Goal: Task Accomplishment & Management: Manage account settings

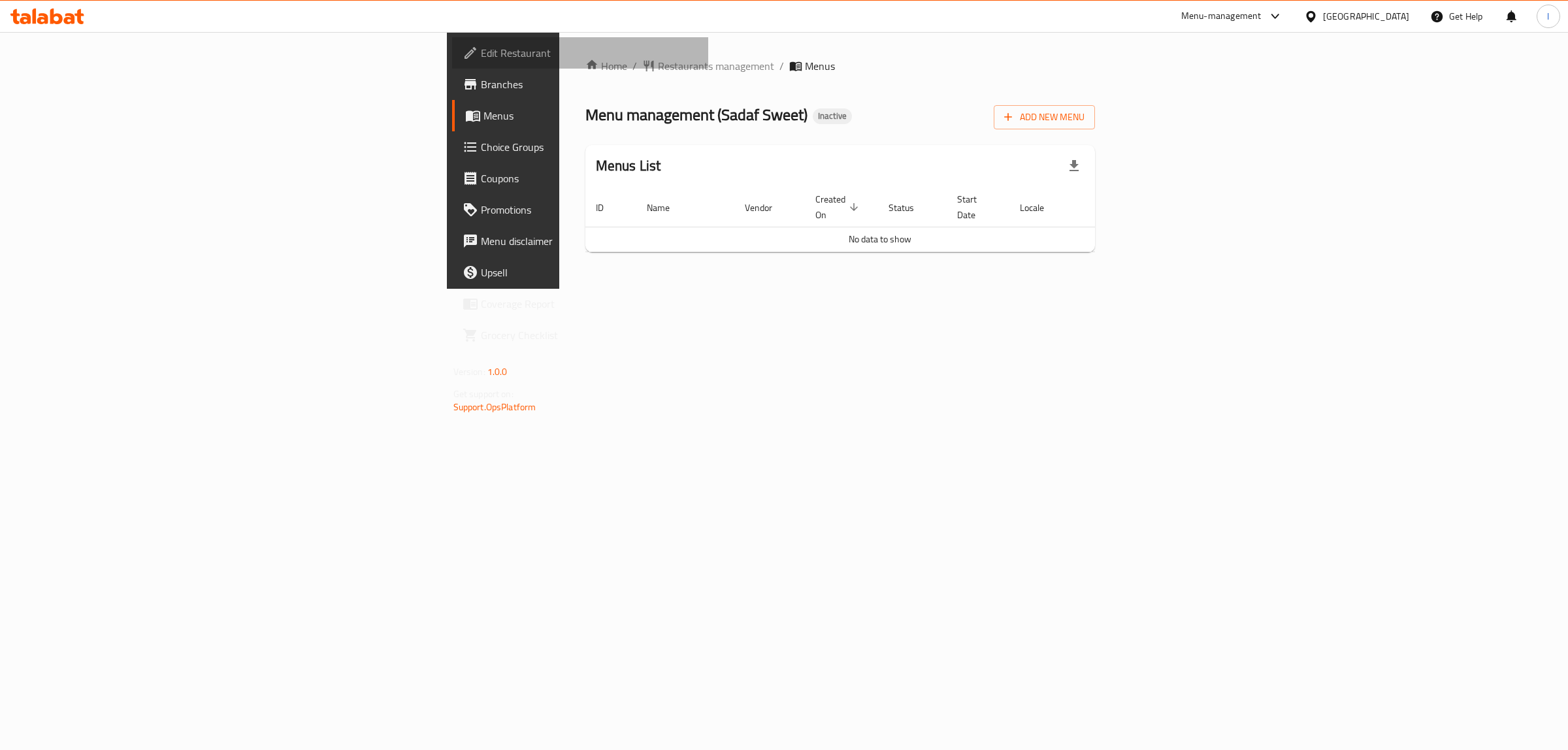
click at [481, 48] on span "Edit Restaurant" at bounding box center [590, 52] width 218 height 15
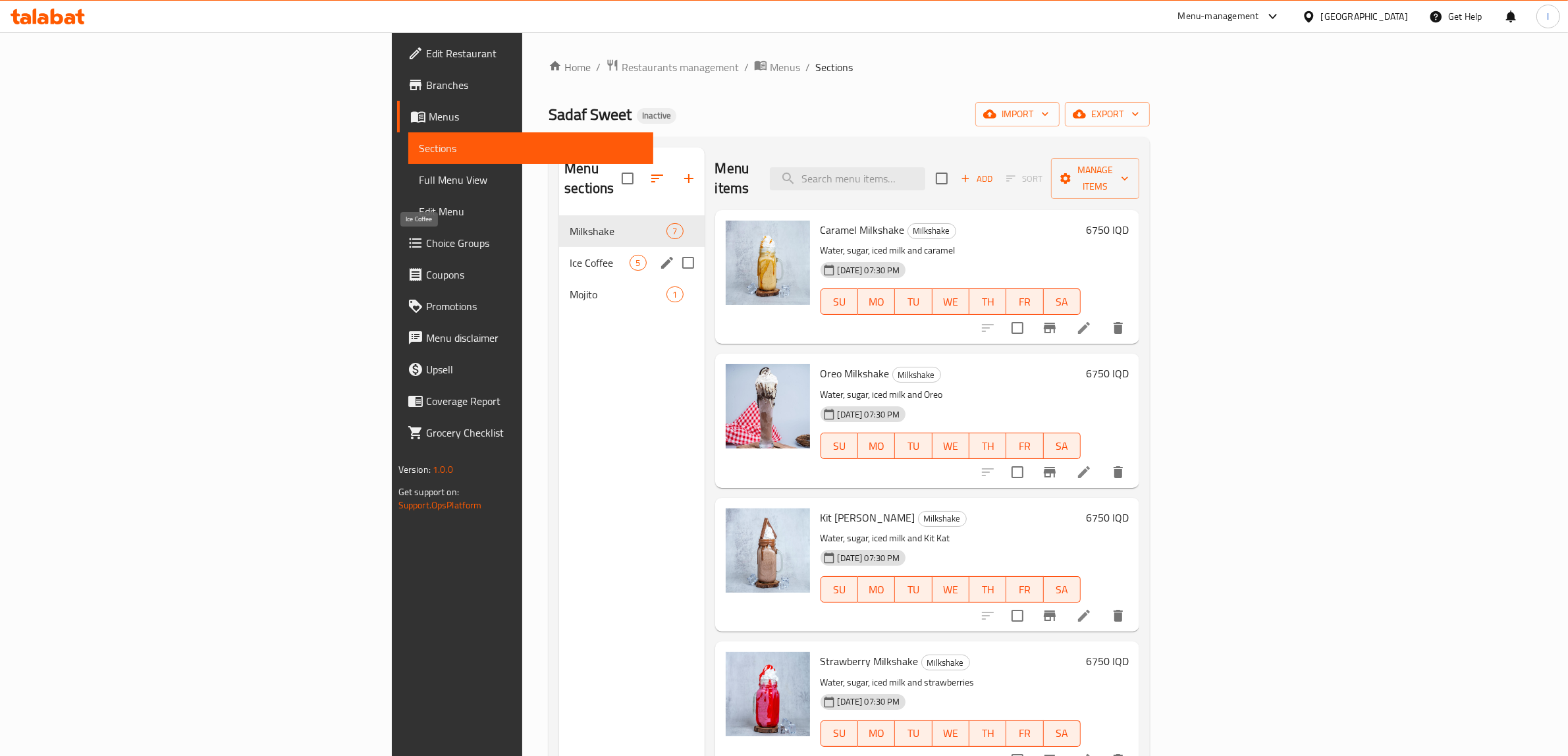
click at [570, 255] on span "Ice Coffee" at bounding box center [599, 263] width 60 height 16
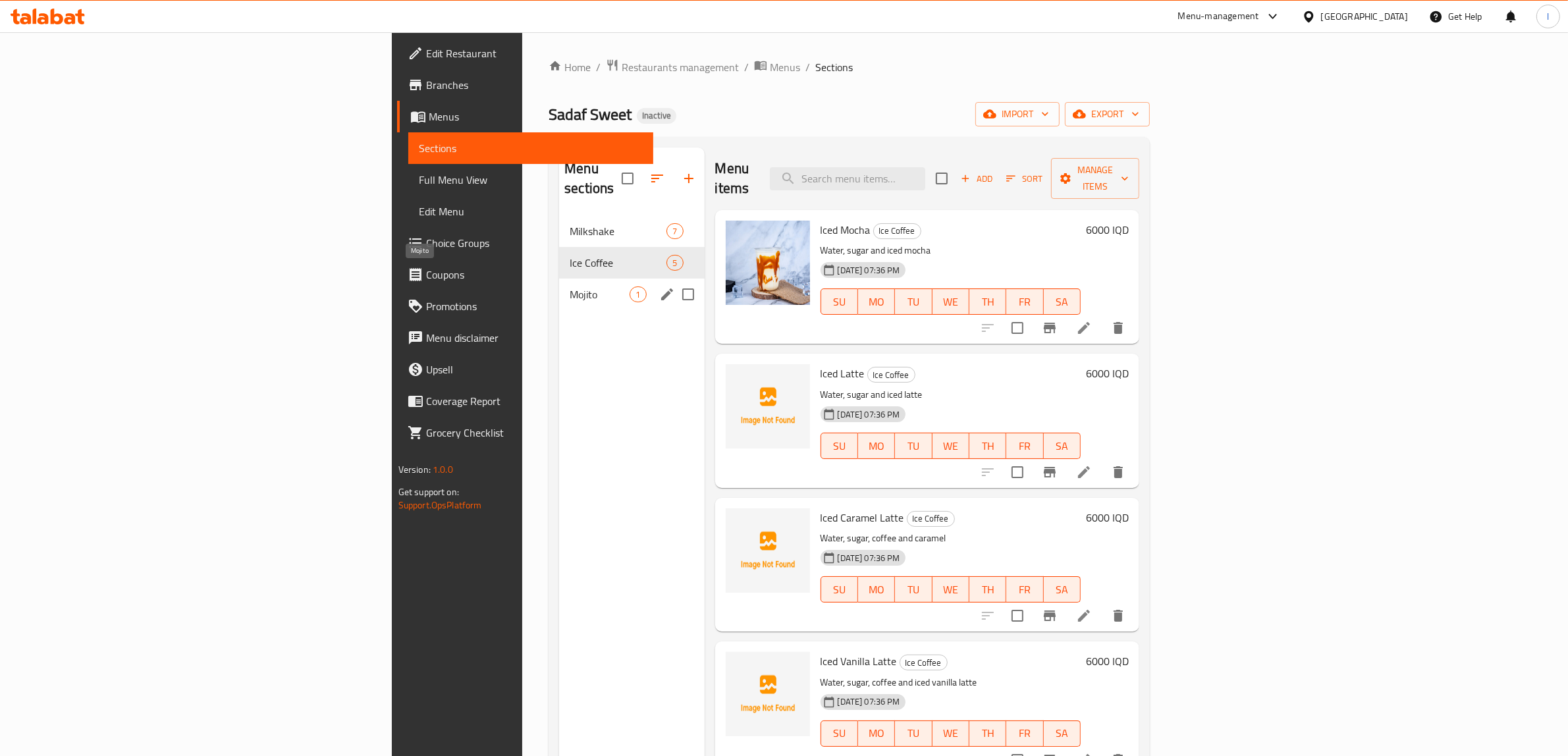
click at [570, 286] on span "Mojito" at bounding box center [599, 294] width 60 height 16
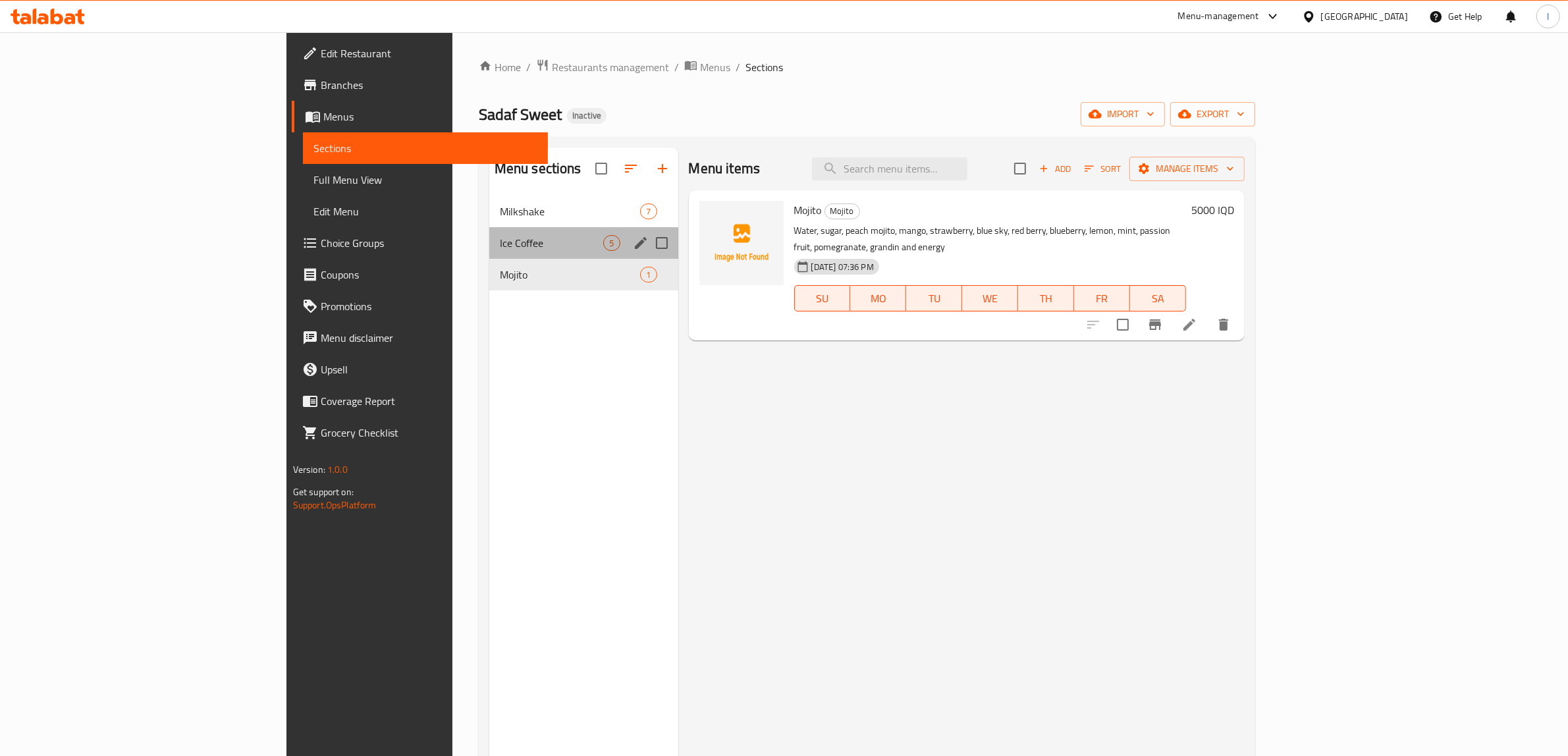
click at [490, 252] on div "Ice Coffee 5" at bounding box center [584, 243] width 189 height 32
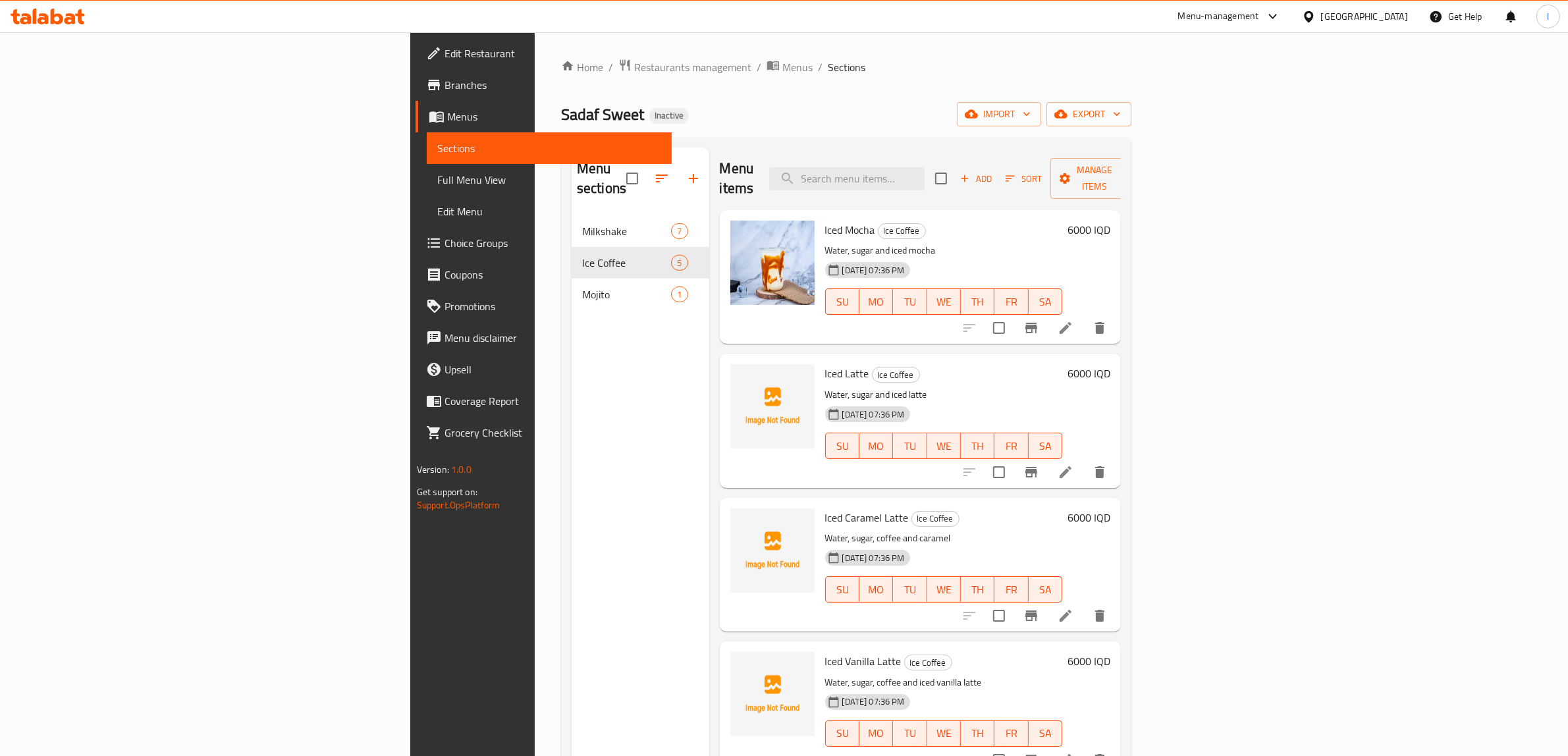
click at [62, 15] on icon at bounding box center [47, 16] width 74 height 16
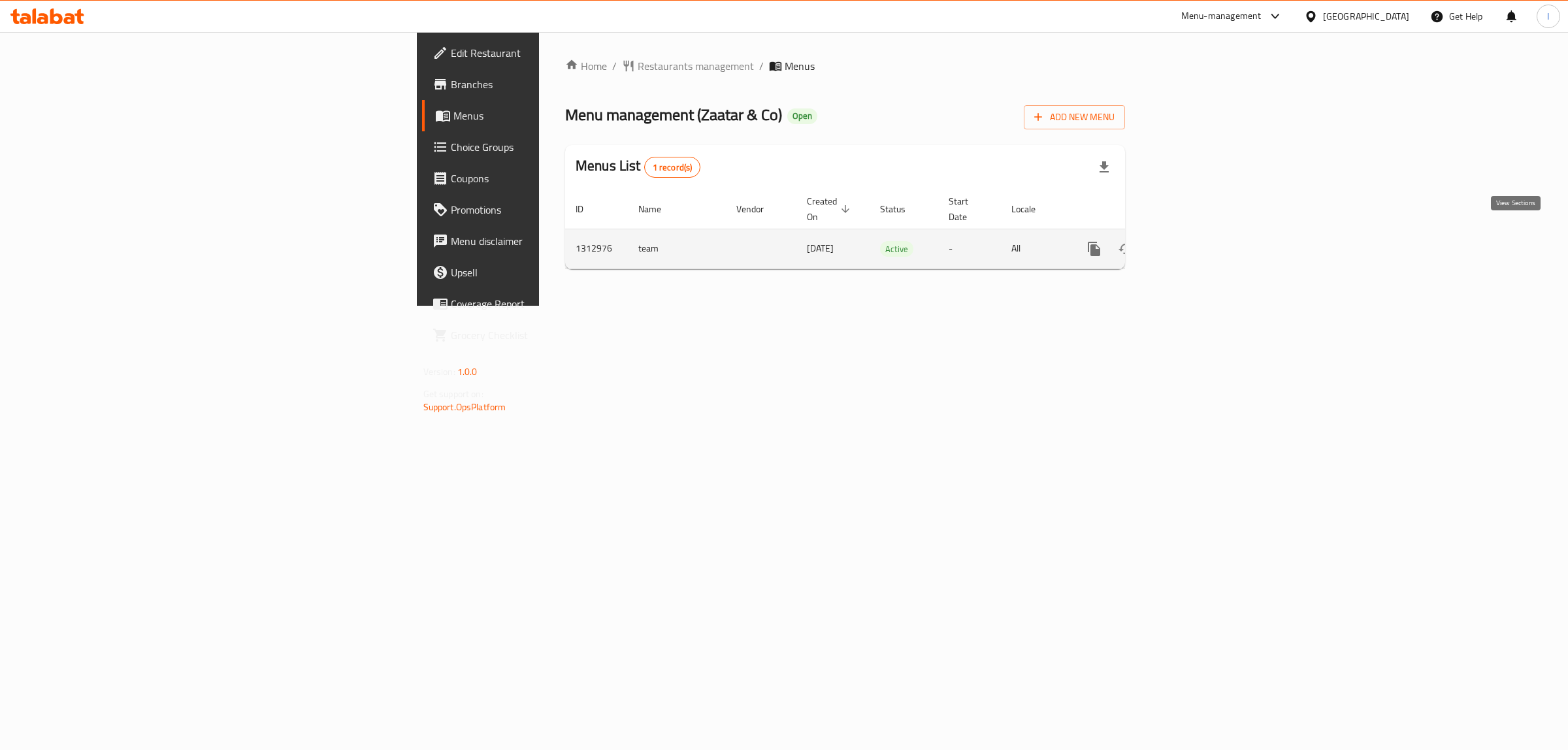
click at [1196, 242] on icon "enhanced table" at bounding box center [1188, 249] width 15 height 15
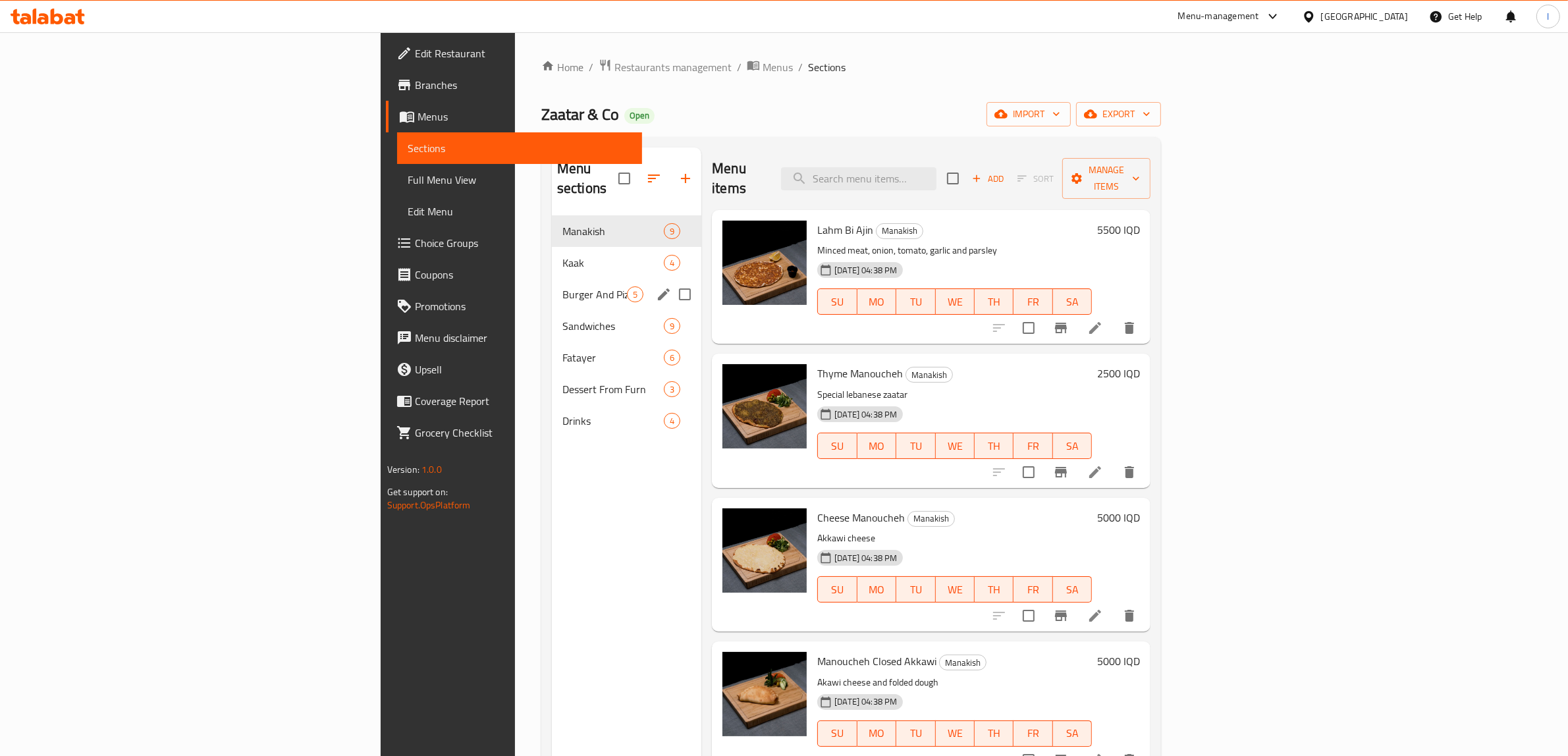
click at [552, 279] on div "Burger And Pizza 5" at bounding box center [627, 295] width 150 height 32
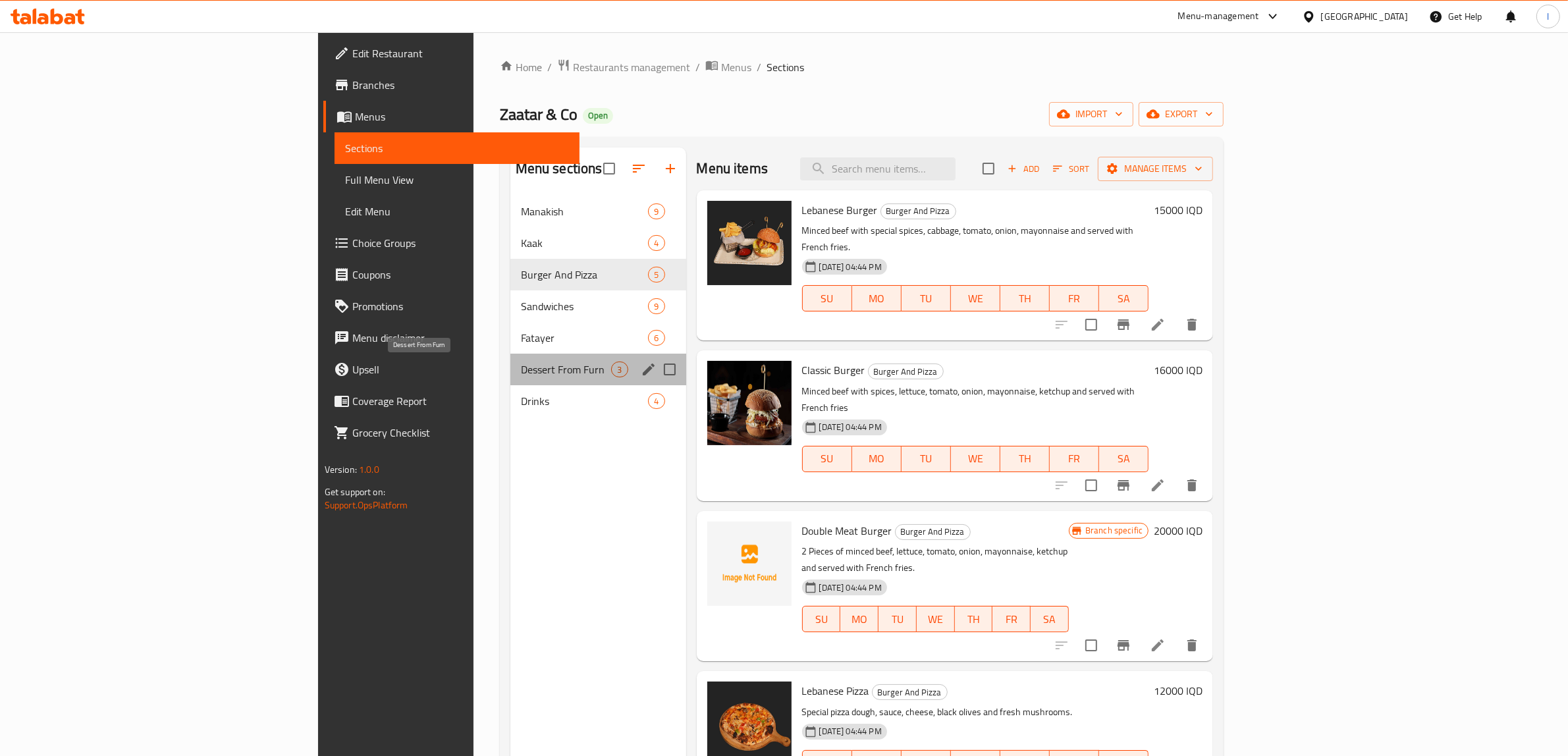
click at [521, 362] on span "Dessert From Furn" at bounding box center [566, 369] width 91 height 16
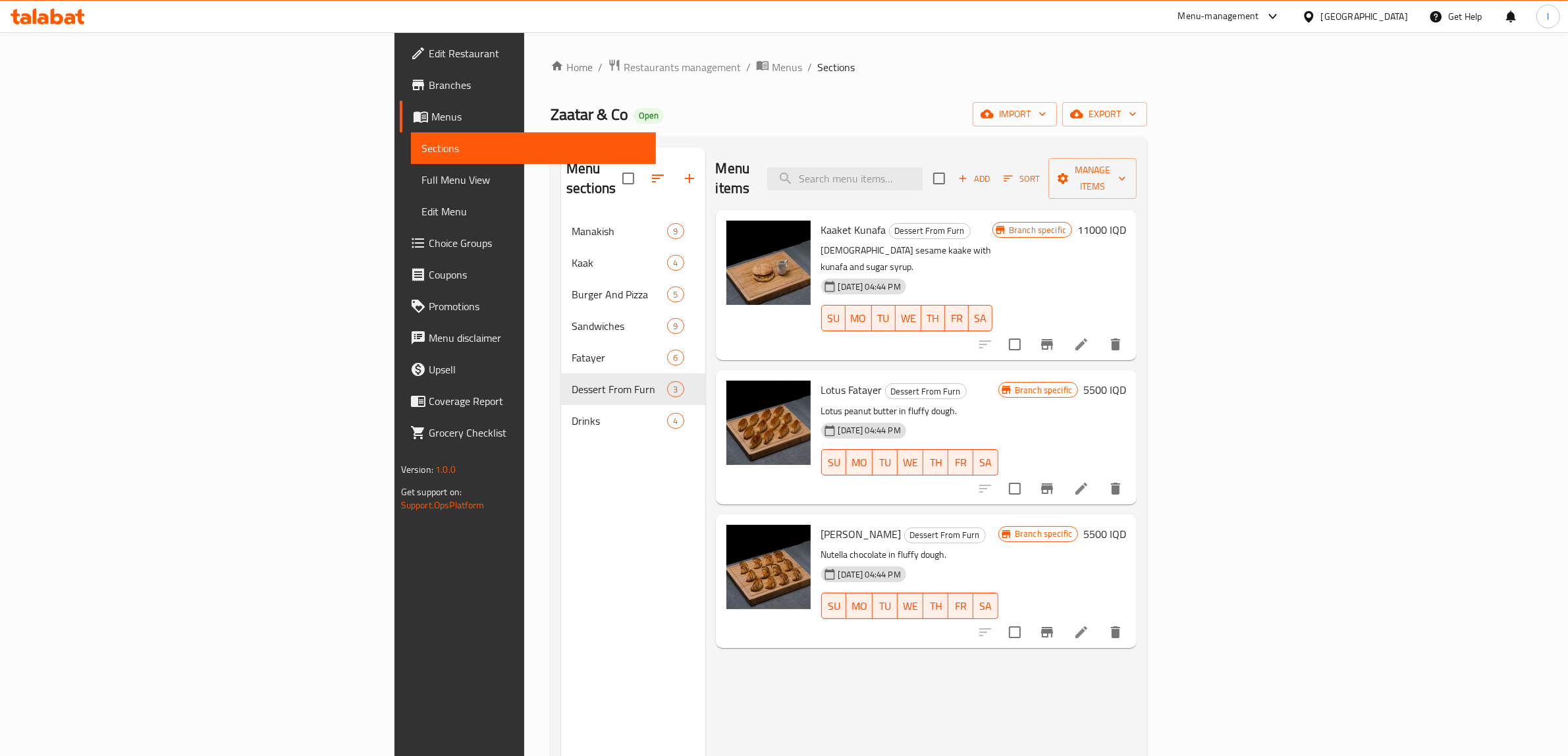
click at [421, 175] on span "Full Menu View" at bounding box center [533, 180] width 225 height 16
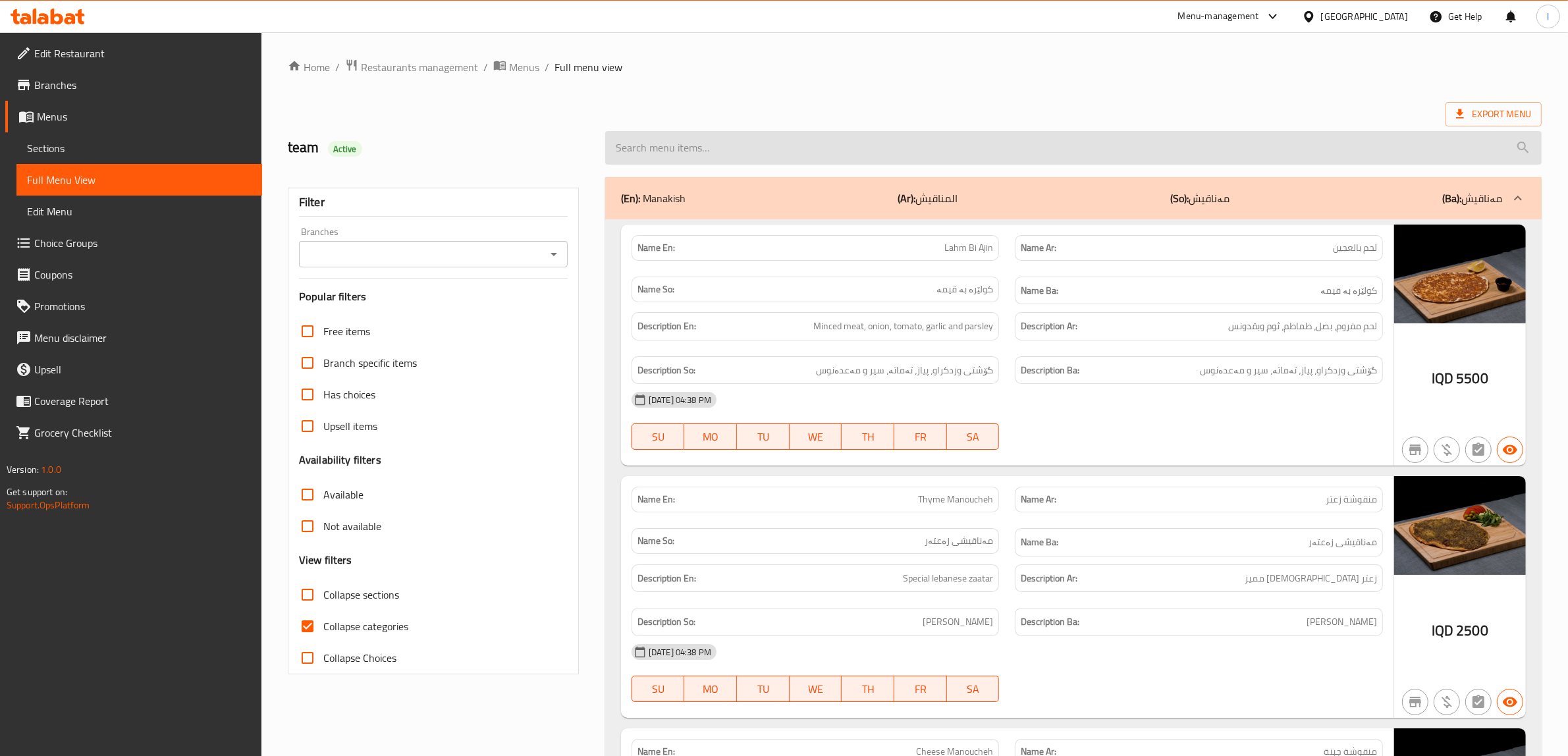
click at [979, 137] on input "search" at bounding box center [1073, 148] width 937 height 33
paste input "Carrot Orange Juice"
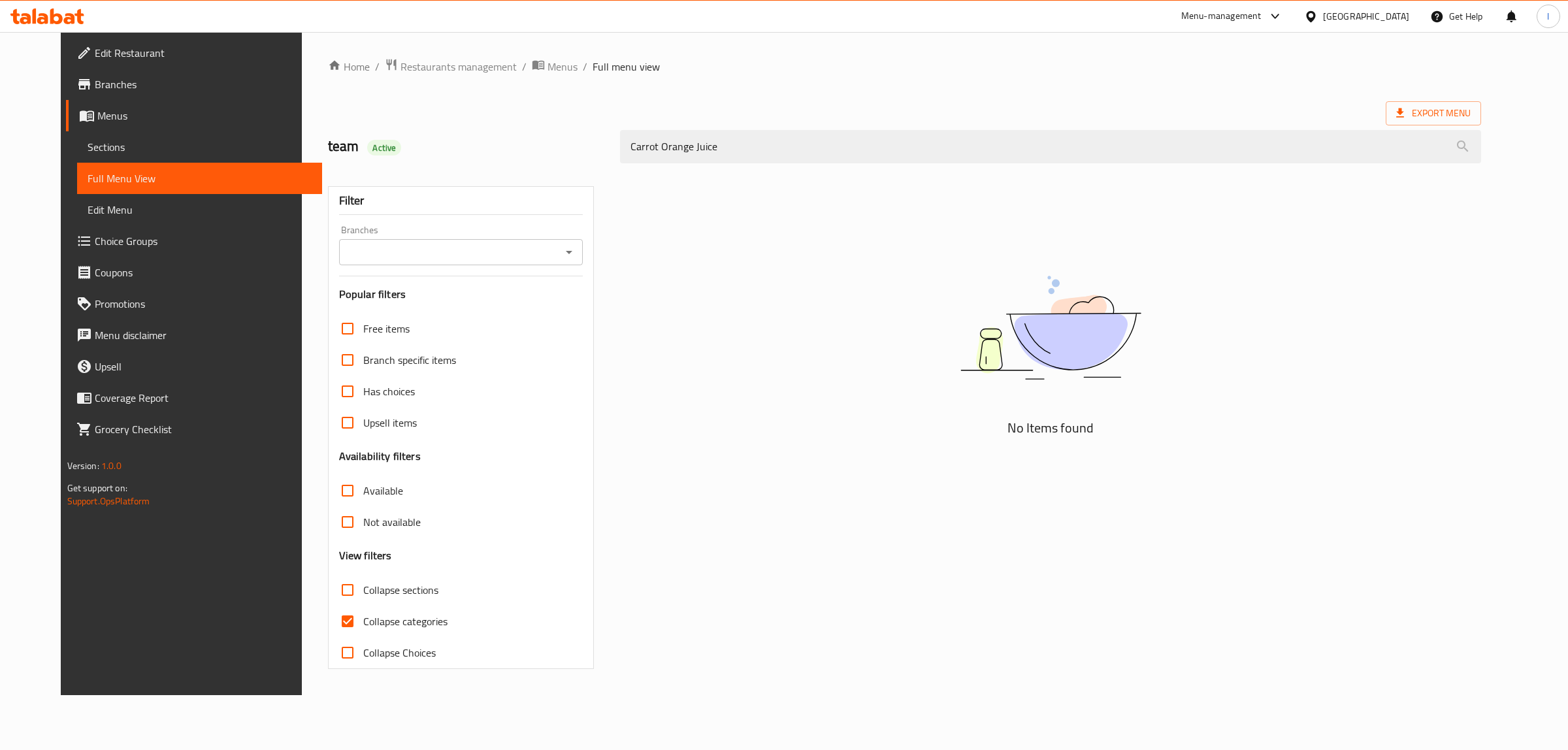
type input "Carrot Orange Juice"
drag, startPoint x: 707, startPoint y: 155, endPoint x: 601, endPoint y: 150, distance: 106.1
click at [612, 150] on div "Carrot Orange Juice" at bounding box center [1051, 146] width 877 height 49
click at [80, 157] on link "Sections" at bounding box center [200, 146] width 246 height 32
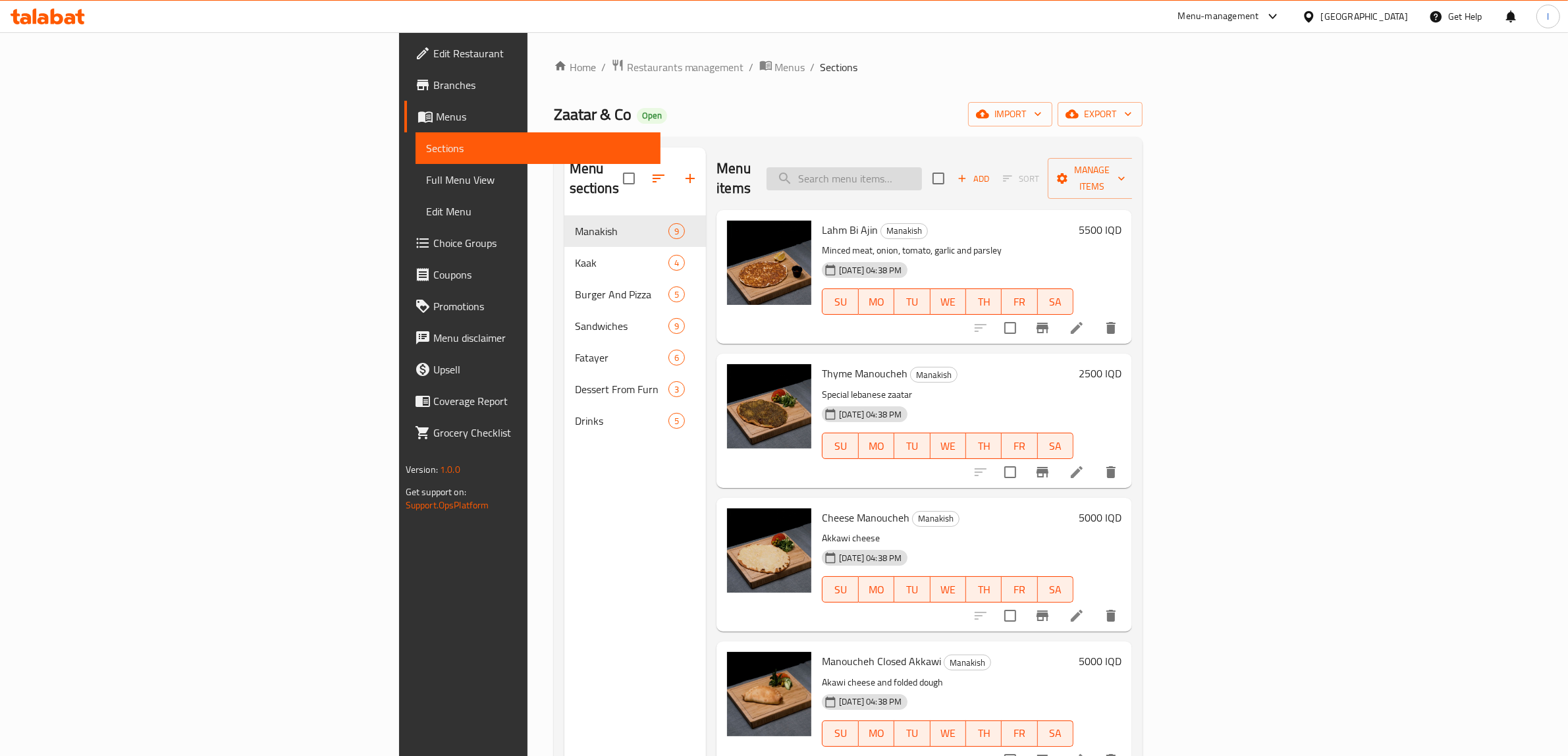
click at [922, 168] on input "search" at bounding box center [845, 179] width 156 height 23
paste input "Carrot Orange Juice"
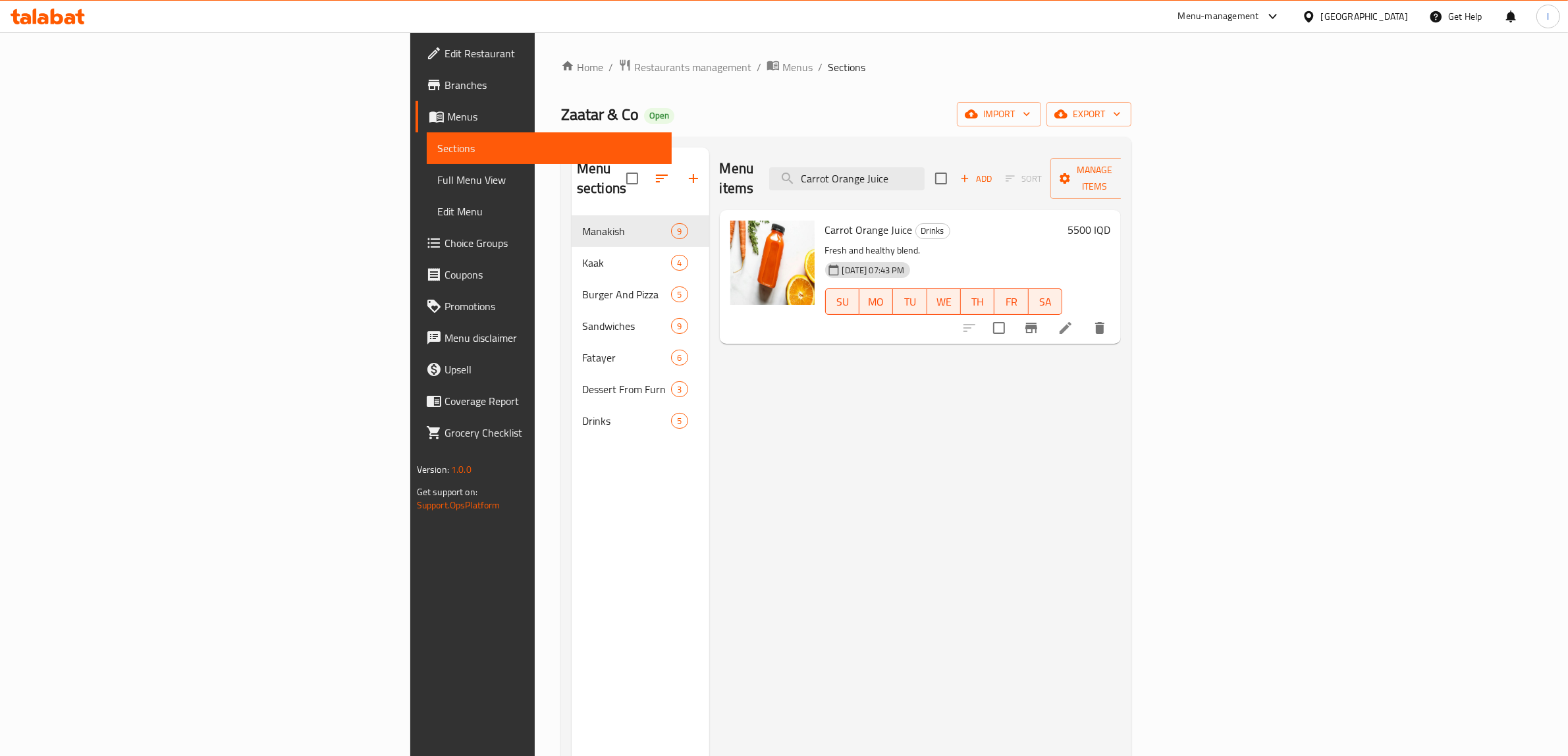
type input "Carrot Orange Juice"
click at [1072, 322] on icon at bounding box center [1066, 328] width 12 height 12
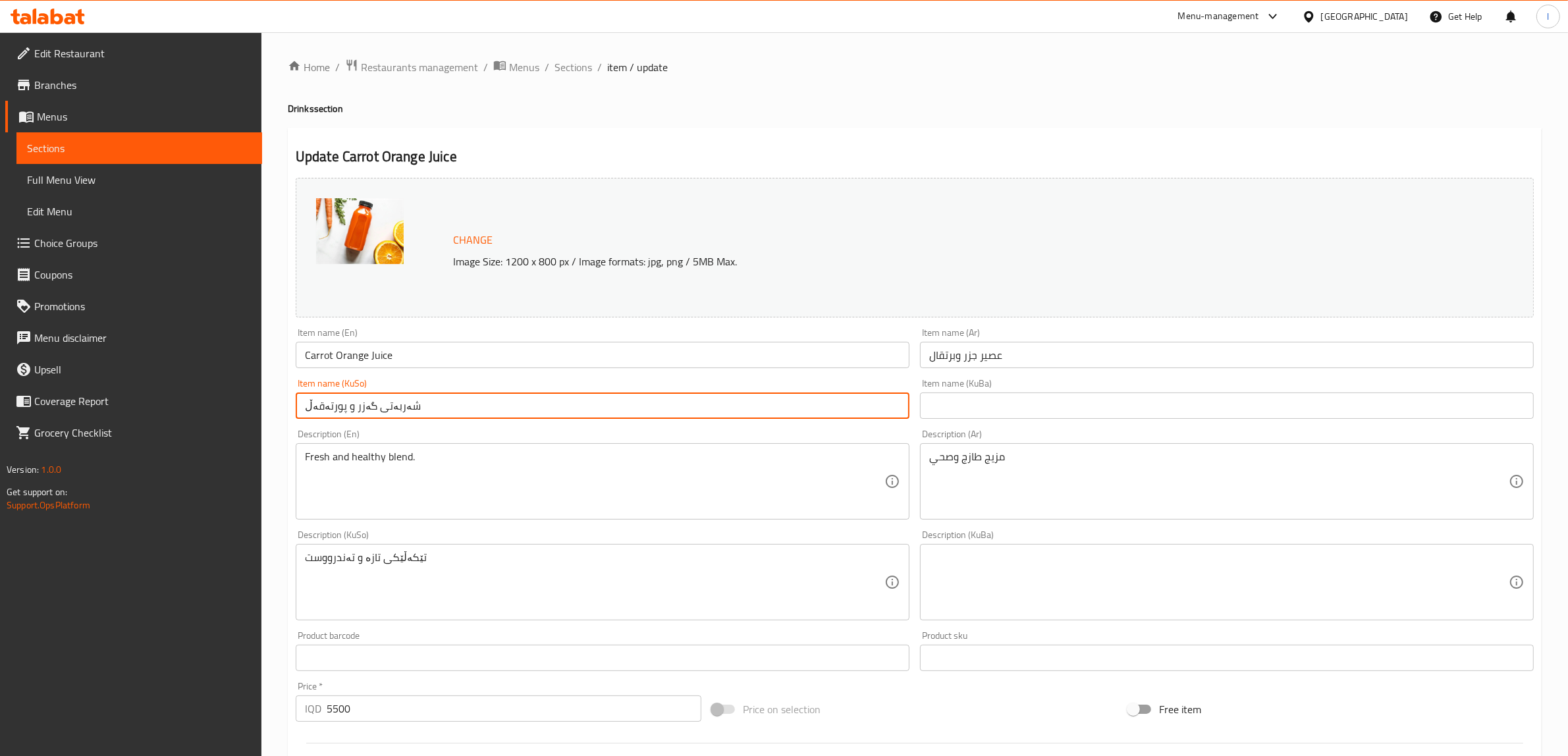
click at [360, 410] on input "شەربەتی گەزر و پورتەقەڵ" at bounding box center [603, 406] width 614 height 27
click at [357, 409] on input "شەربەتی گەزر و پورتەقەڵ" at bounding box center [603, 406] width 614 height 27
click at [353, 412] on input "شەربەتی گێزر و پورتەقەڵ" at bounding box center [603, 406] width 614 height 27
click at [356, 412] on input "شەربەتی گێزر و پورتەقەڵ" at bounding box center [603, 406] width 614 height 27
click at [354, 412] on input "شەربەتی گێزر و پورتەقەڵ" at bounding box center [603, 406] width 614 height 27
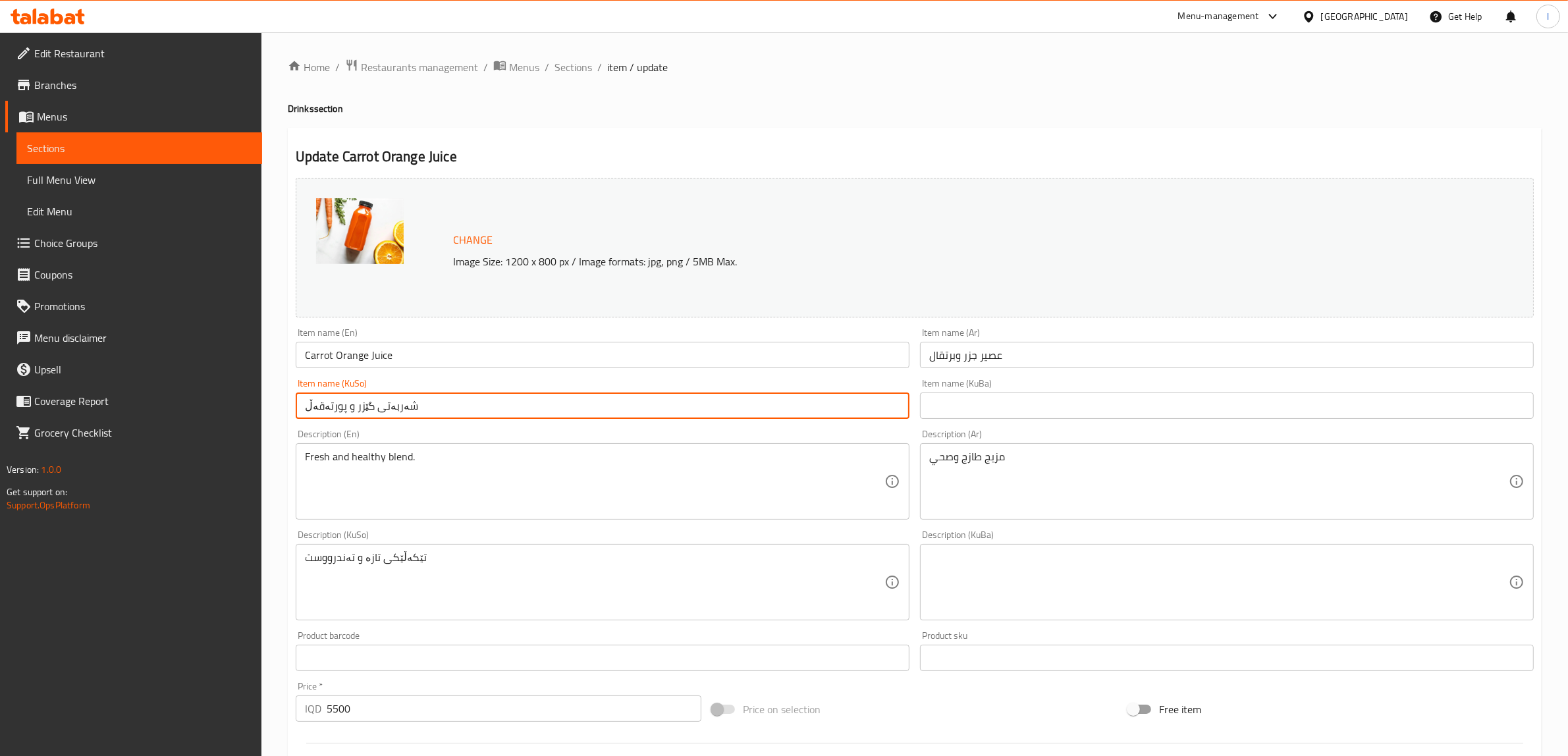
click at [356, 412] on input "شەربەتی گێزر و پورتەقەڵ" at bounding box center [603, 406] width 614 height 27
click at [332, 412] on input "شەربەتی گێزەر و پورتەقەڵ" at bounding box center [603, 406] width 614 height 27
click at [314, 409] on input "شەربەتی گێزەر و پرتەقەڵ" at bounding box center [603, 406] width 614 height 27
drag, startPoint x: 465, startPoint y: 404, endPoint x: 101, endPoint y: 413, distance: 364.1
click at [104, 413] on div "Edit Restaurant Branches Menus Sections Full Menu View Edit Menu Choice Groups …" at bounding box center [784, 567] width 1568 height 1069
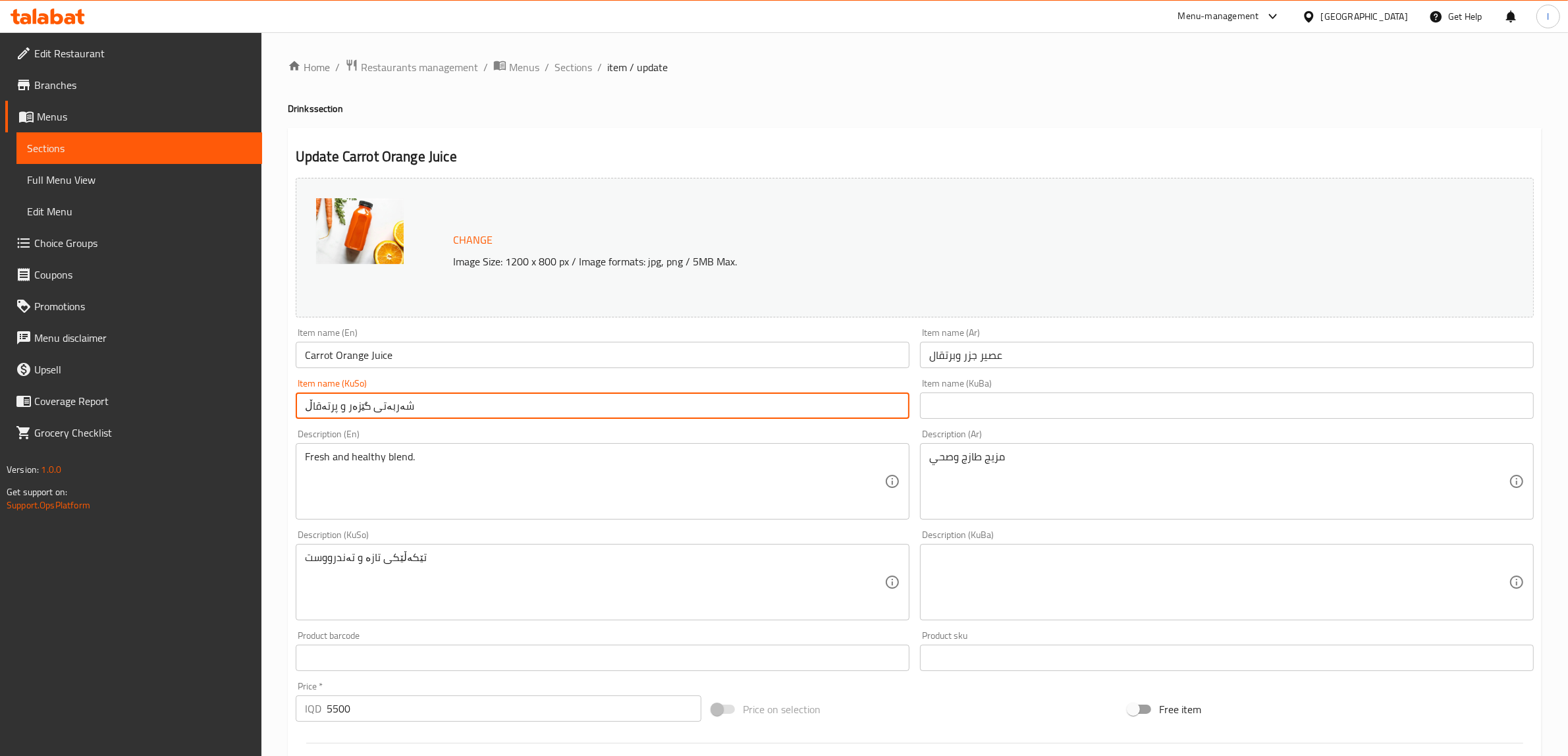
type input "شەربەتی گێزەر و پرتەقاڵ"
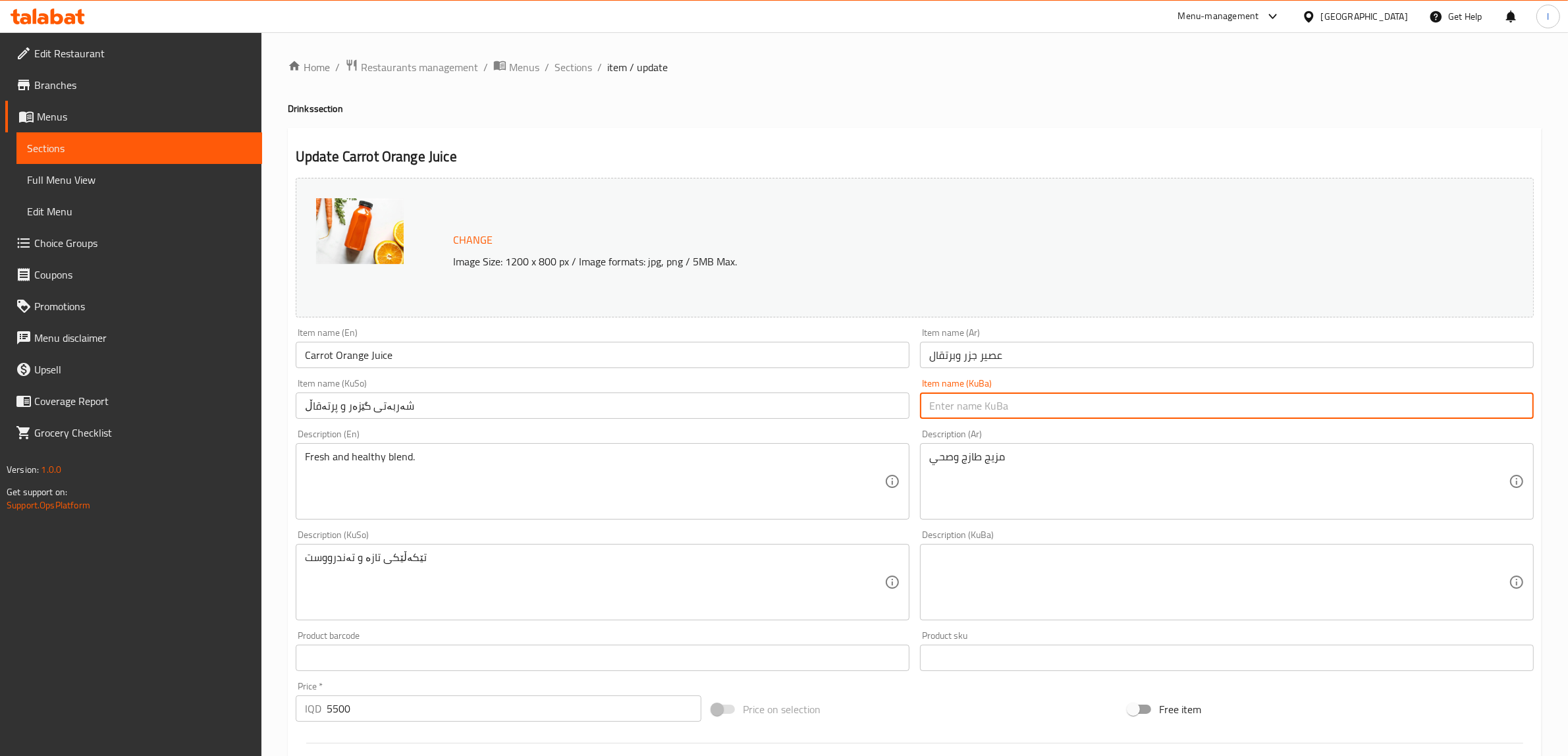
click at [1150, 406] on input "text" at bounding box center [1228, 406] width 614 height 27
paste input "شەربەتی گێزەر و پرتەقاڵ"
type input "شەربەتی گێزەر و پرتەقاڵ"
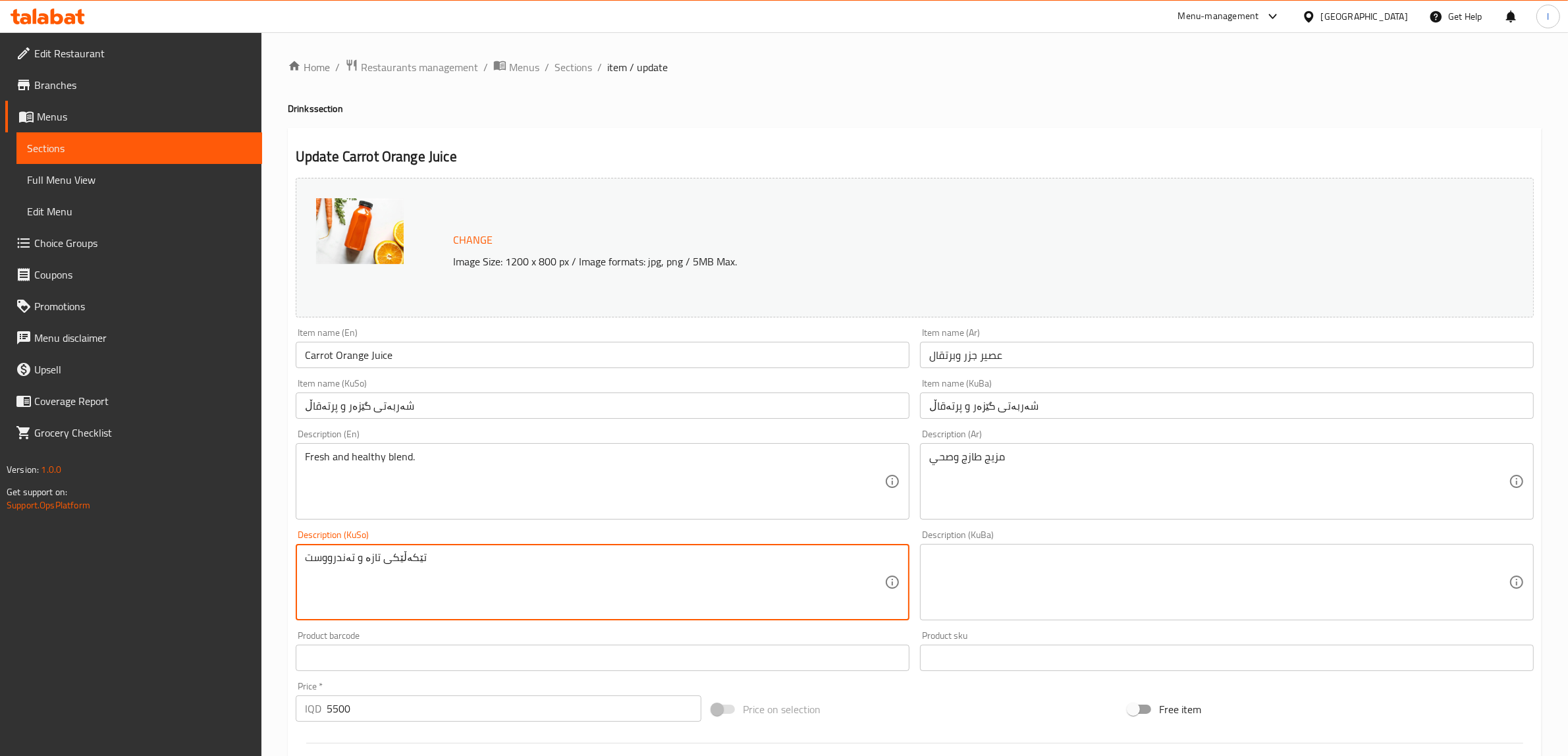
drag, startPoint x: 673, startPoint y: 574, endPoint x: 0, endPoint y: 545, distance: 673.6
click at [371, 559] on textarea "تێکەڵێکی تازە و تەندرووست" at bounding box center [594, 582] width 579 height 62
drag, startPoint x: 518, startPoint y: 560, endPoint x: 18, endPoint y: 549, distance: 500.1
click at [21, 552] on div "Edit Restaurant Branches Menus Sections Full Menu View Edit Menu Choice Groups …" at bounding box center [784, 567] width 1568 height 1069
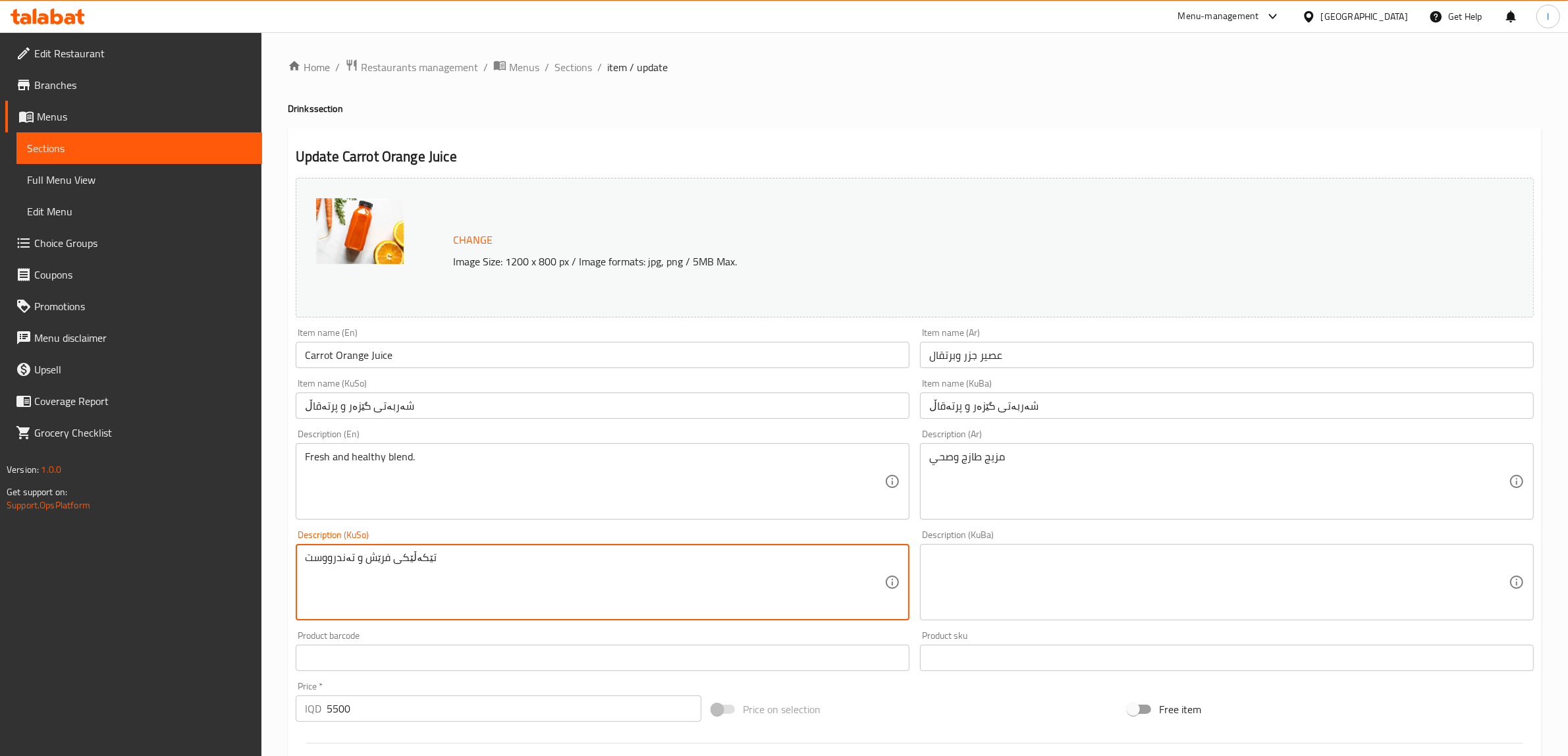
type textarea "تێکەڵێکی فرێش و تەندرووست"
click at [967, 558] on textarea at bounding box center [1219, 582] width 579 height 62
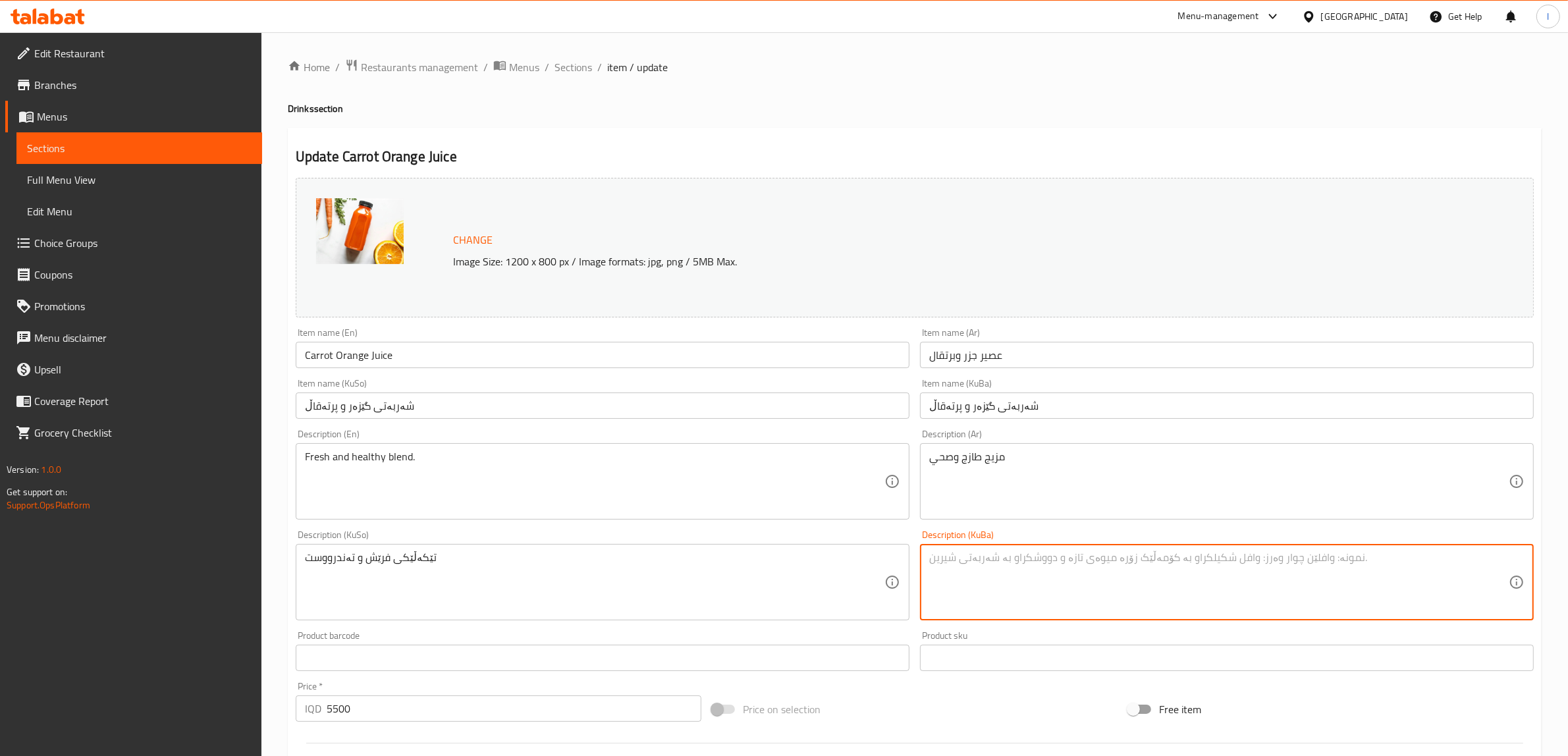
paste textarea "تێکەڵێکی فرێش و تەندرووست"
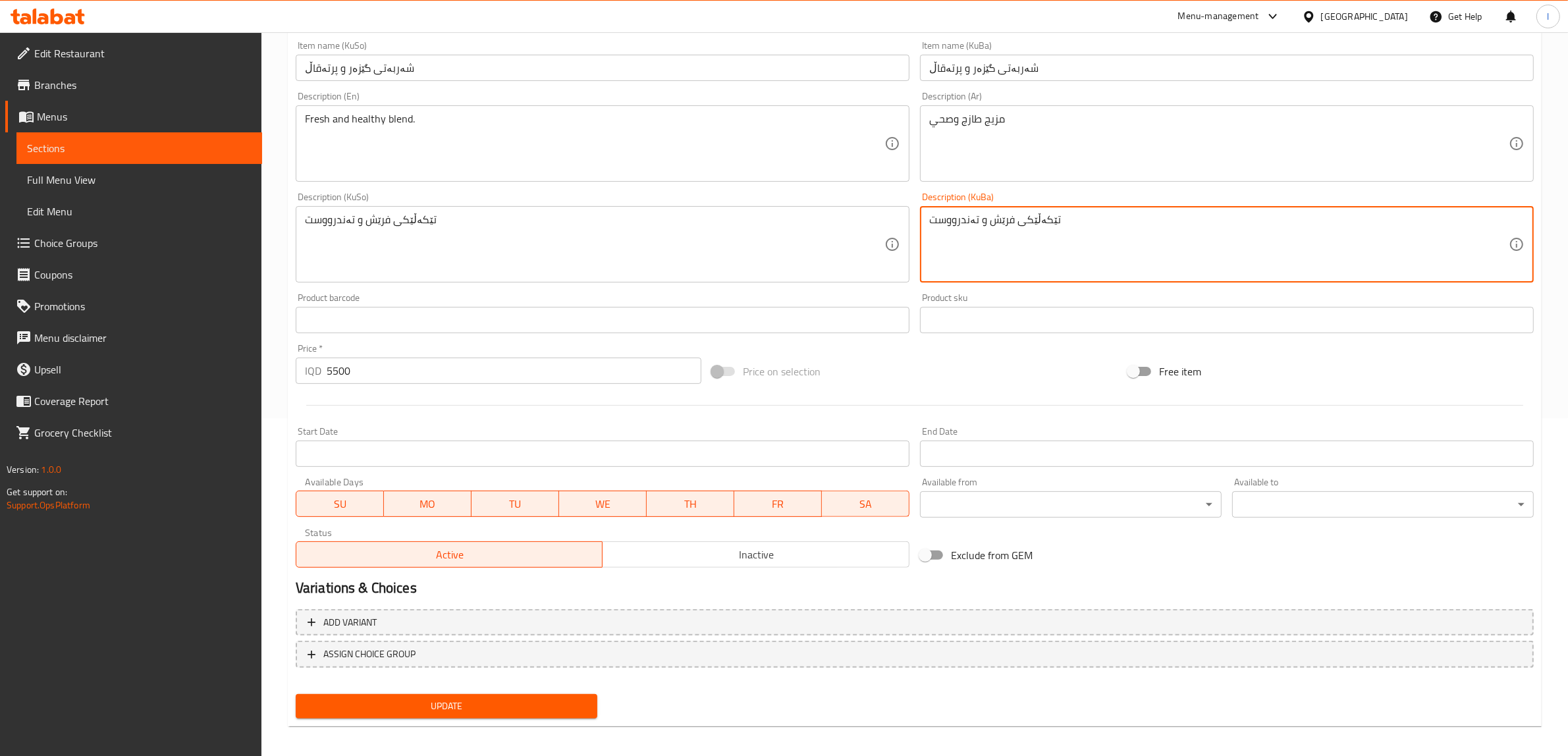
scroll to position [344, 0]
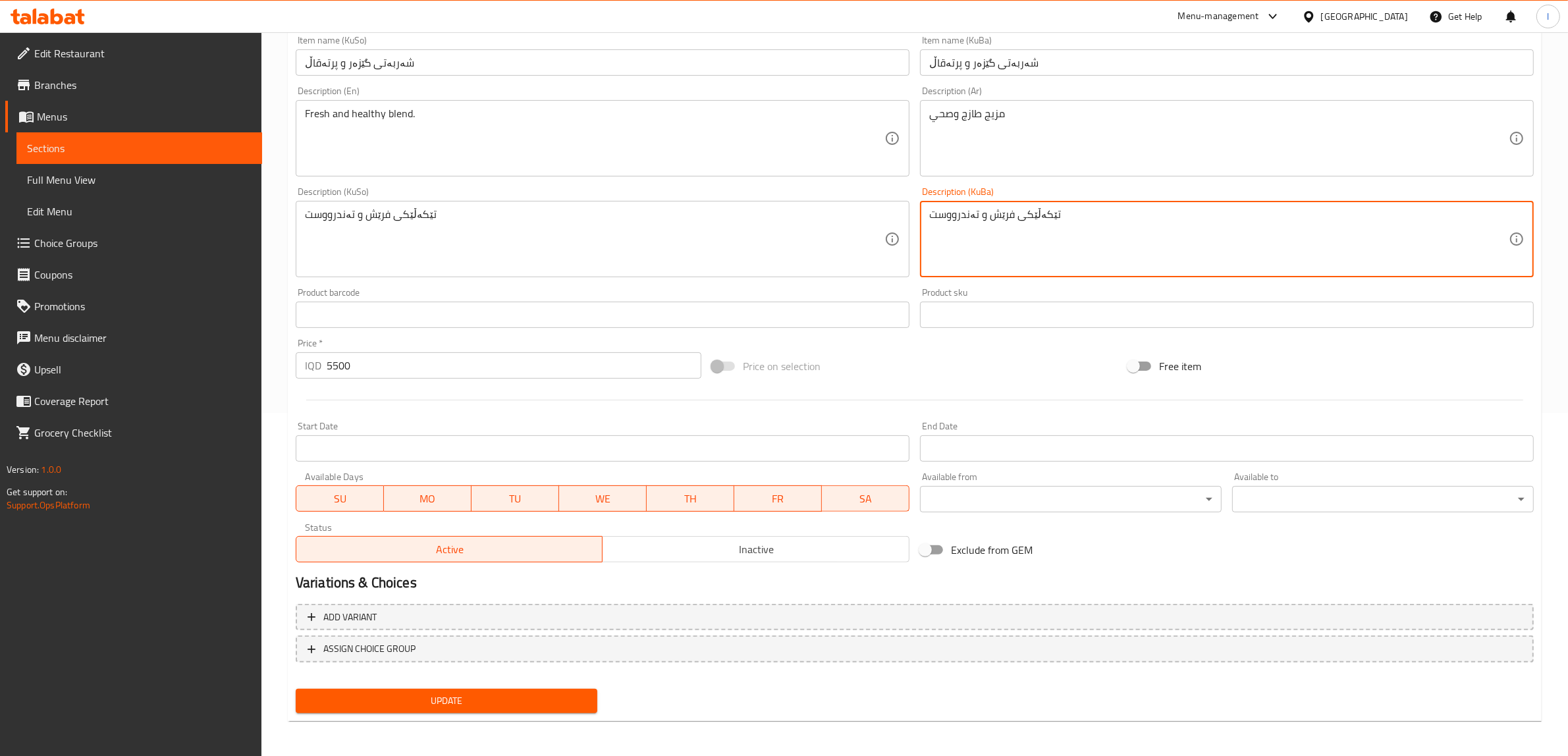
type textarea "تێکەڵێکی فرێش و تەندرووست"
drag, startPoint x: 486, startPoint y: 702, endPoint x: 469, endPoint y: 671, distance: 35.4
click at [487, 702] on span "Update" at bounding box center [447, 701] width 280 height 16
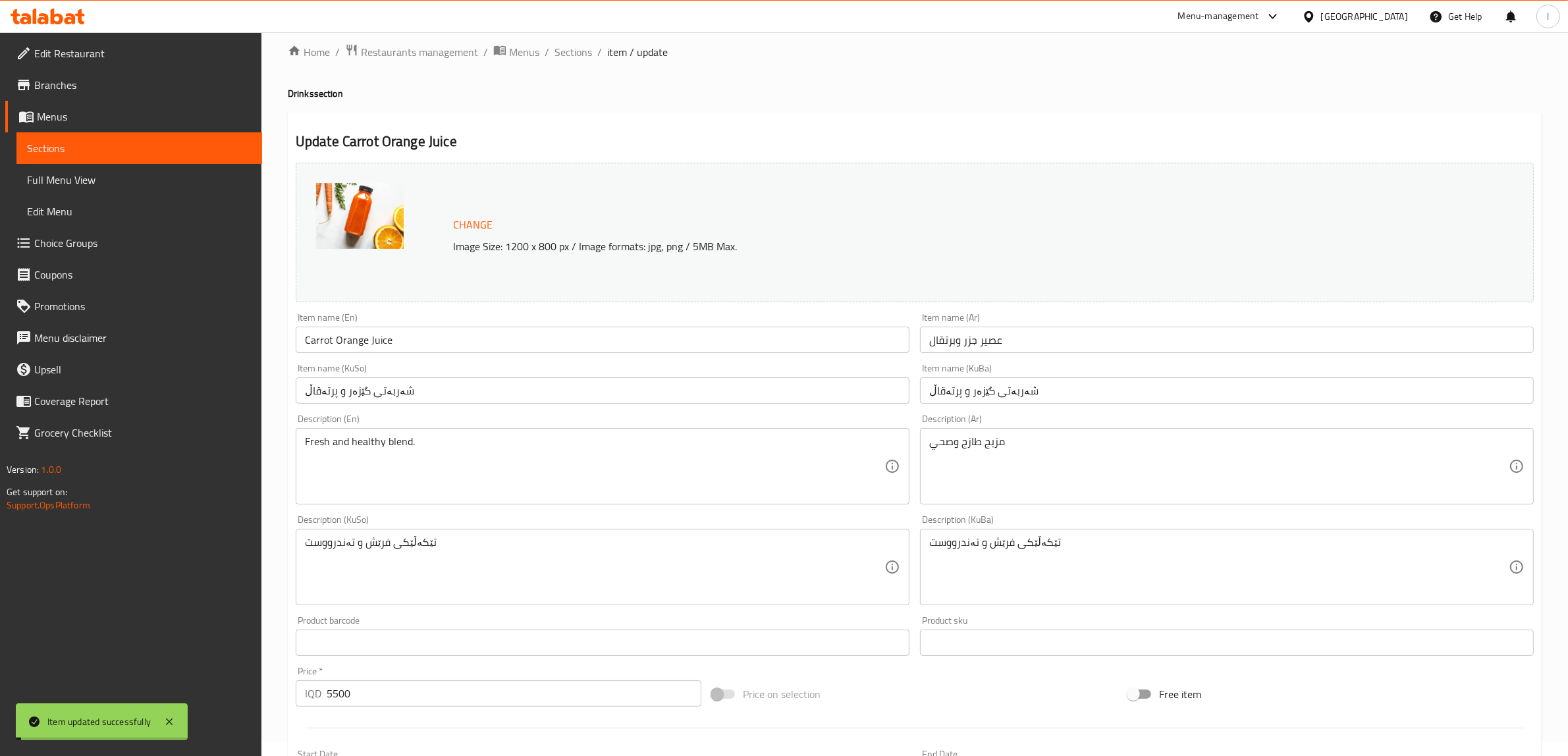
scroll to position [14, 0]
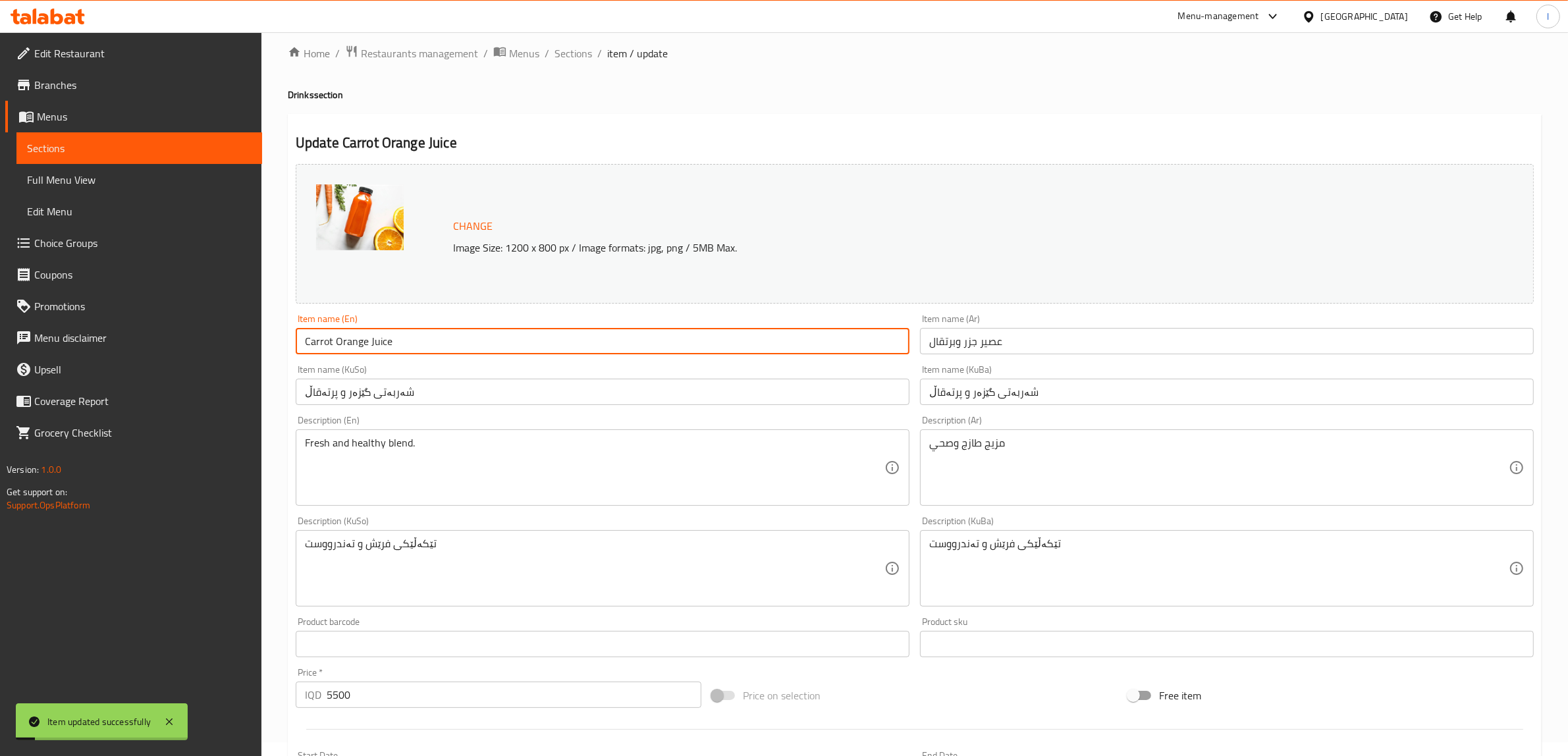
drag, startPoint x: 403, startPoint y: 333, endPoint x: 150, endPoint y: 348, distance: 253.4
click at [150, 348] on div "Edit Restaurant Branches Menus Sections Full Menu View Edit Menu Choice Groups …" at bounding box center [784, 553] width 1568 height 1069
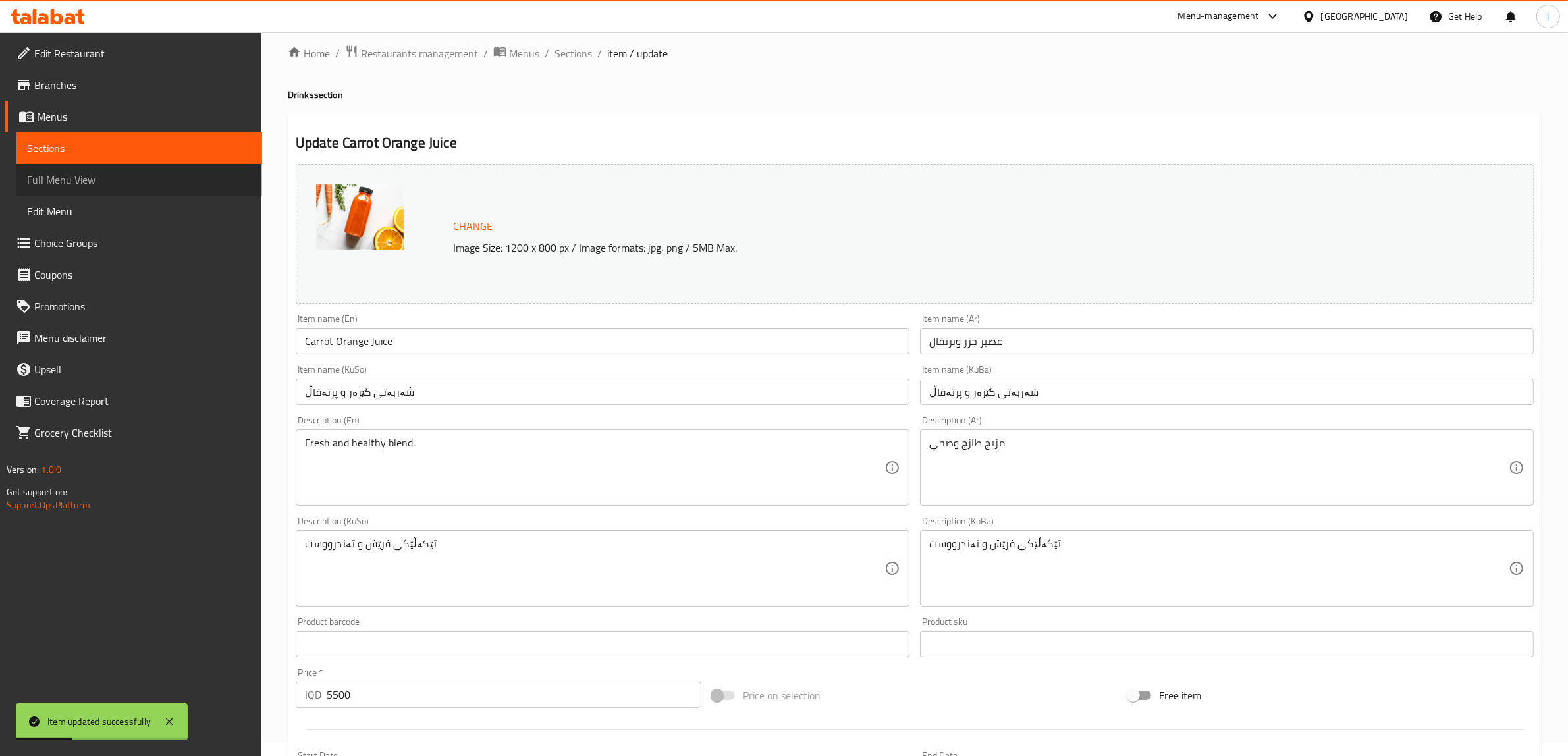
click at [92, 182] on span "Full Menu View" at bounding box center [139, 180] width 225 height 16
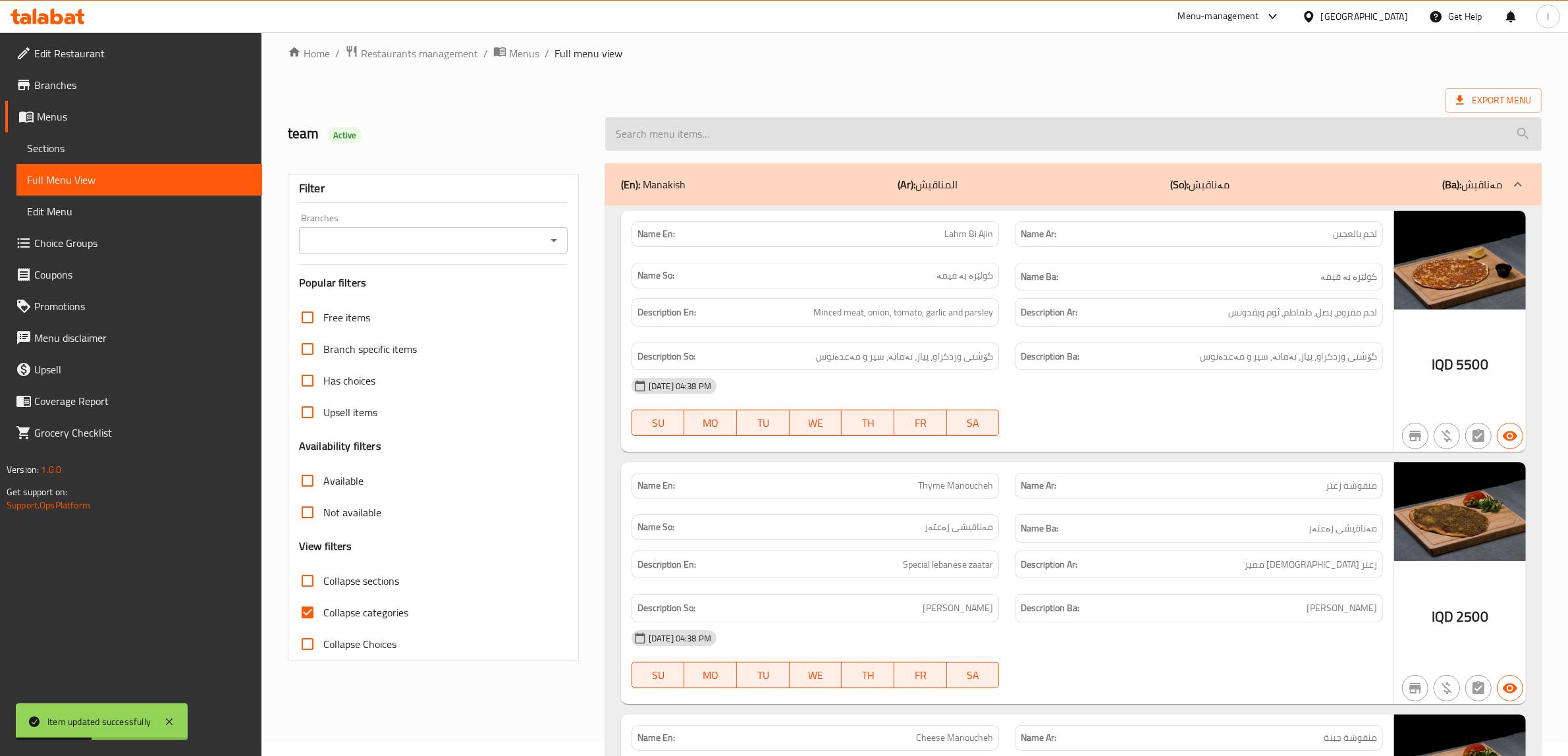
click at [861, 143] on input "search" at bounding box center [1073, 134] width 937 height 33
paste input "Carrot Orange Juice"
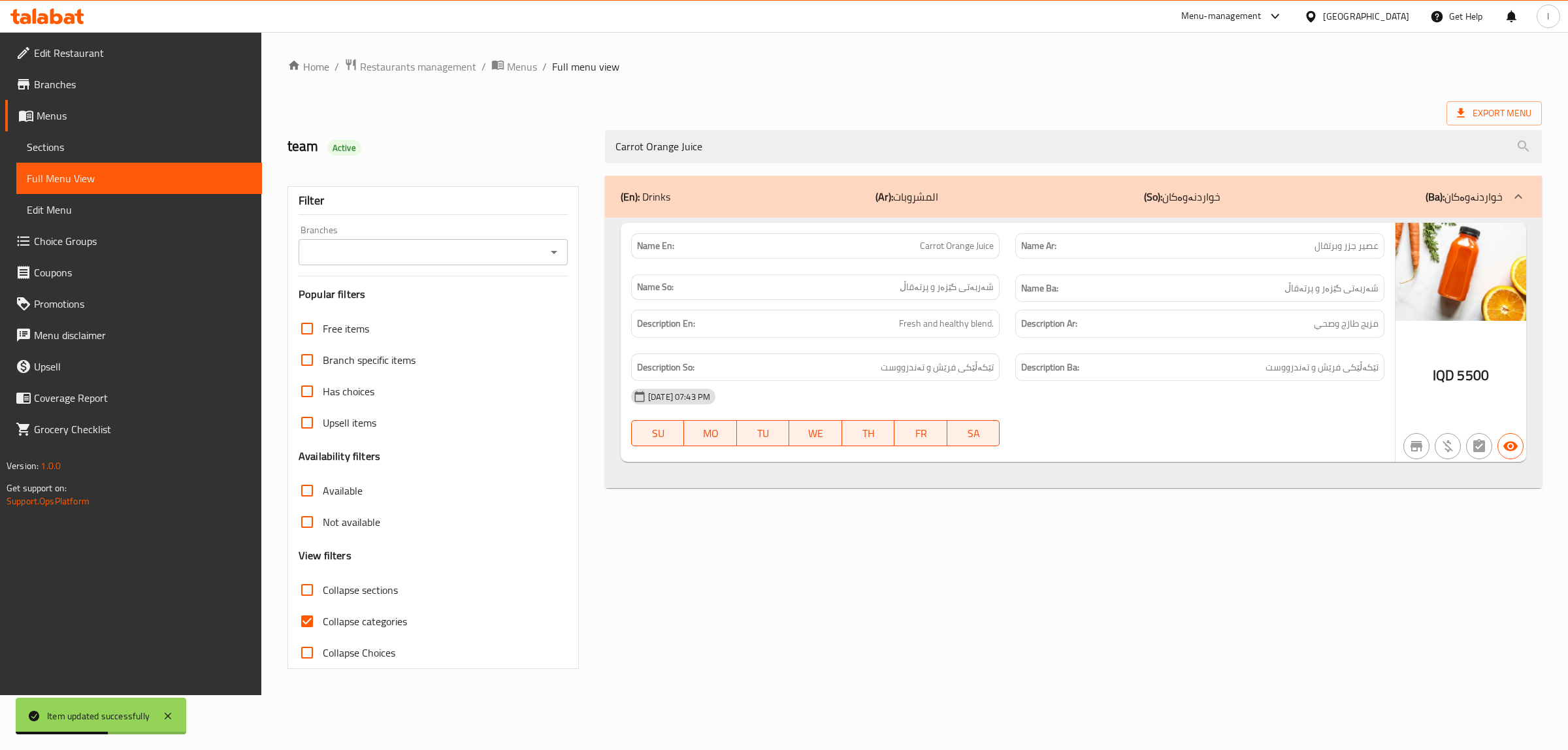
type input "Carrot Orange Juice"
click at [506, 250] on input "Branches" at bounding box center [422, 252] width 240 height 18
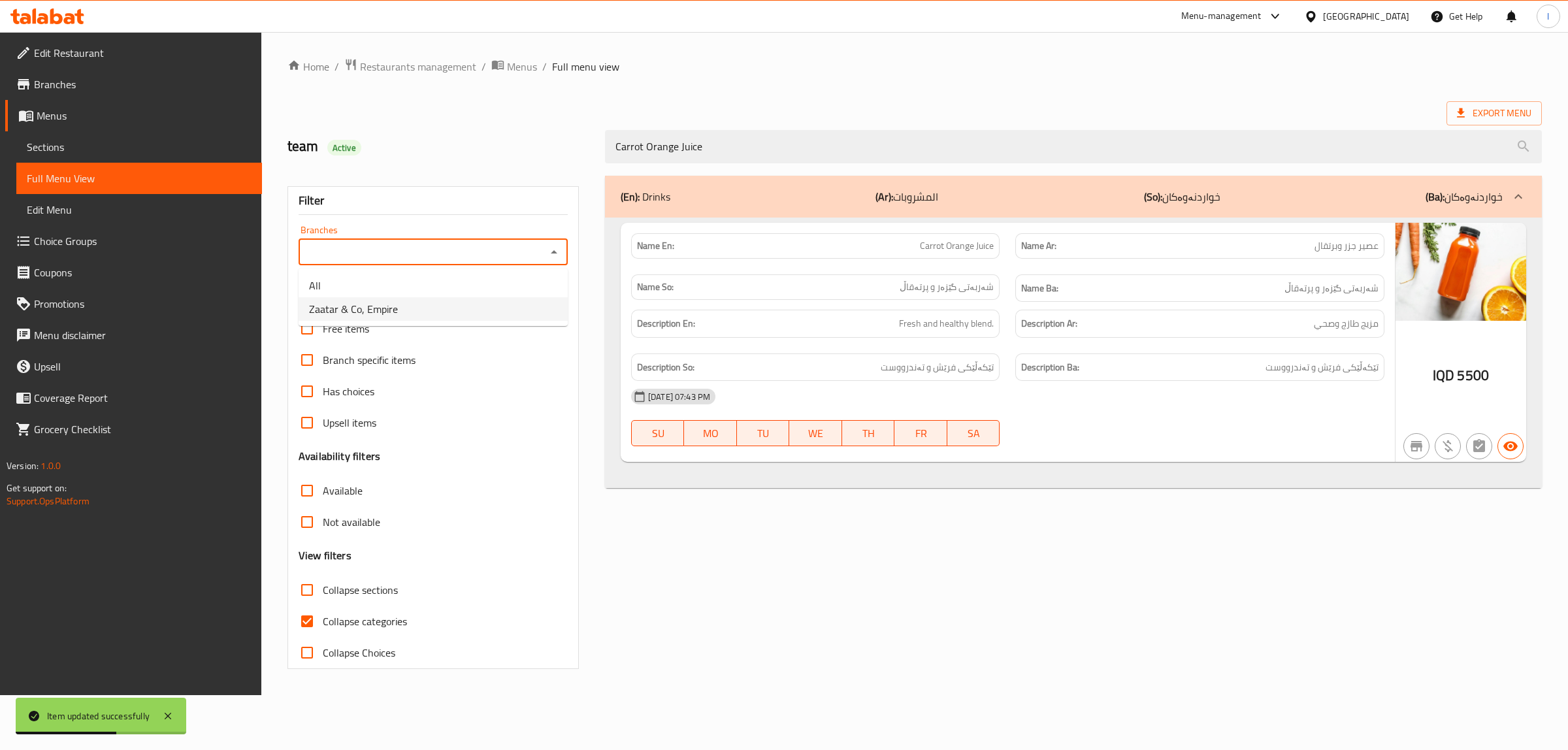
click at [425, 297] on li "Zaatar & Co, Empire" at bounding box center [433, 309] width 269 height 24
type input "Zaatar & Co, Empire"
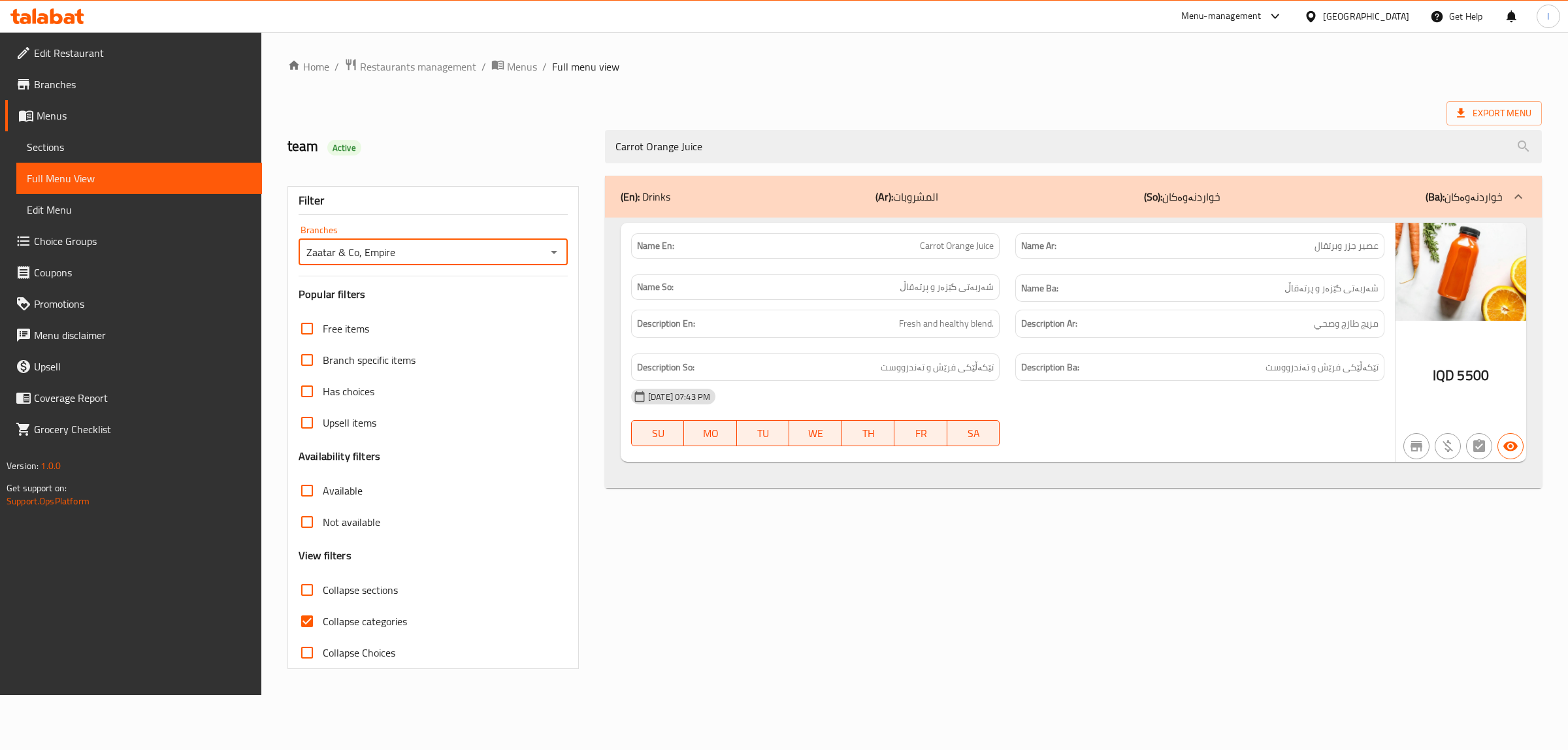
drag, startPoint x: 807, startPoint y: 131, endPoint x: 428, endPoint y: 102, distance: 380.1
click at [433, 103] on div "Home / Restaurants management / Menus / Full menu view Export Menu team Active …" at bounding box center [915, 364] width 1255 height 611
paste input "search"
type input "Orange Juice"
click at [939, 236] on div "Name En: Carrot Orange Juice" at bounding box center [815, 246] width 369 height 26
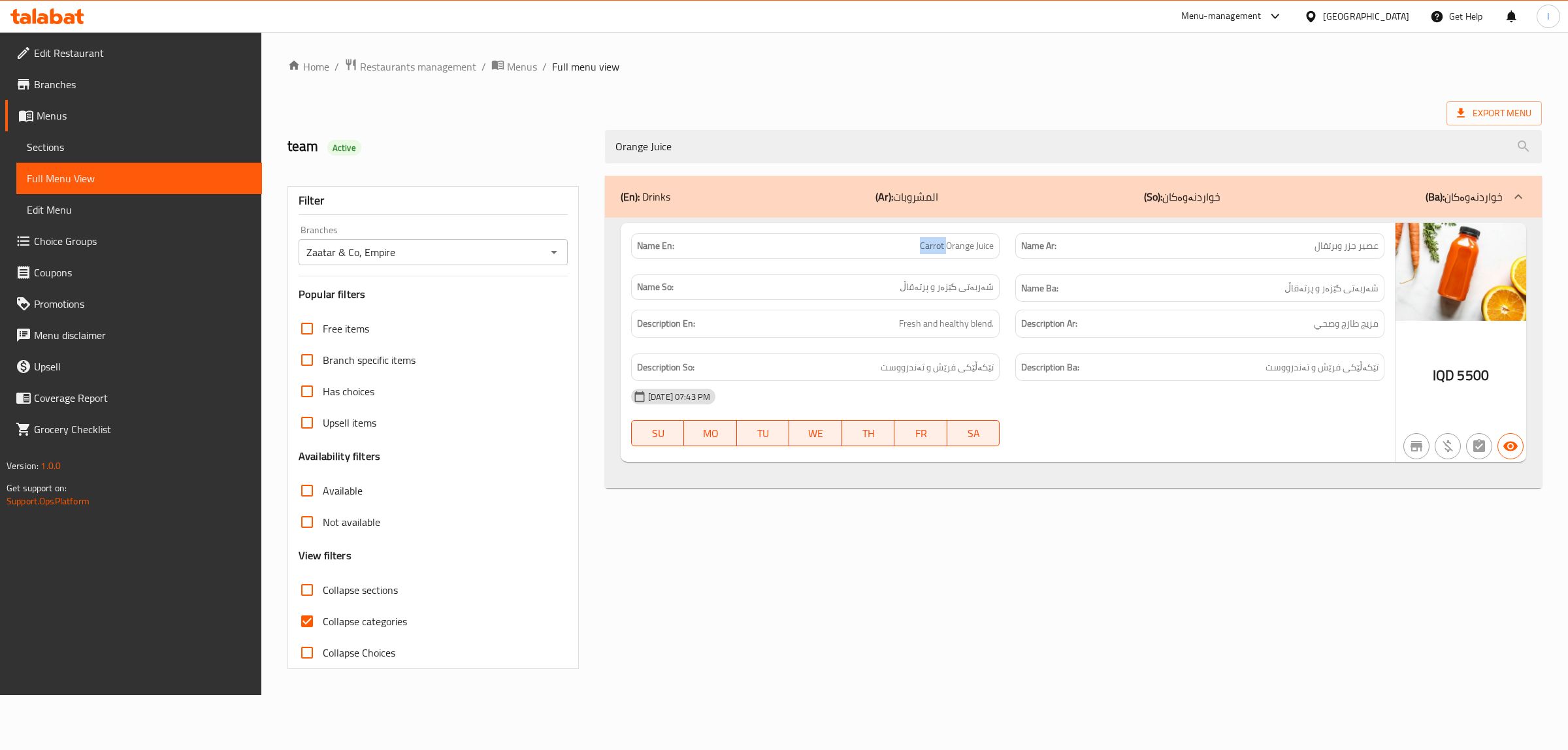
click at [939, 236] on div "Name En: Carrot Orange Juice" at bounding box center [815, 246] width 369 height 26
copy span "Carrot Orange Juice"
click at [85, 155] on link "Sections" at bounding box center [139, 146] width 246 height 32
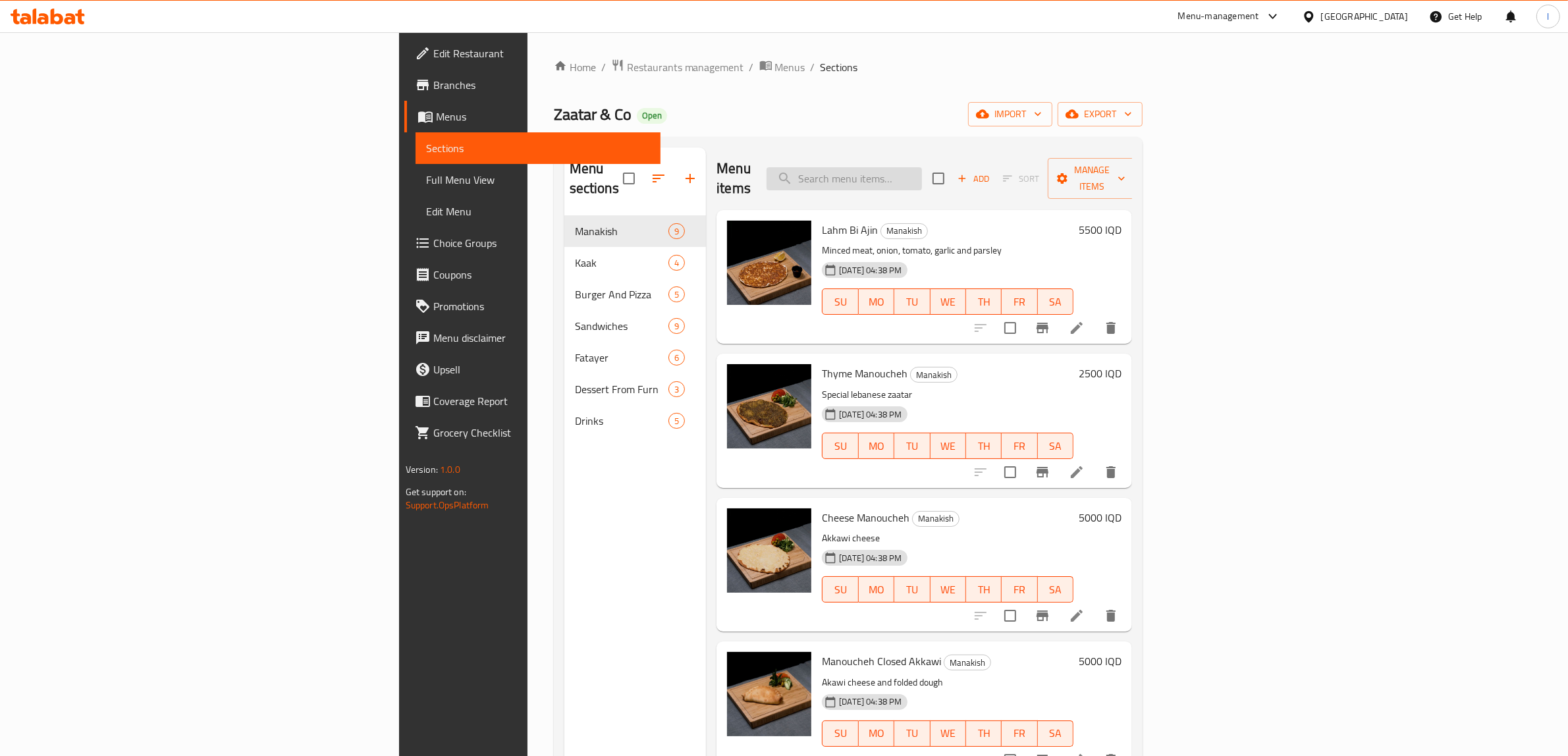
click at [922, 171] on input "search" at bounding box center [845, 179] width 156 height 23
paste input "Carrot Orange Juice"
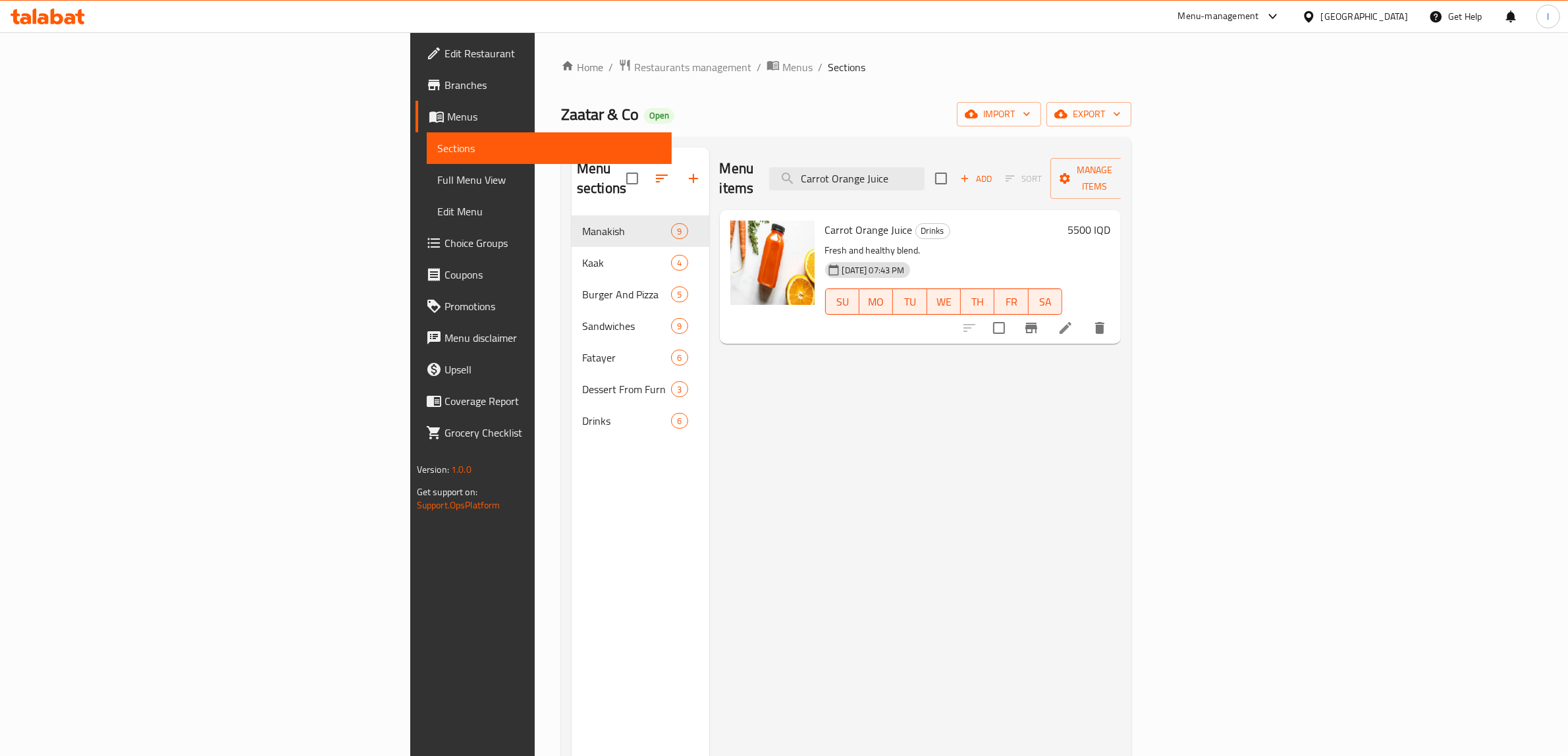
type input "Carrot Orange Juice"
click at [1074, 321] on icon at bounding box center [1065, 328] width 16 height 16
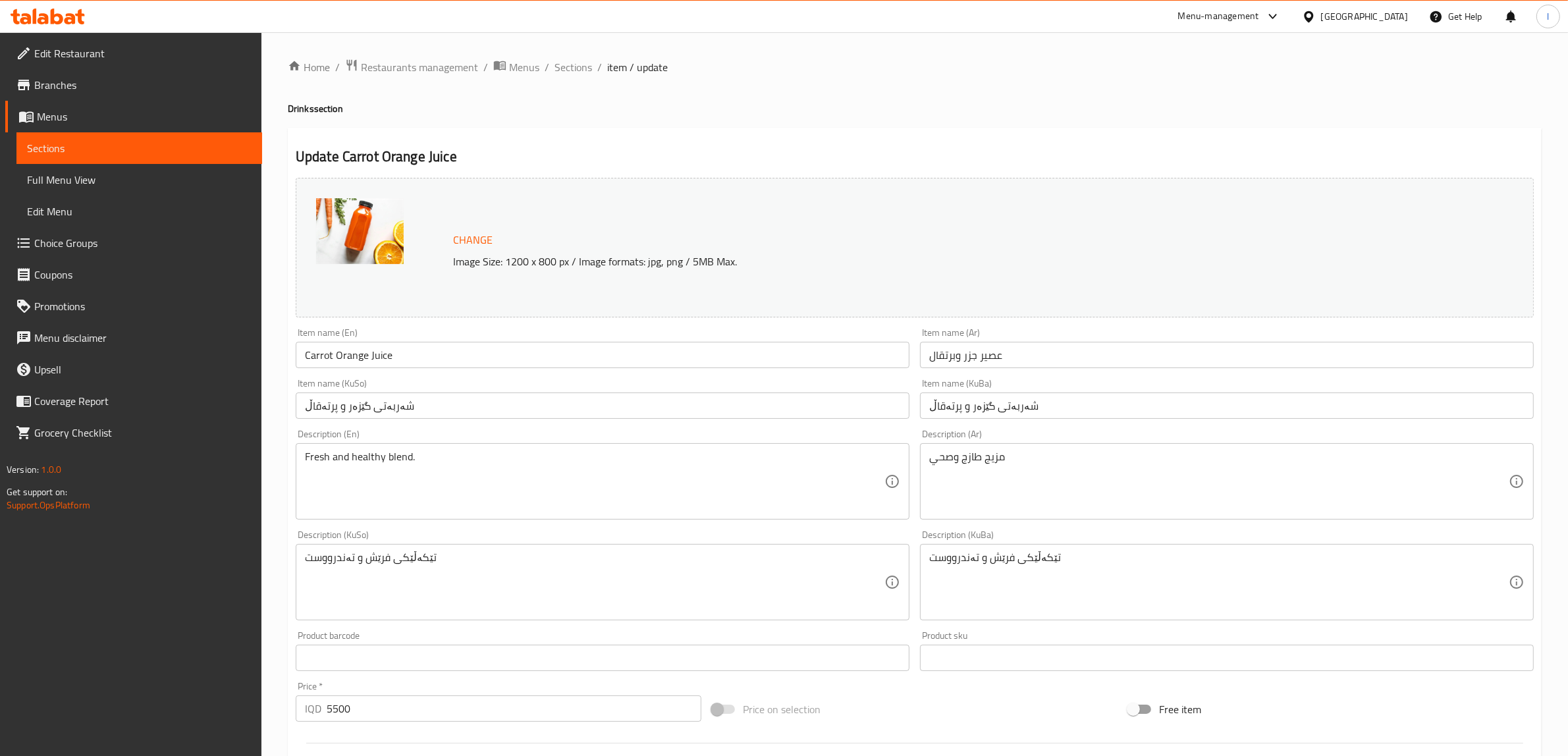
click at [115, 146] on span "Sections" at bounding box center [139, 148] width 225 height 16
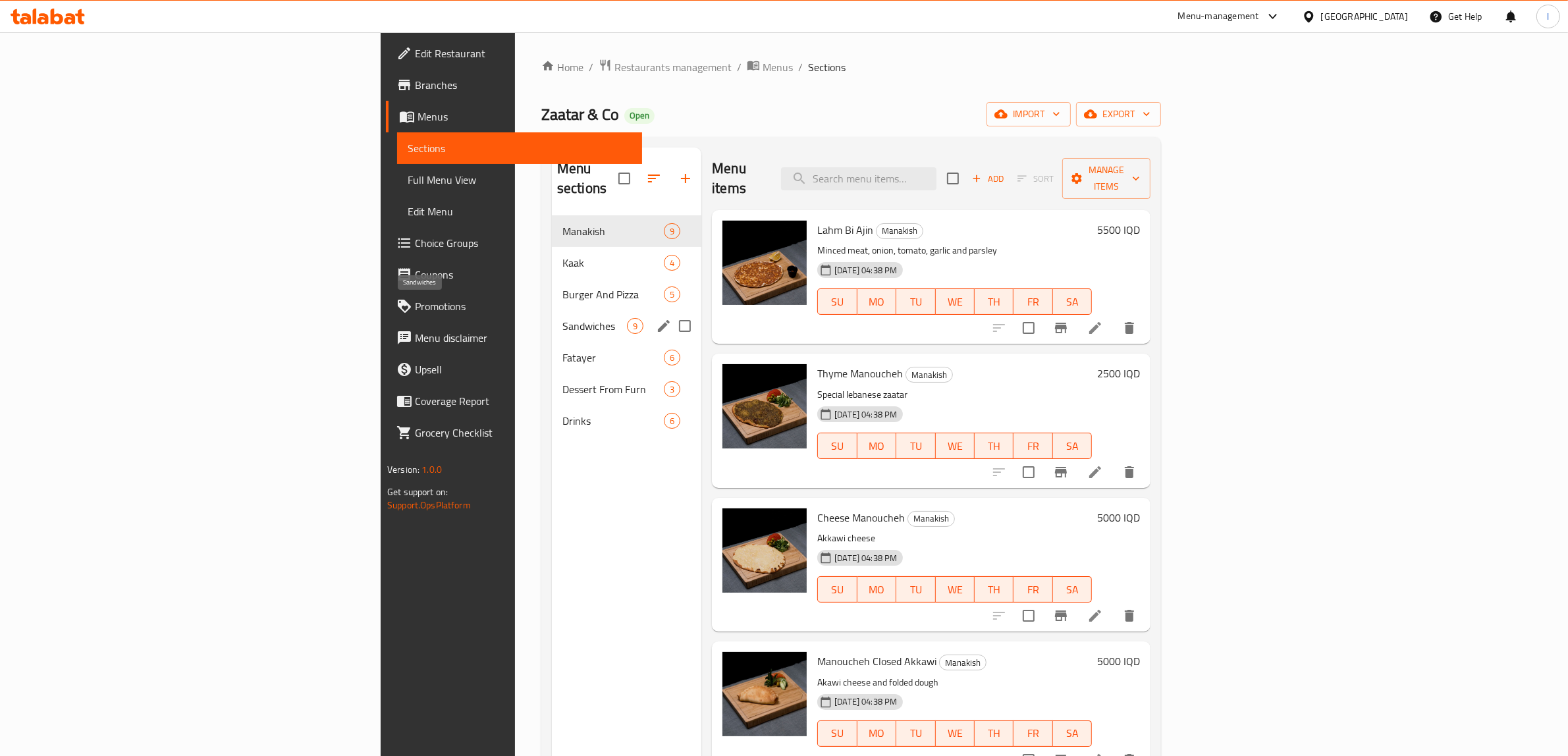
drag, startPoint x: 505, startPoint y: 344, endPoint x: 495, endPoint y: 356, distance: 15.6
click at [562, 350] on span "Fatayer" at bounding box center [613, 358] width 102 height 16
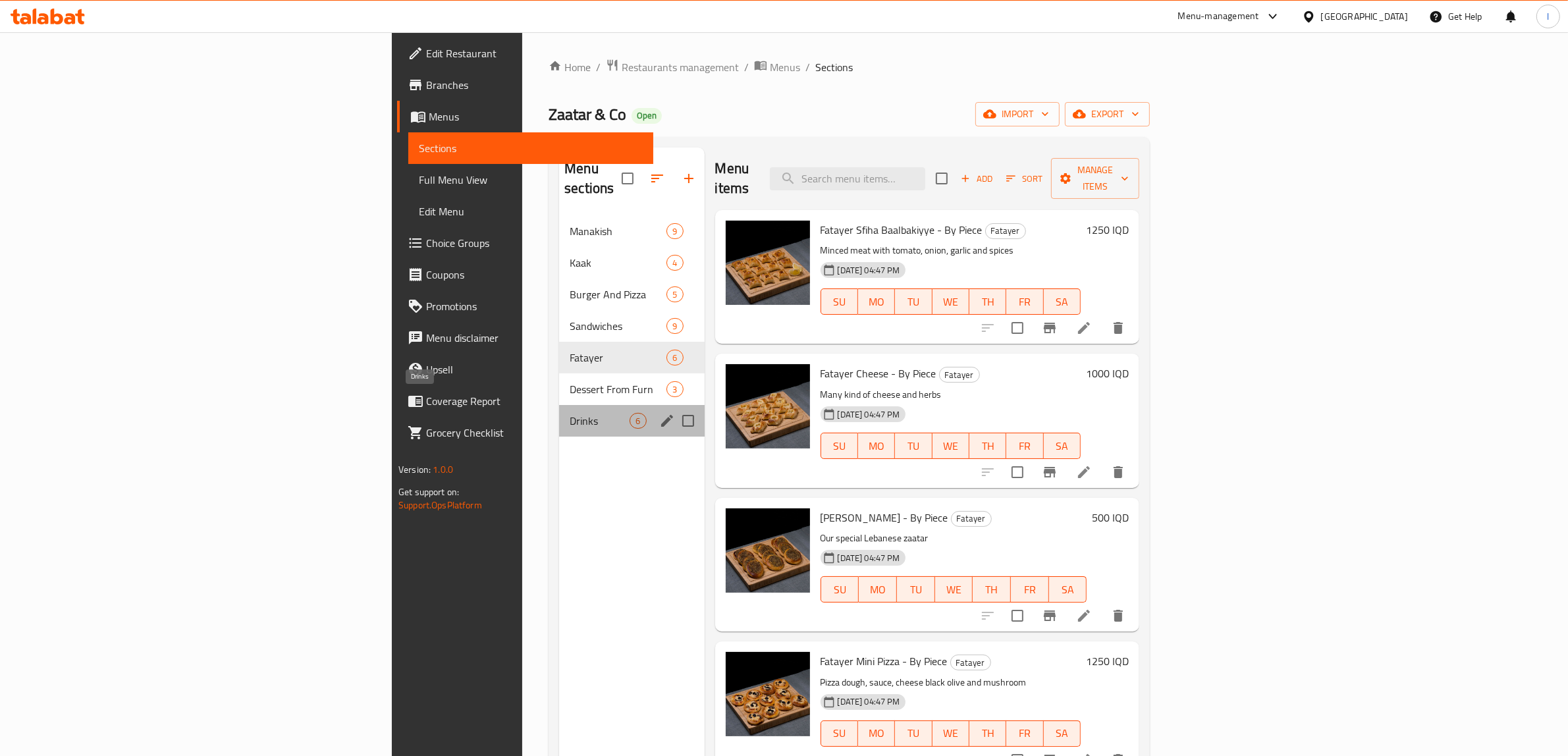
click at [570, 413] on span "Drinks" at bounding box center [599, 421] width 60 height 16
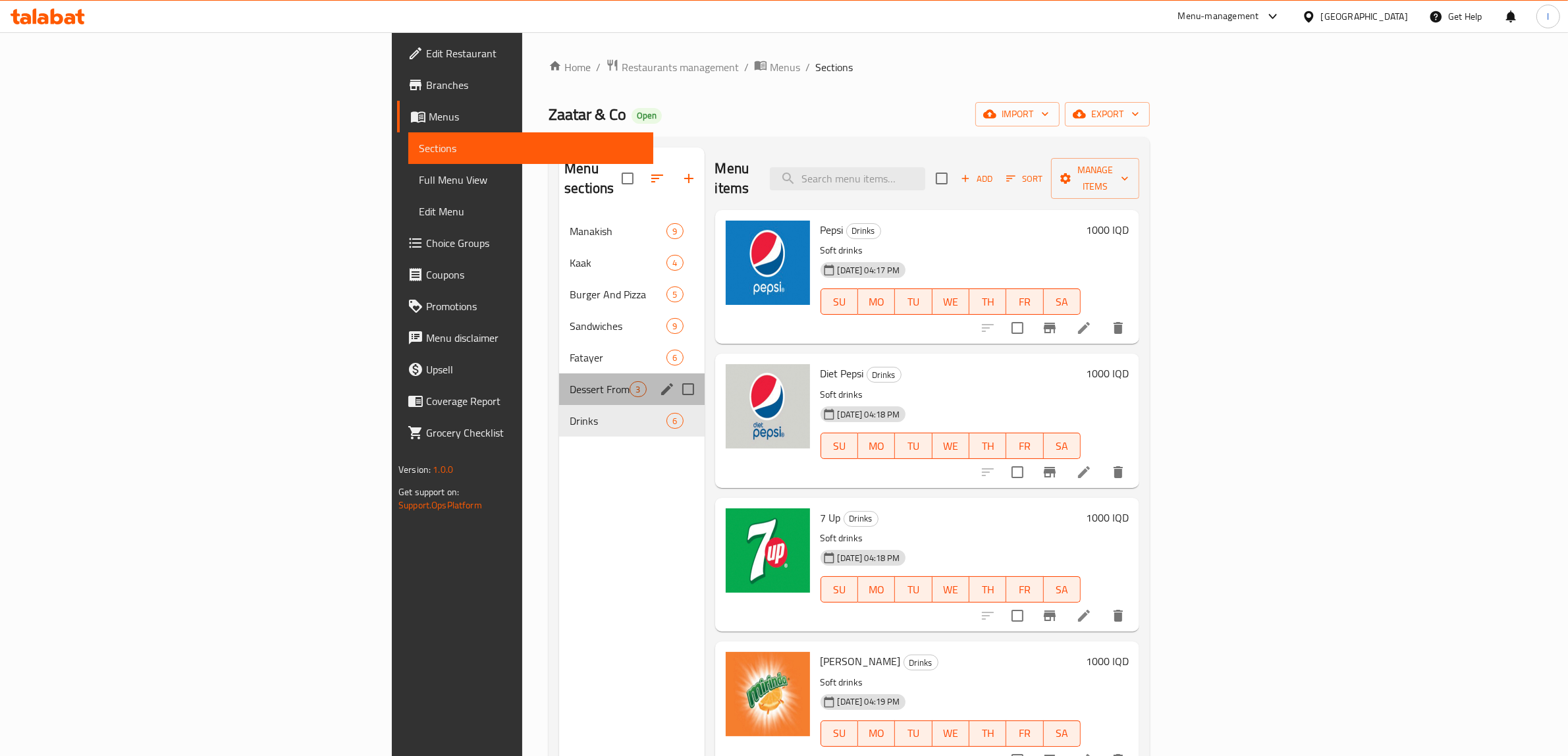
click at [559, 374] on div "Dessert From Furn 3" at bounding box center [631, 389] width 145 height 32
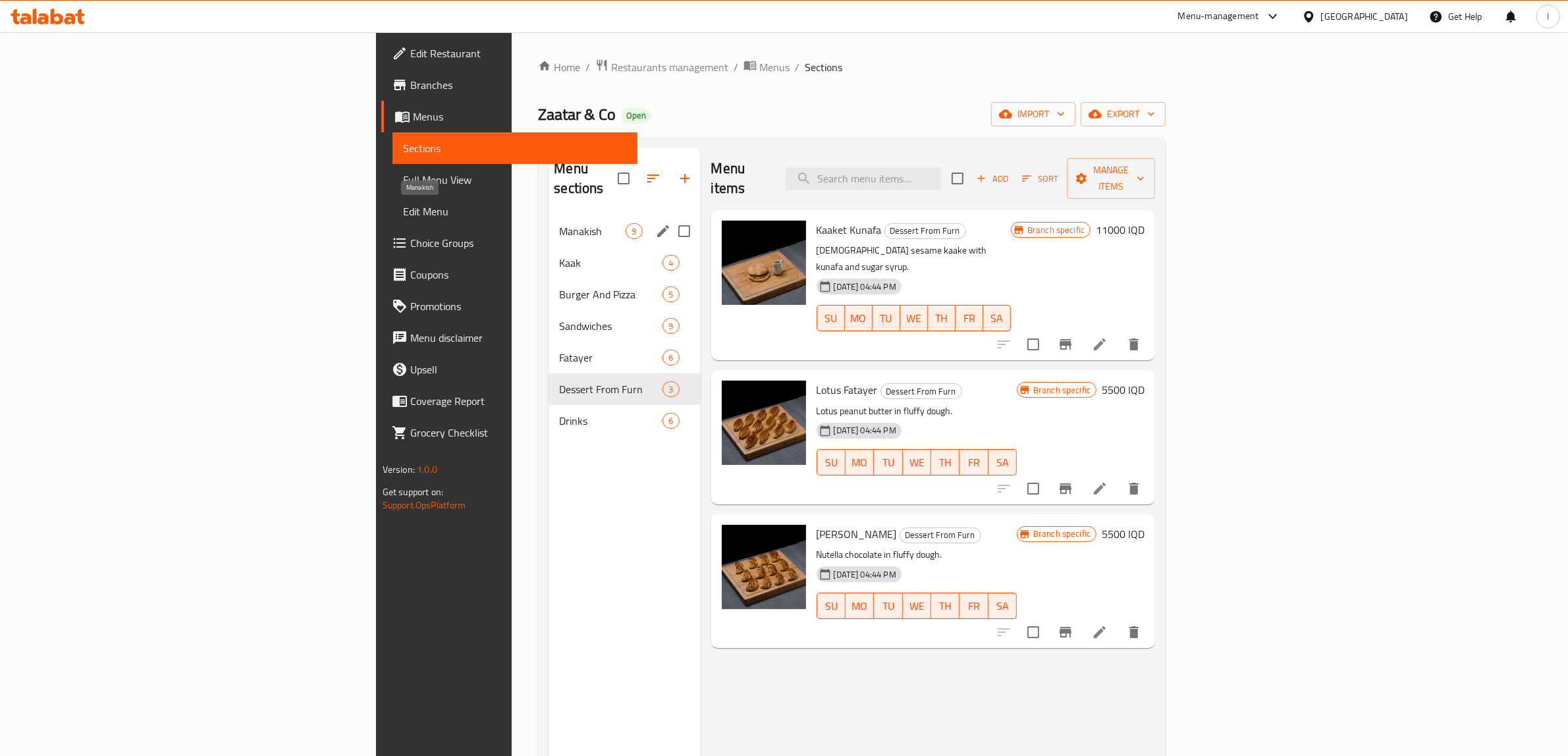
click at [559, 223] on span "Manakish" at bounding box center [593, 231] width 67 height 16
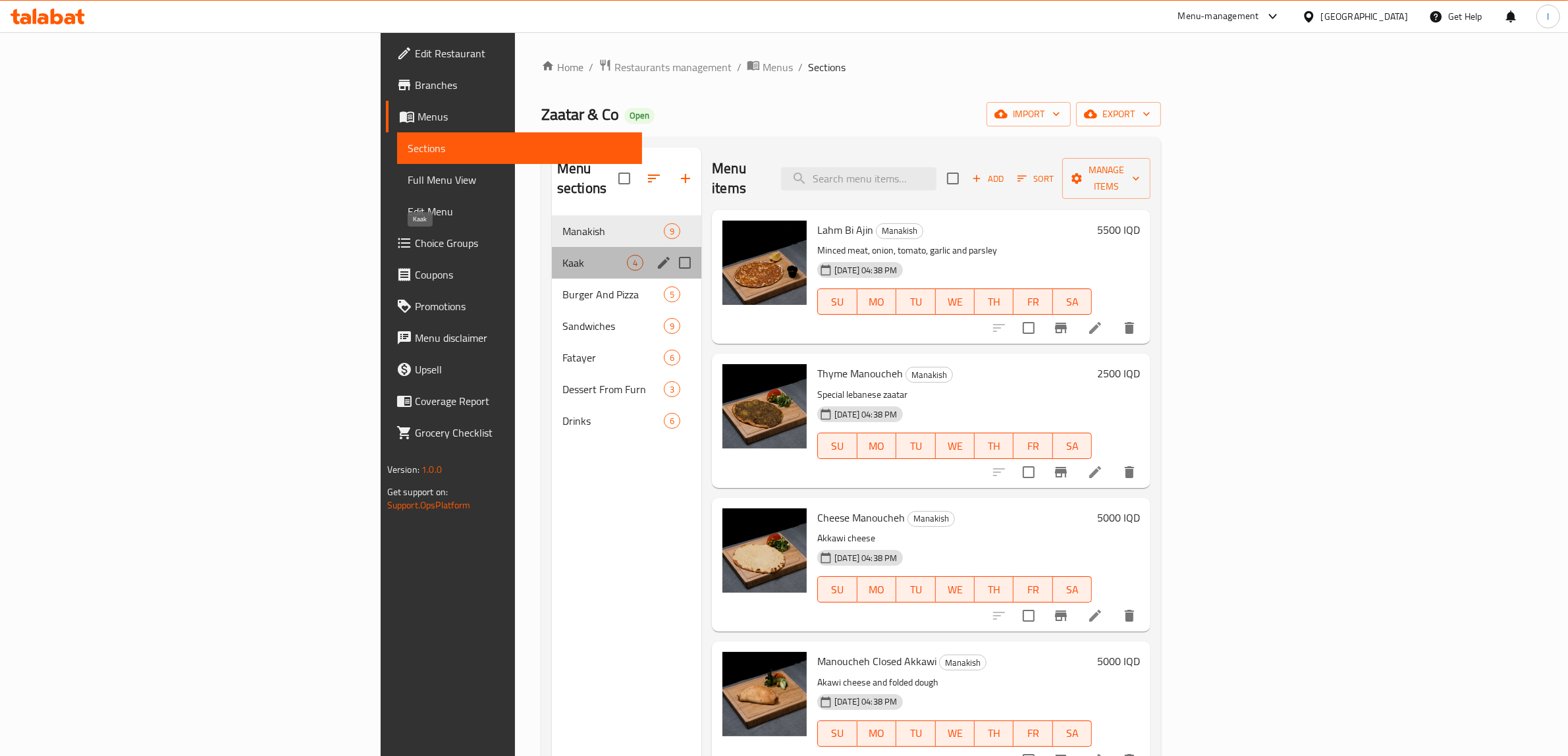
click at [562, 255] on span "Kaak" at bounding box center [594, 263] width 65 height 16
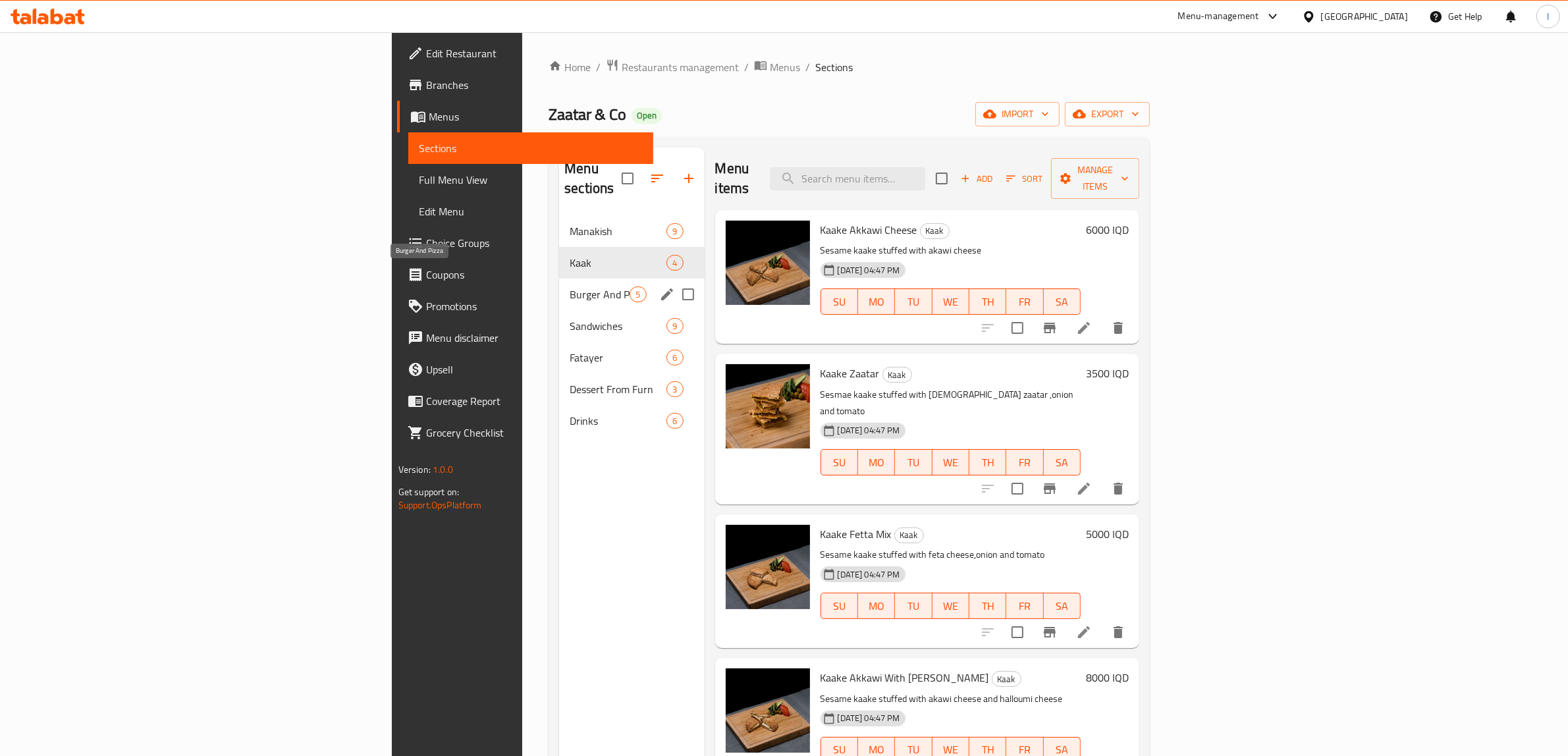
click at [570, 286] on span "Burger And Pizza" at bounding box center [599, 294] width 60 height 16
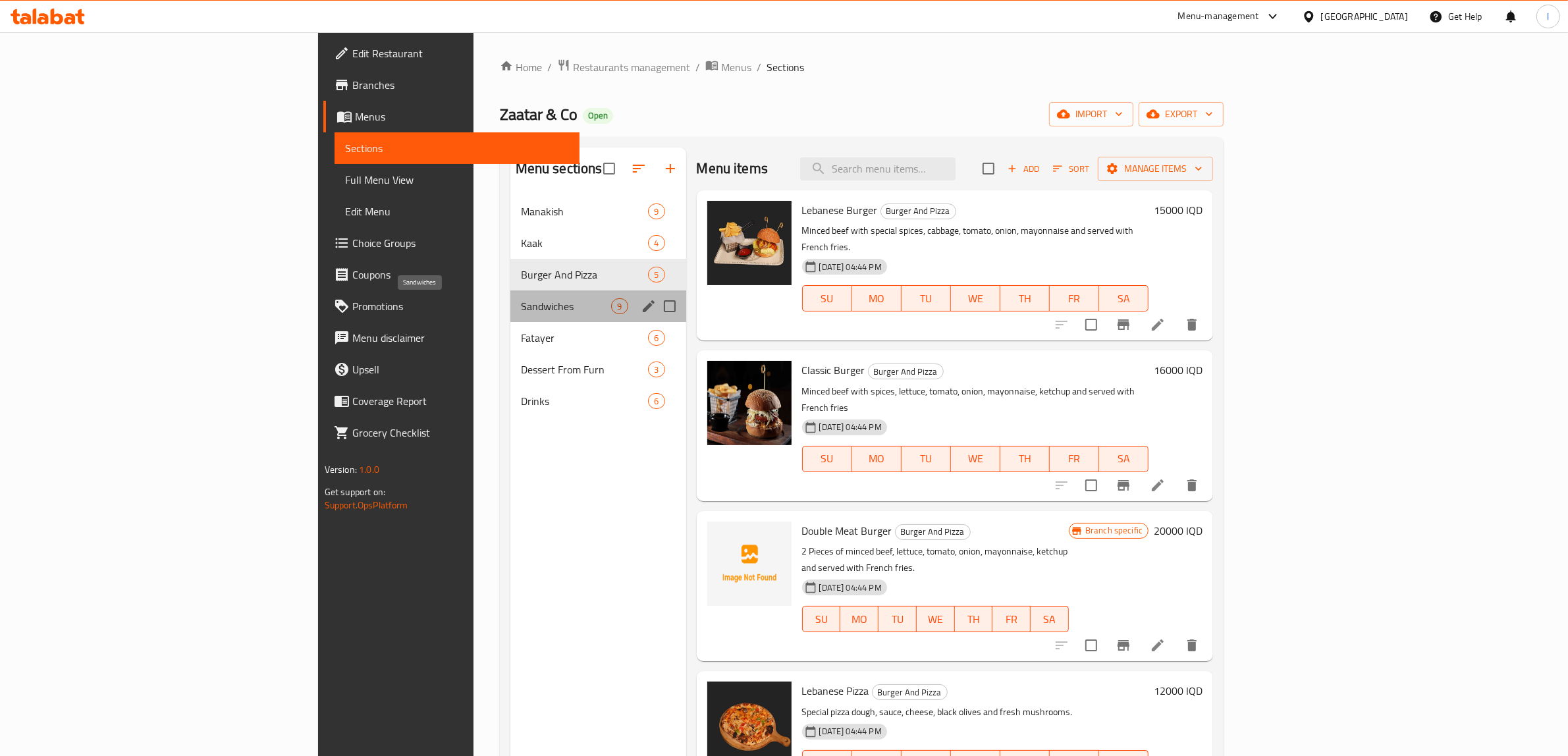
click at [521, 314] on span "Sandwiches" at bounding box center [566, 306] width 91 height 16
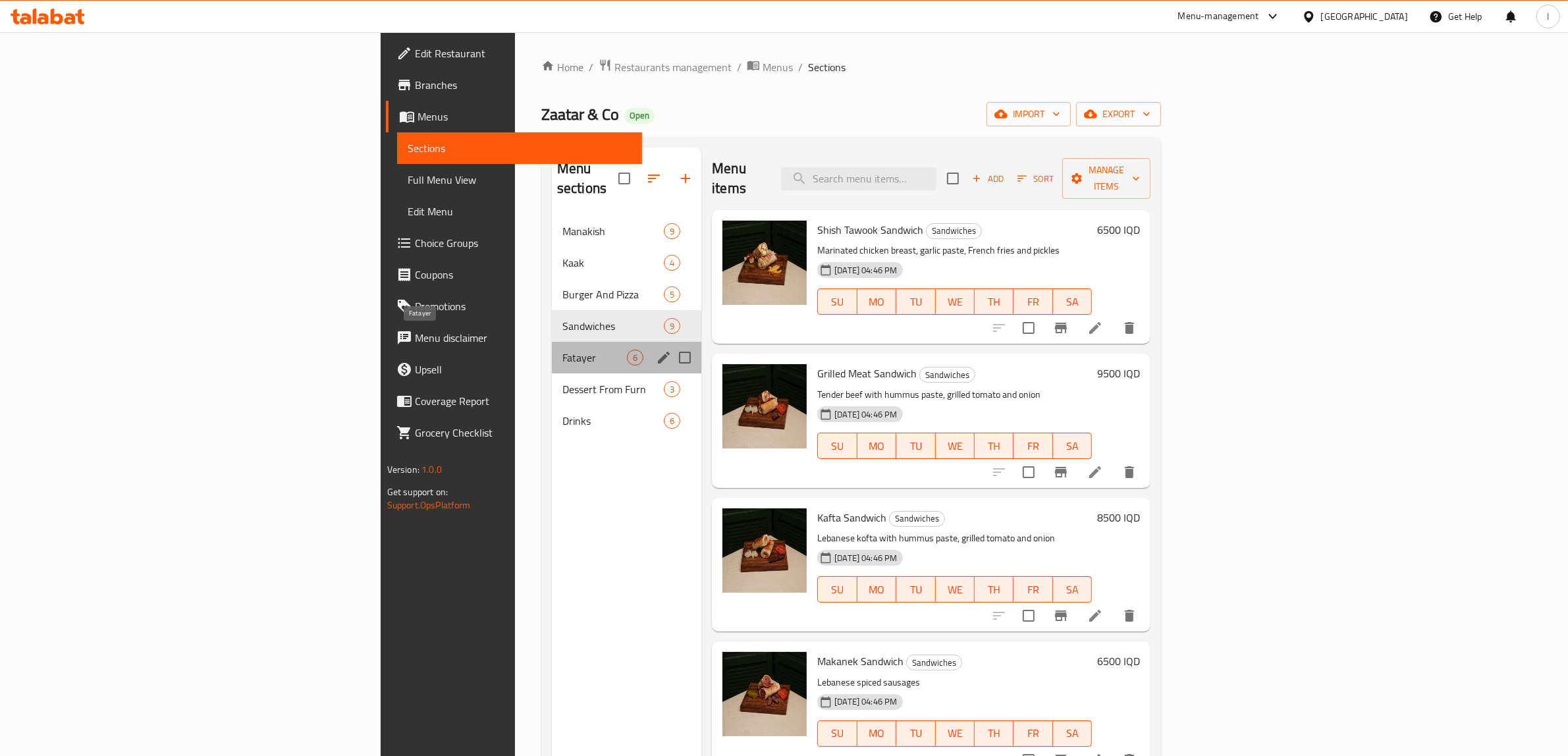
click at [562, 350] on span "Fatayer" at bounding box center [594, 358] width 65 height 16
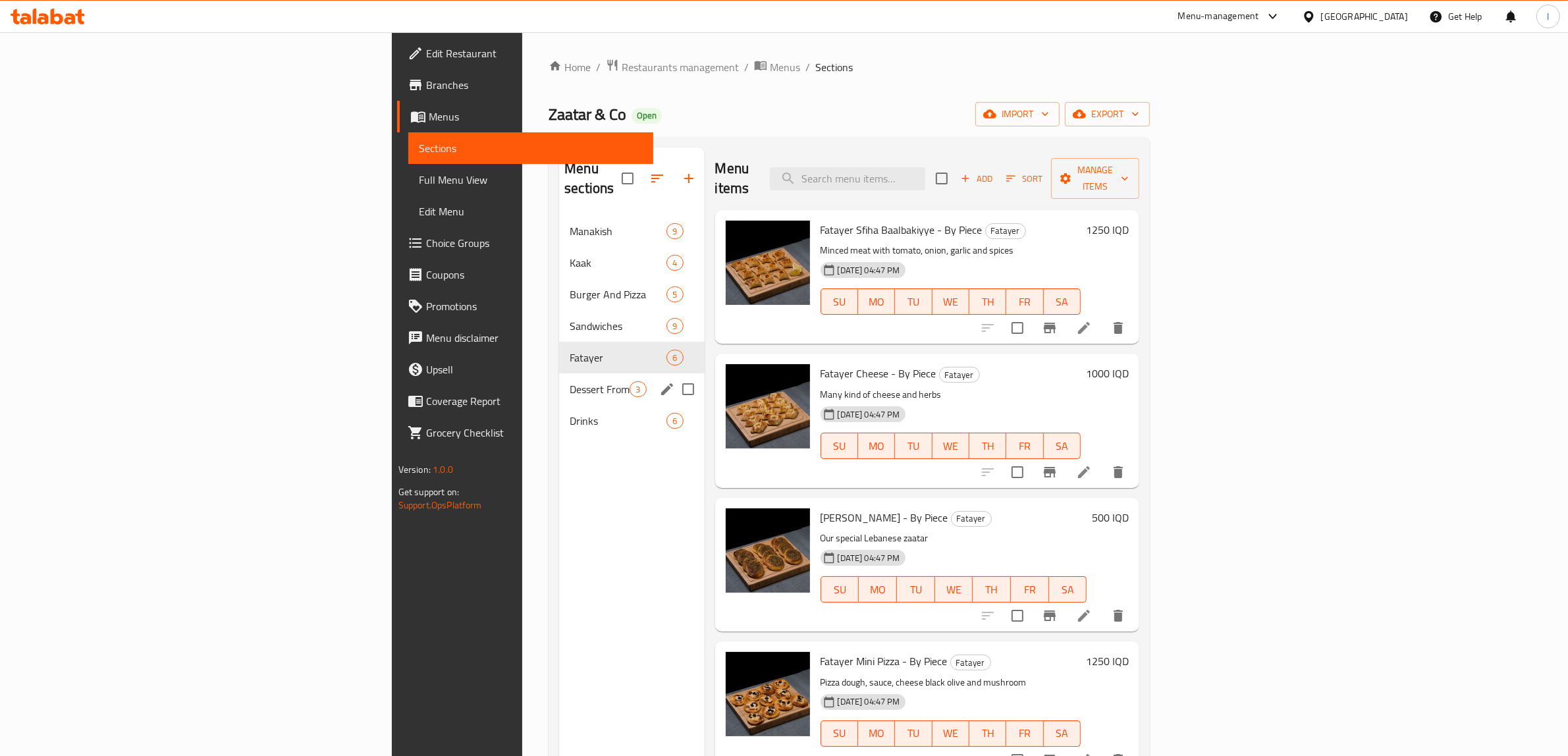
click at [559, 374] on div "Dessert From Furn 3" at bounding box center [631, 389] width 145 height 32
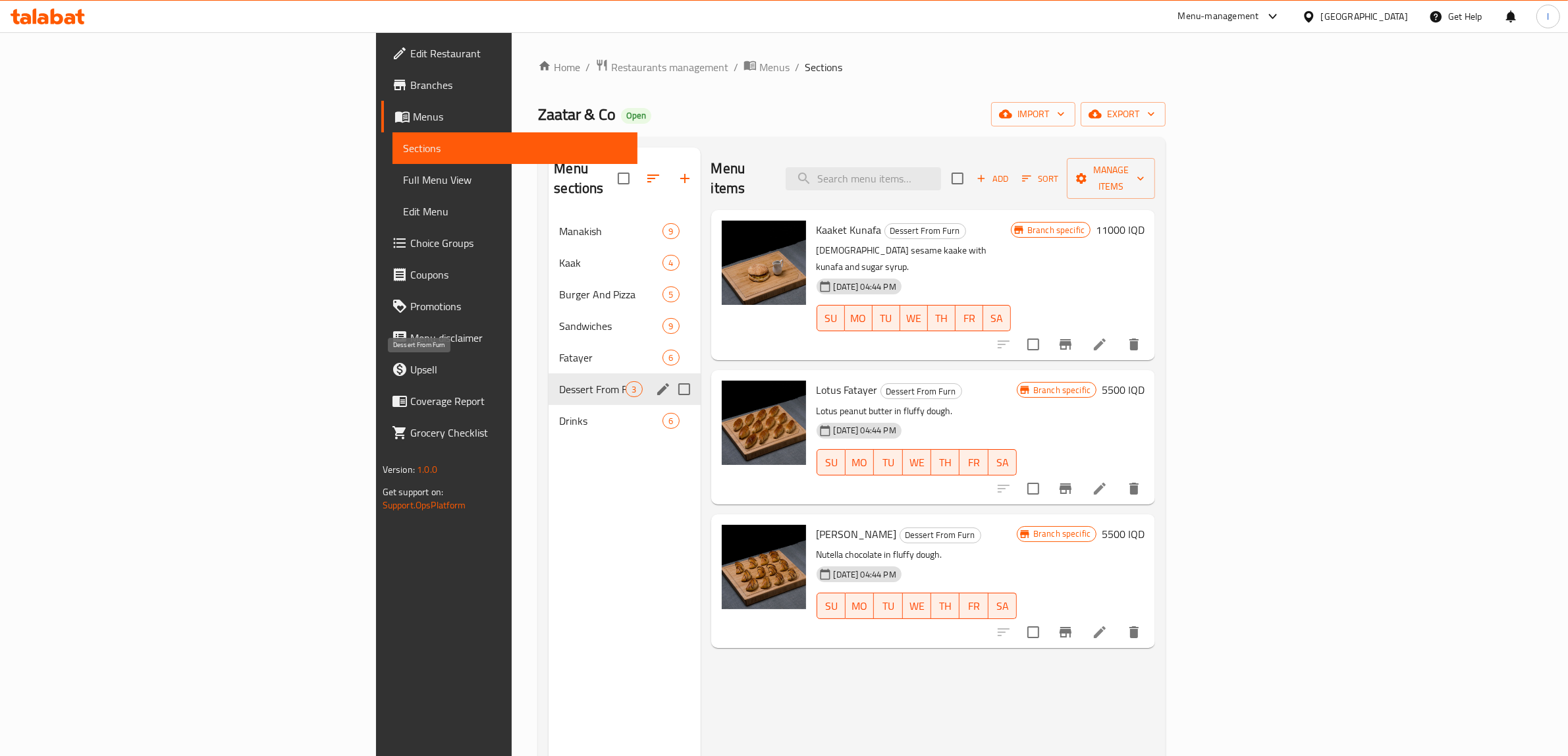
click at [559, 381] on span "Dessert From Furn" at bounding box center [593, 389] width 67 height 16
click at [559, 413] on span "Drinks" at bounding box center [593, 421] width 67 height 16
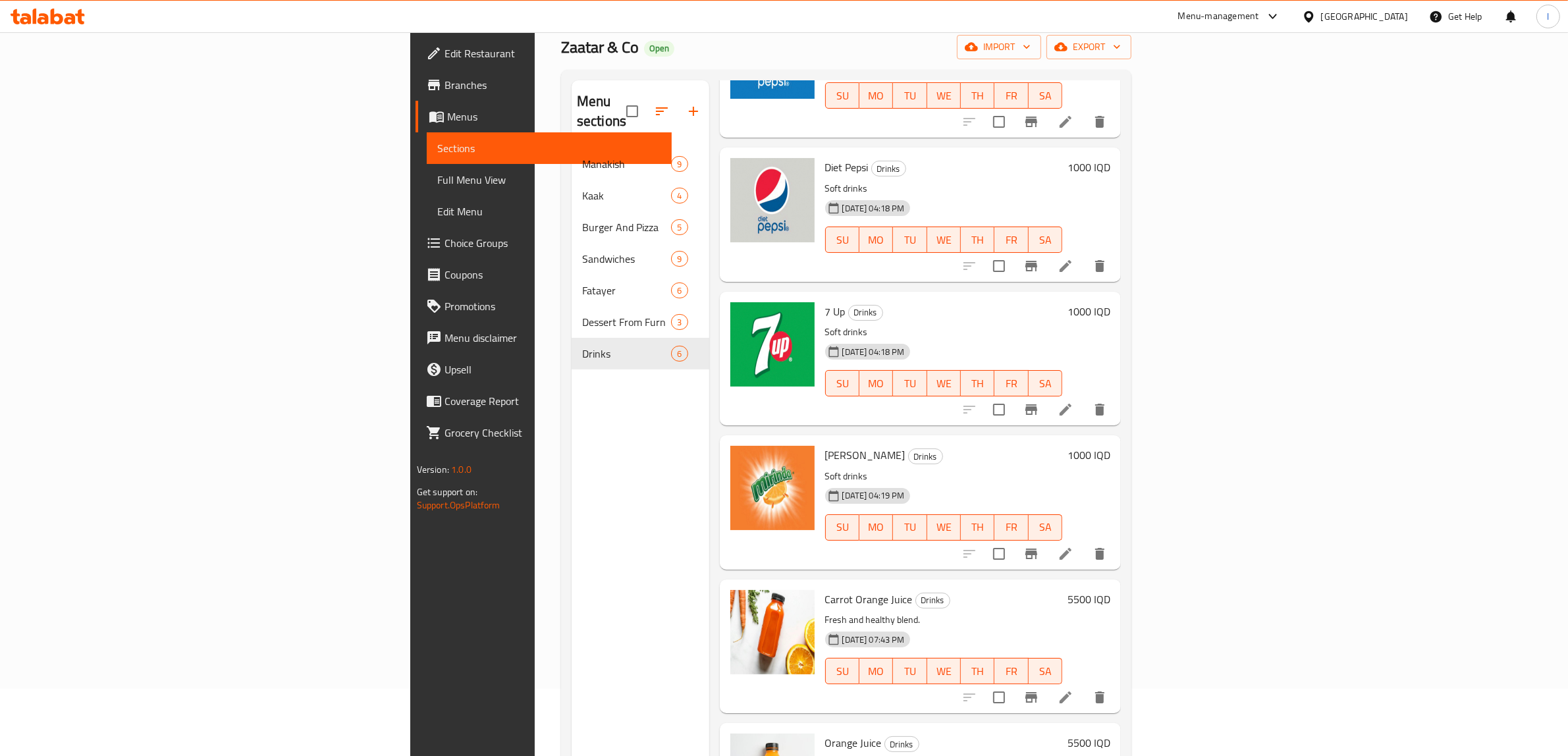
scroll to position [185, 0]
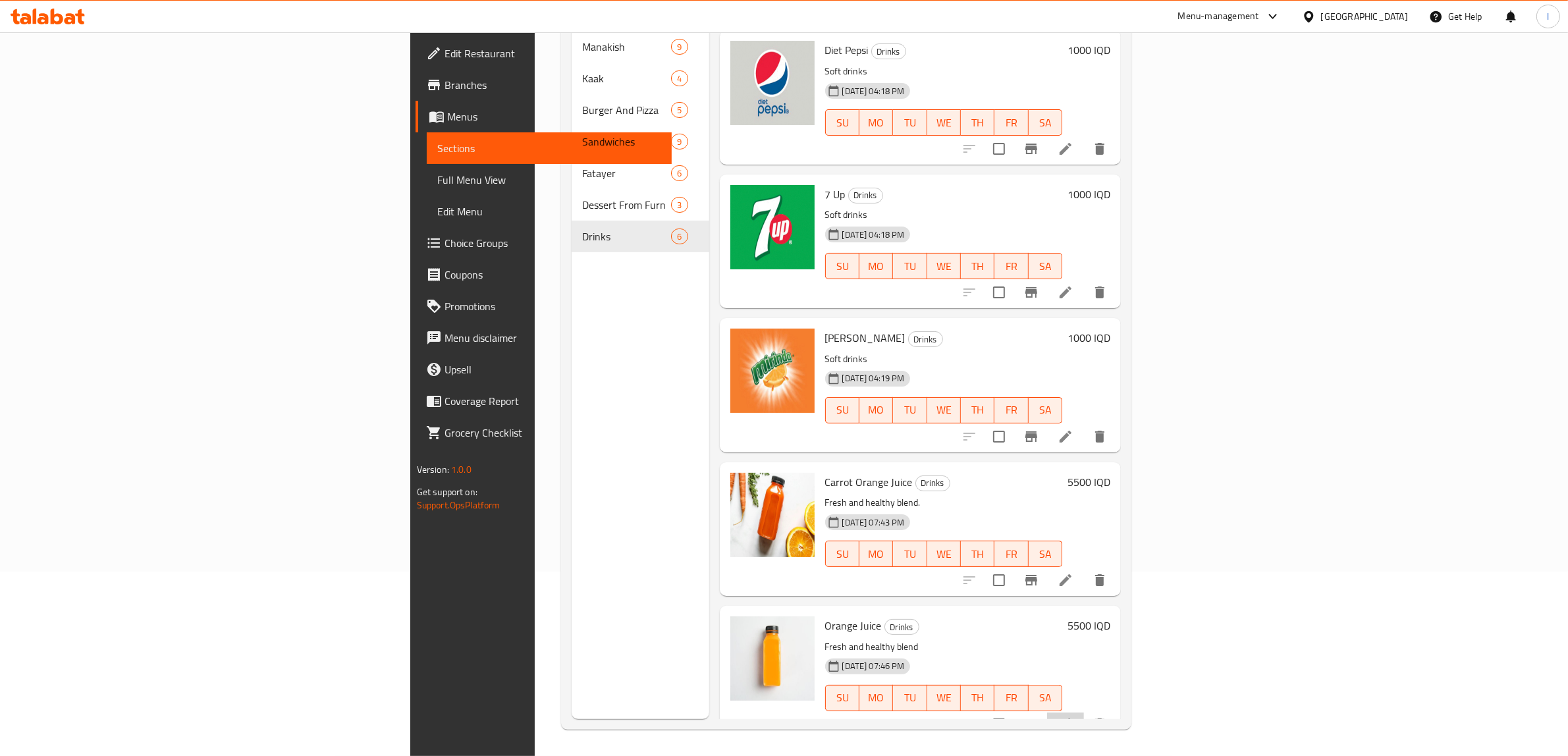
click at [1072, 719] on icon at bounding box center [1066, 725] width 12 height 12
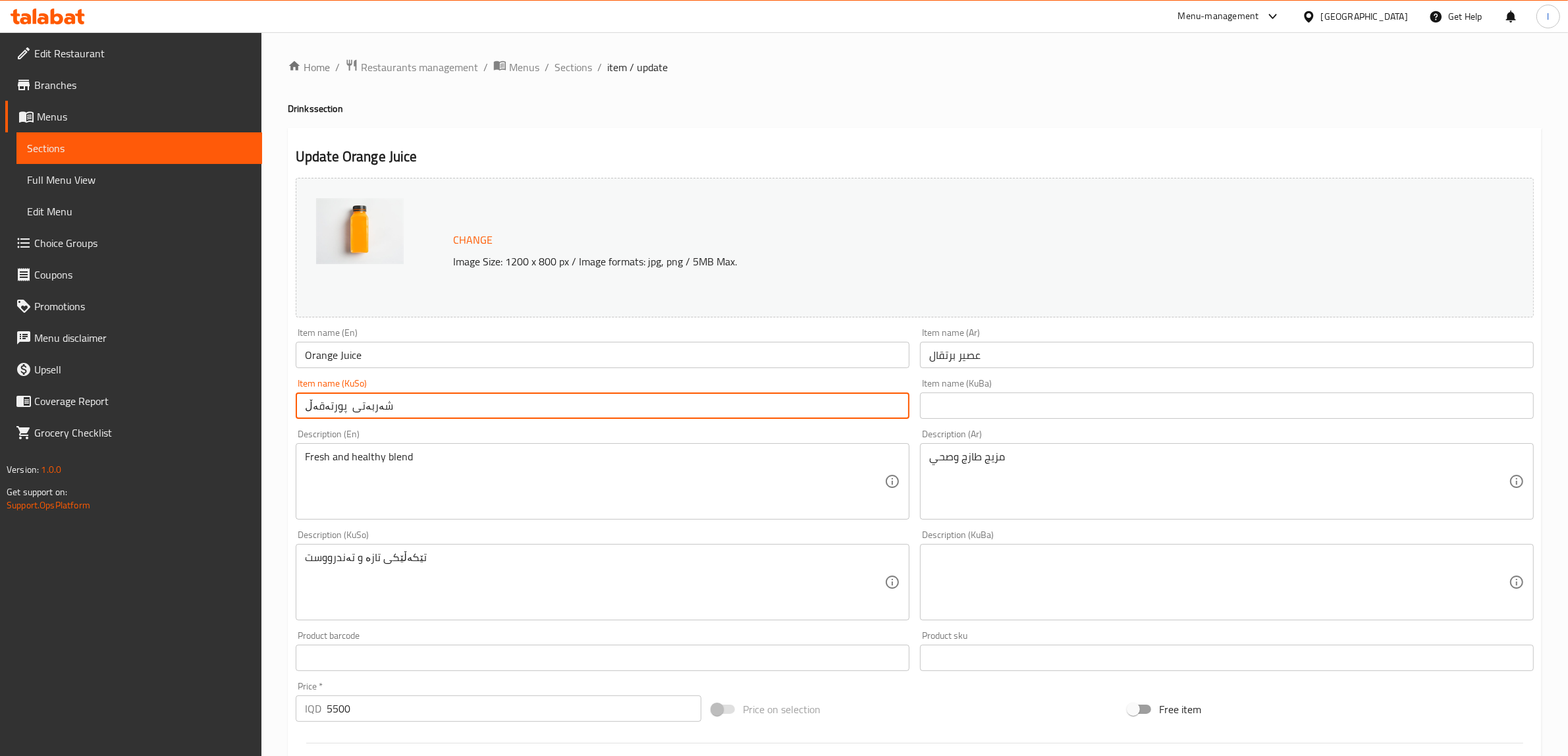
drag, startPoint x: 300, startPoint y: 407, endPoint x: 107, endPoint y: 396, distance: 193.3
click at [107, 396] on div "Edit Restaurant Branches Menus Sections Full Menu View Edit Menu Choice Groups …" at bounding box center [784, 567] width 1568 height 1069
click at [317, 414] on input "شەربەتی پورتەقەڵ" at bounding box center [603, 406] width 614 height 27
click at [332, 412] on input "شەربەتی پورتەقەڵ" at bounding box center [603, 406] width 614 height 27
click at [314, 410] on input "شەربەتی پرتەقەڵ" at bounding box center [603, 406] width 614 height 27
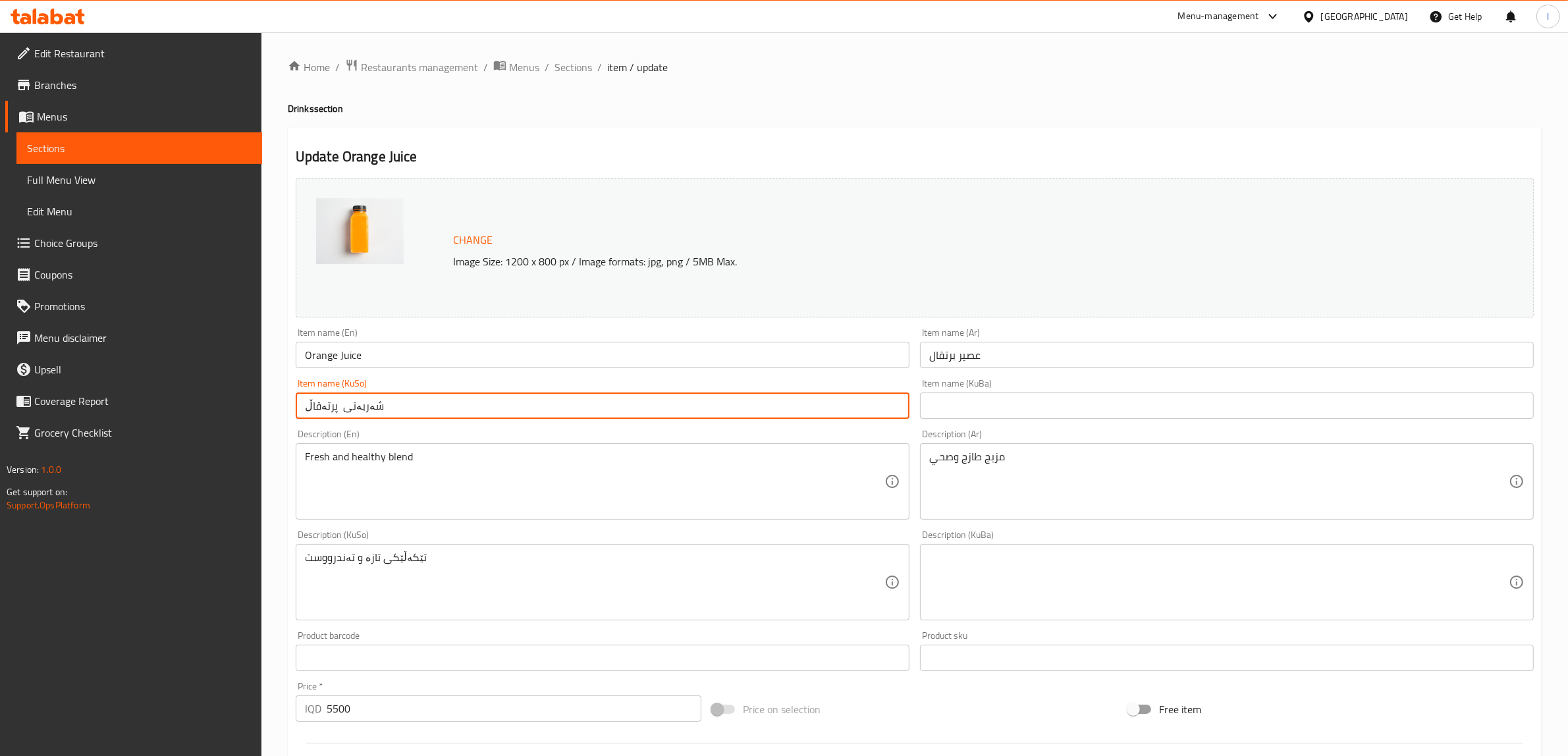
drag, startPoint x: 430, startPoint y: 417, endPoint x: 247, endPoint y: 403, distance: 183.5
click at [244, 393] on div "Edit Restaurant Branches Menus Sections Full Menu View Edit Menu Choice Groups …" at bounding box center [784, 567] width 1568 height 1069
type input "شەربەتی پرتەقاڵ"
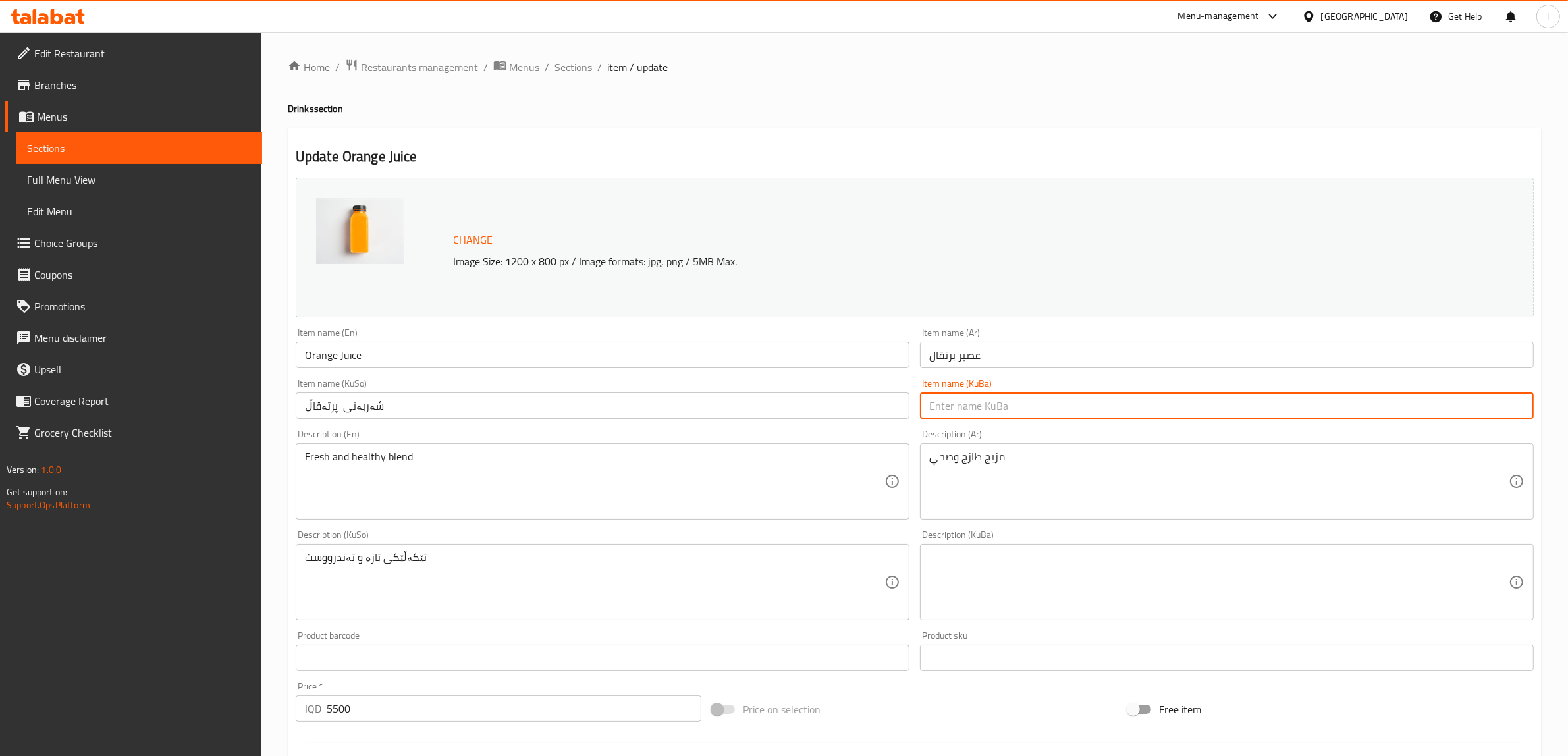
click at [1048, 403] on input "text" at bounding box center [1228, 406] width 614 height 27
paste input "شەربەتی پرتەقاڵ"
type input "شەربەتی پرتەقاڵ"
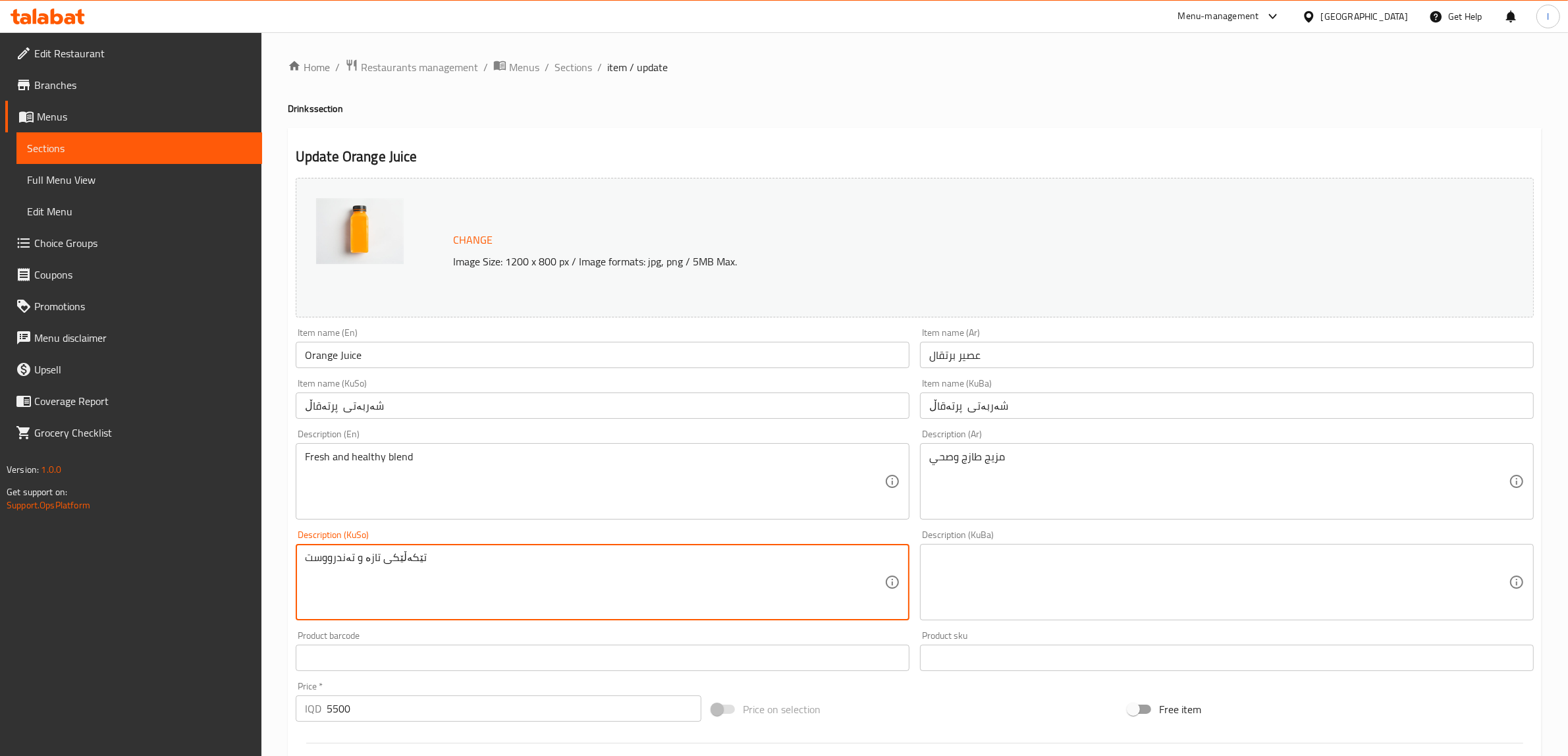
click at [366, 557] on textarea "تێکەڵێکی تازە و تەندرووست" at bounding box center [594, 582] width 579 height 62
drag, startPoint x: 533, startPoint y: 585, endPoint x: 0, endPoint y: 576, distance: 533.1
click at [0, 575] on div "Edit Restaurant Branches Menus Sections Full Menu View Edit Menu Choice Groups …" at bounding box center [784, 567] width 1568 height 1069
type textarea "تێکەڵێکی فرێش و تەندرووست"
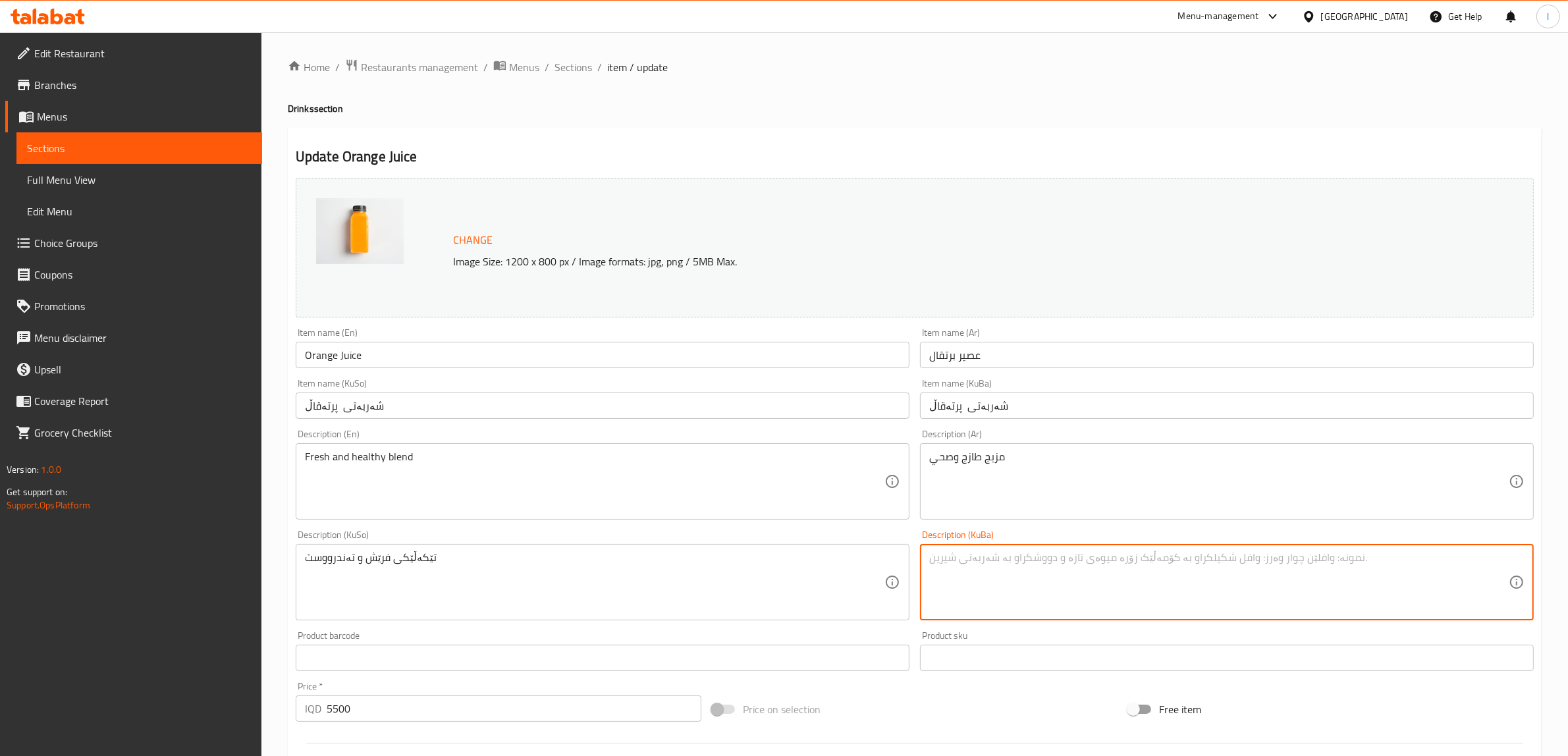
drag, startPoint x: 1020, startPoint y: 565, endPoint x: 986, endPoint y: 568, distance: 34.1
click at [1018, 565] on textarea at bounding box center [1219, 582] width 579 height 62
paste textarea "تێکەڵێکی فرێش و تەندرووست"
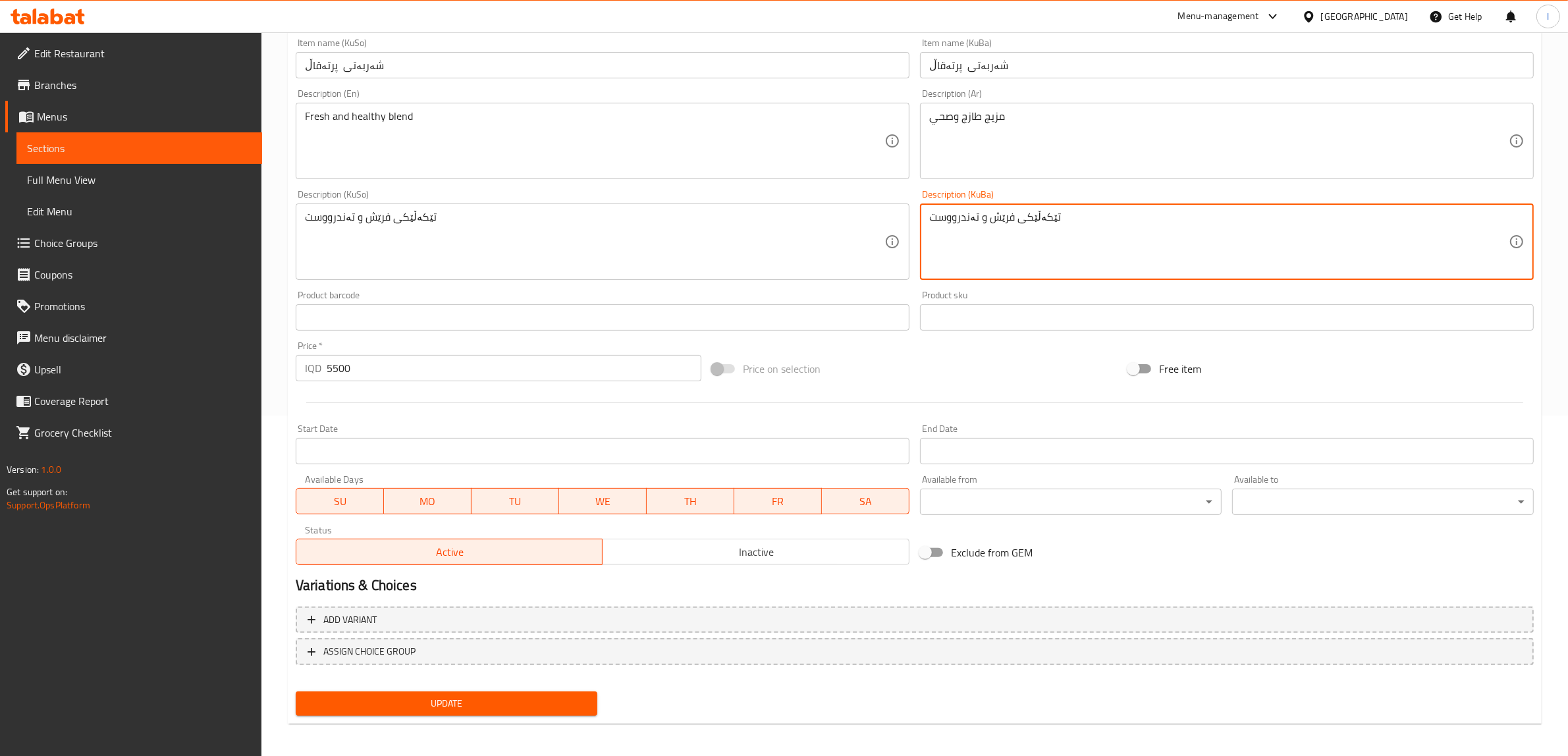
scroll to position [344, 0]
type textarea "تێکەڵێکی فرێش و تەندرووست"
click at [455, 709] on button "Update" at bounding box center [447, 701] width 302 height 24
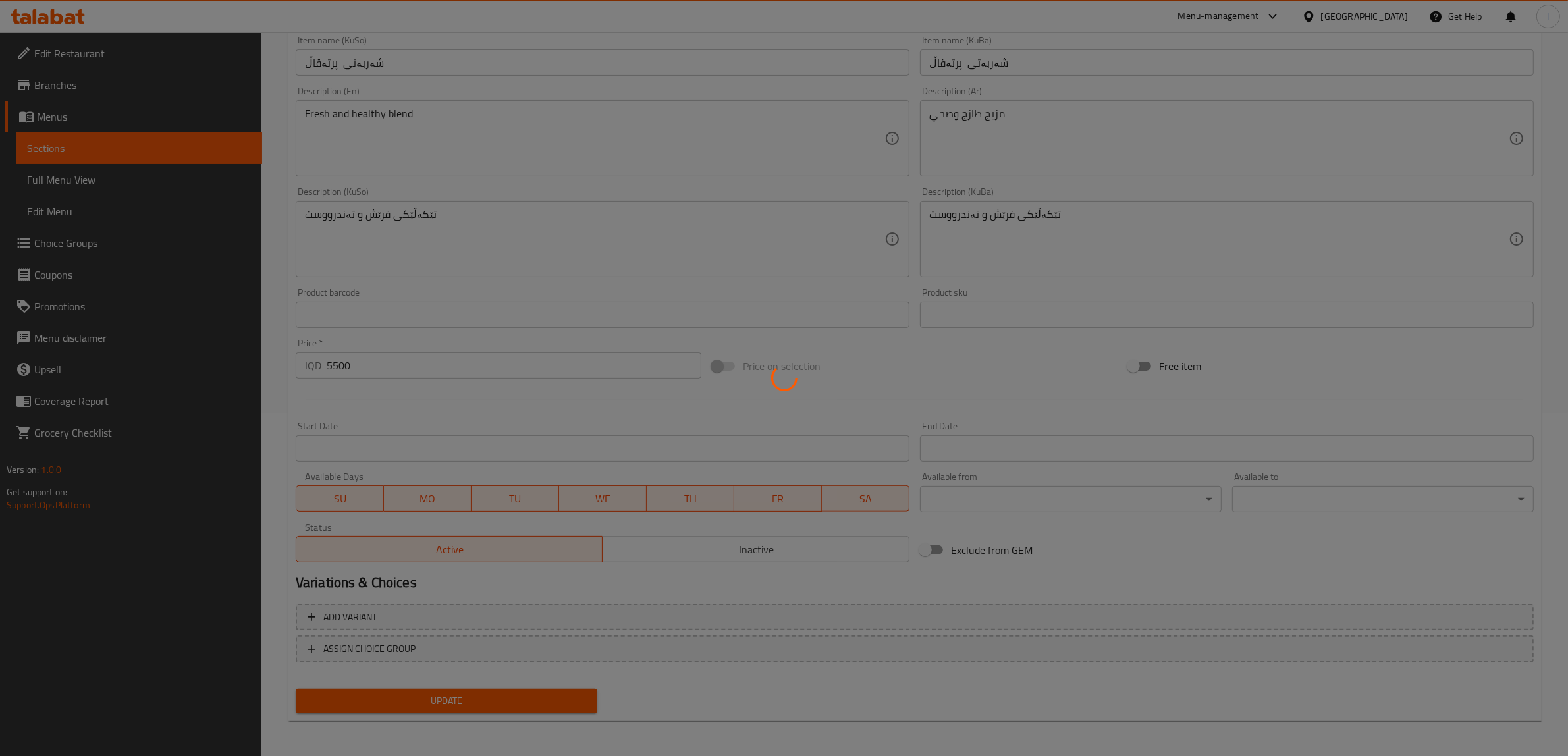
scroll to position [96, 0]
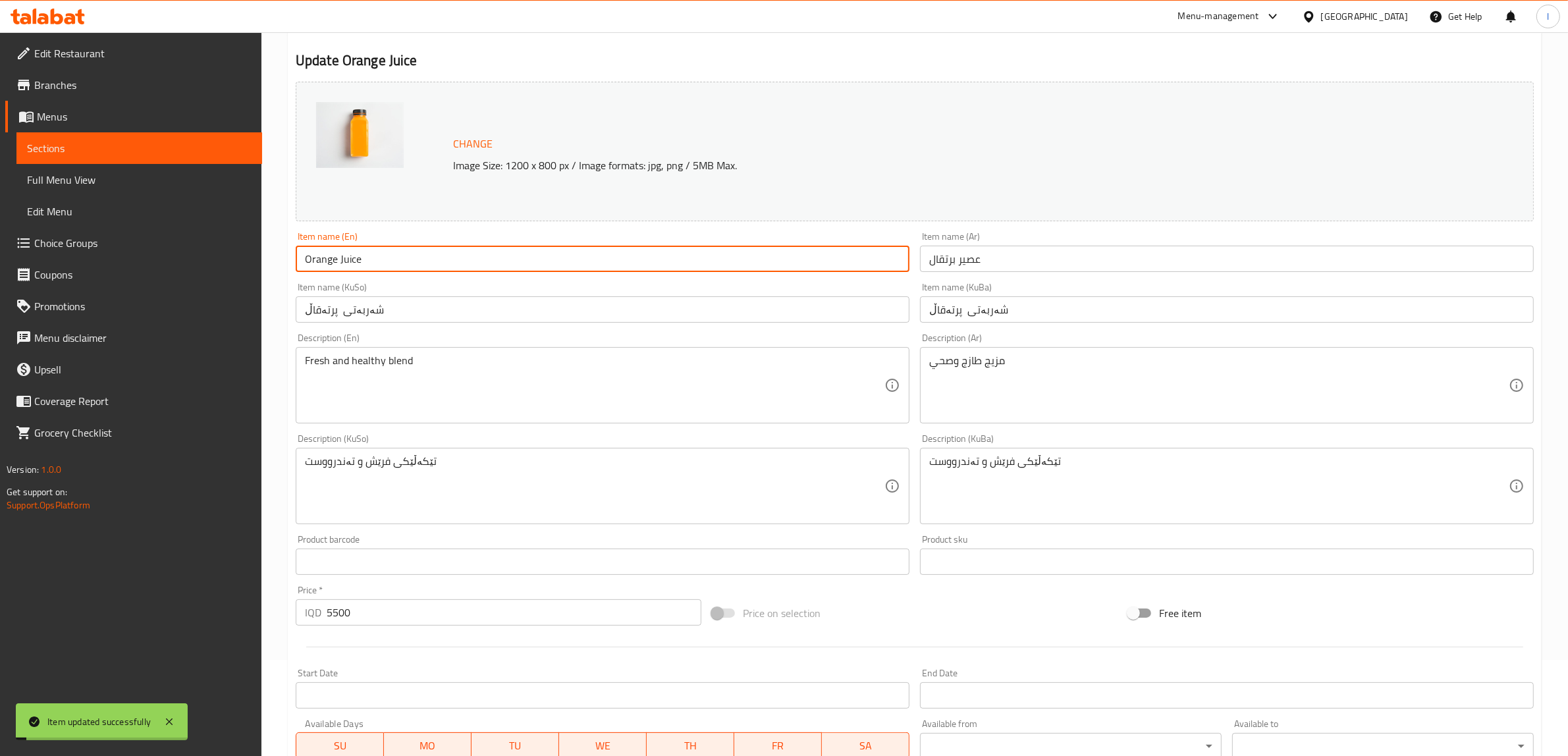
drag, startPoint x: 391, startPoint y: 262, endPoint x: 113, endPoint y: 223, distance: 280.7
click at [122, 229] on div "Edit Restaurant Branches Menus Sections Full Menu View Edit Menu Choice Groups …" at bounding box center [784, 470] width 1568 height 1069
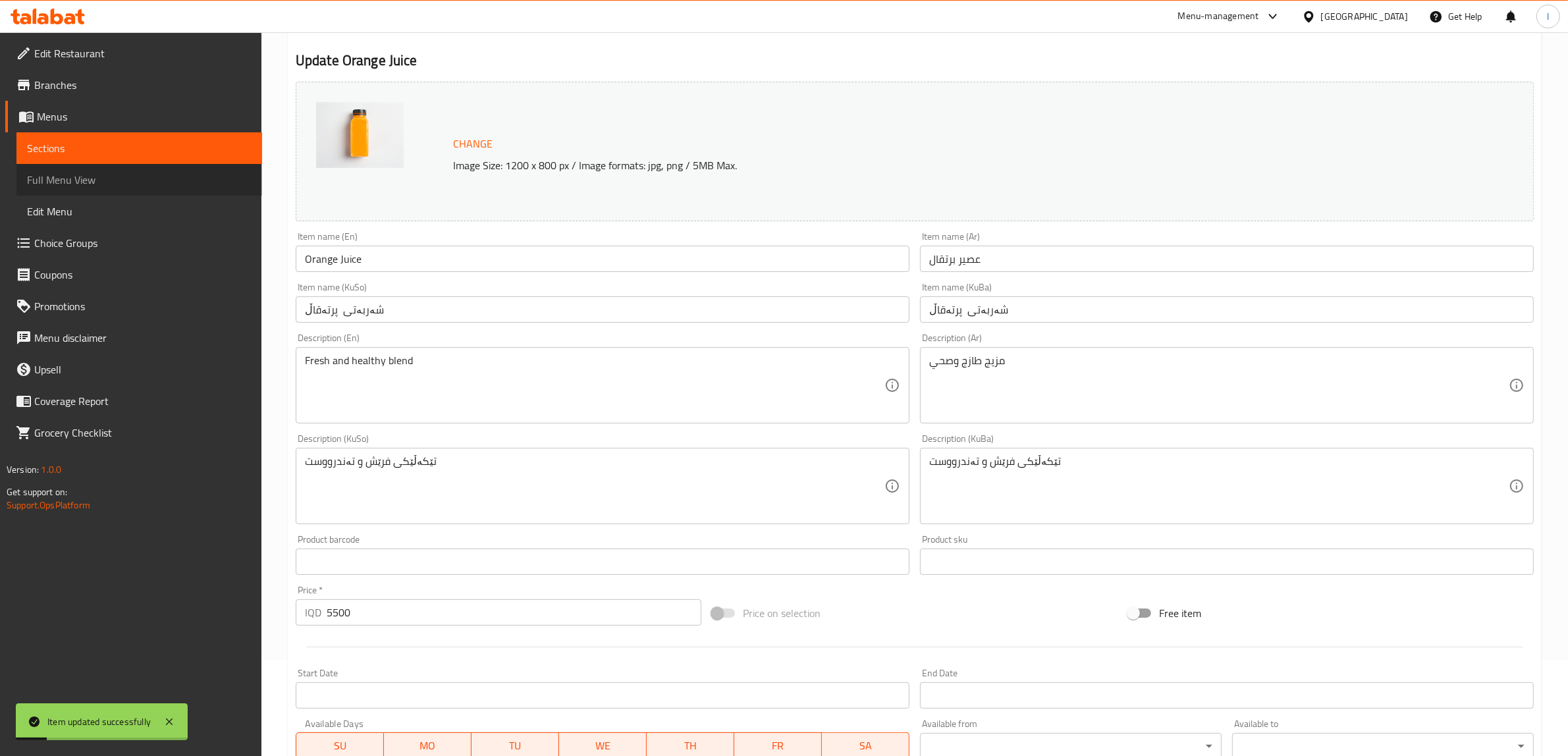
click at [54, 175] on span "Full Menu View" at bounding box center [139, 180] width 225 height 16
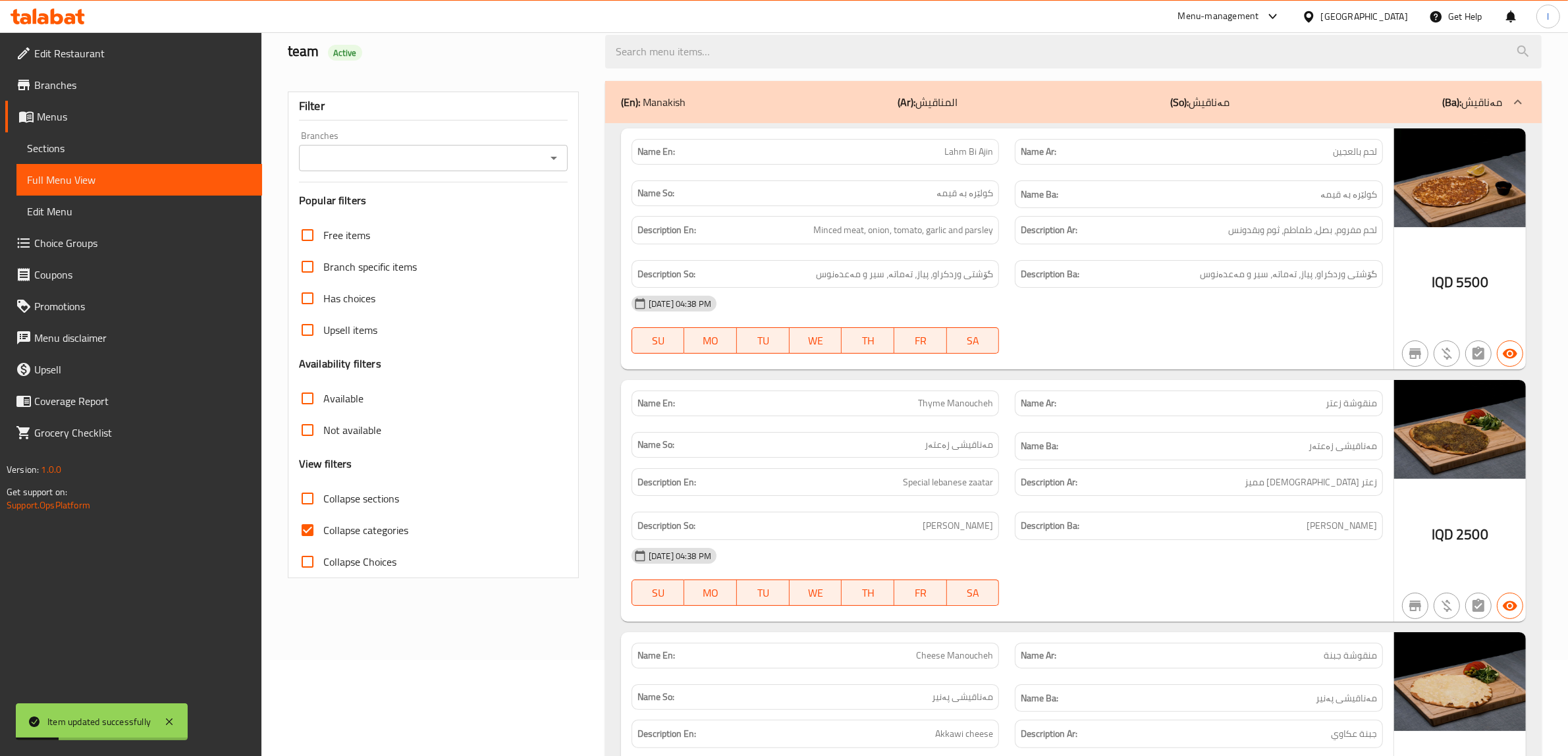
click at [452, 160] on input "Branches" at bounding box center [423, 158] width 239 height 19
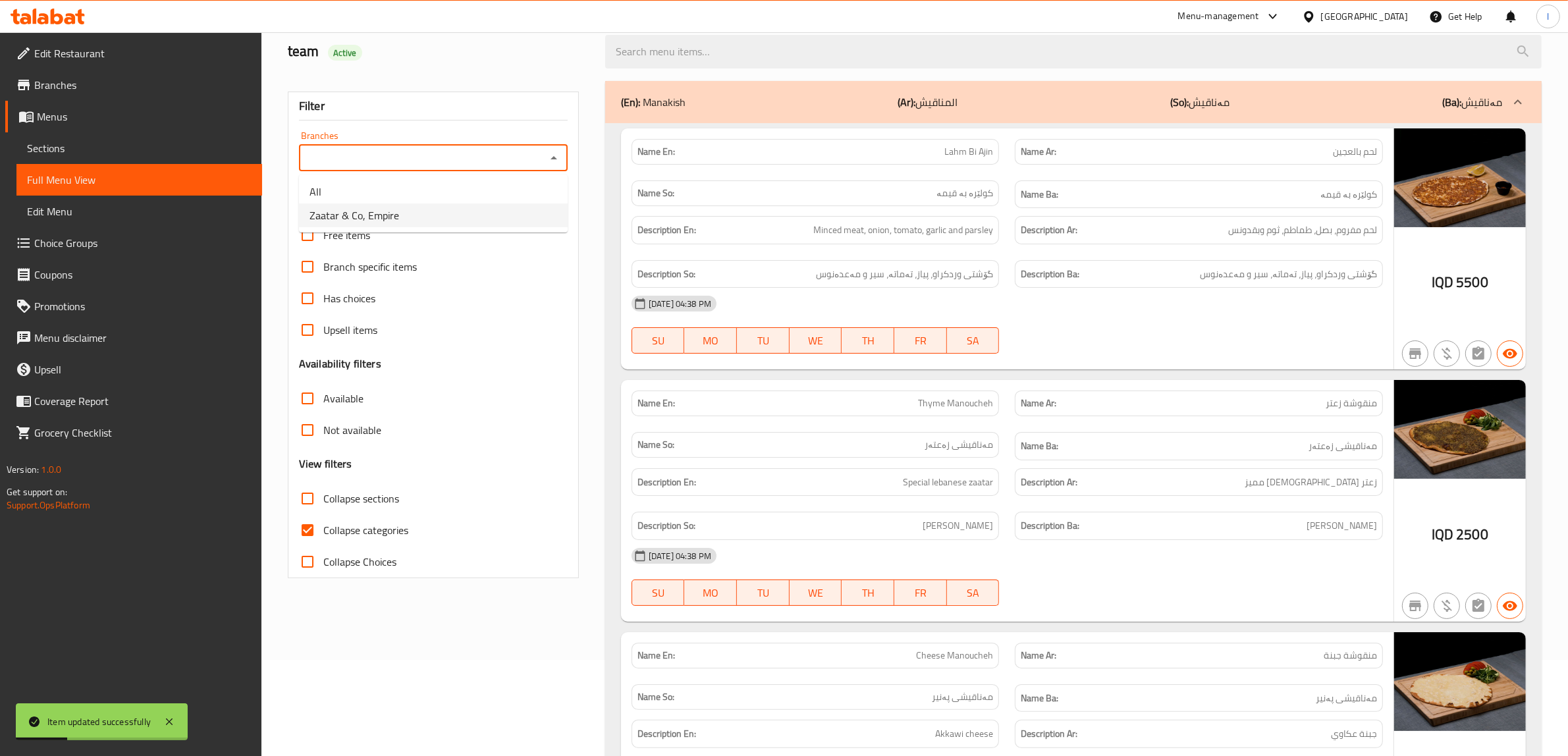
click at [409, 222] on li "Zaatar & Co, Empire" at bounding box center [433, 215] width 269 height 24
type input "Zaatar & Co, Empire"
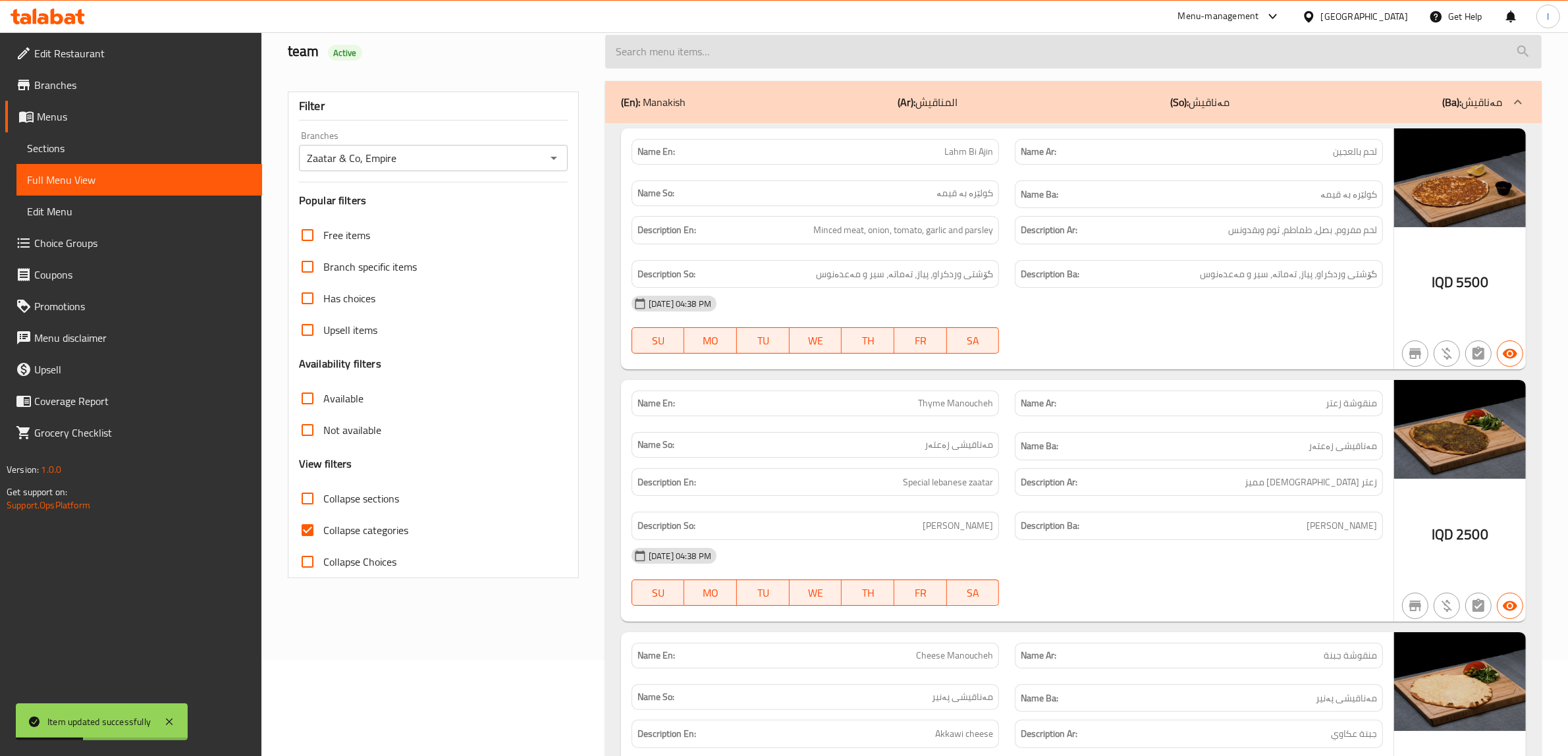
click at [833, 47] on input "search" at bounding box center [1073, 51] width 937 height 33
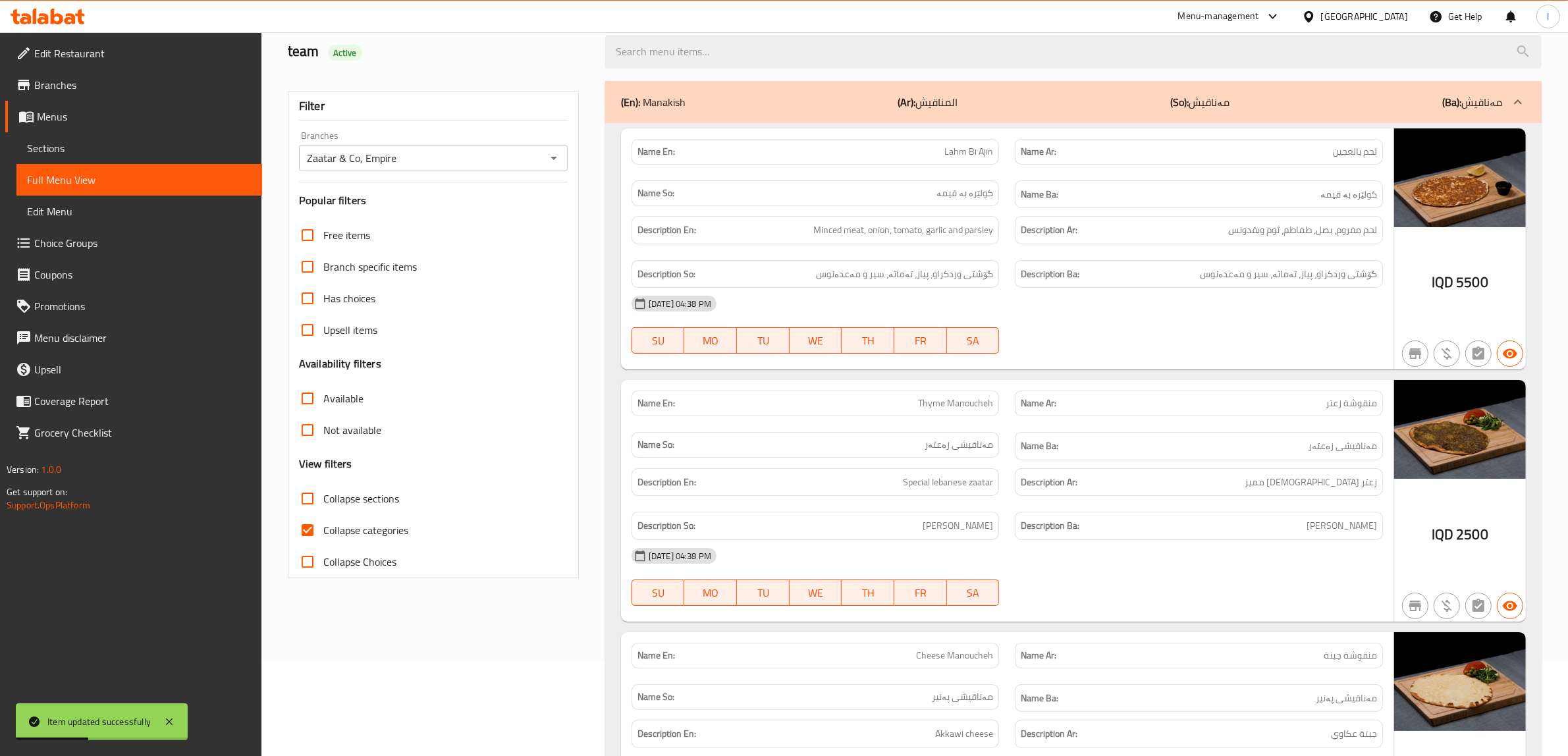
paste input "Orange Juice"
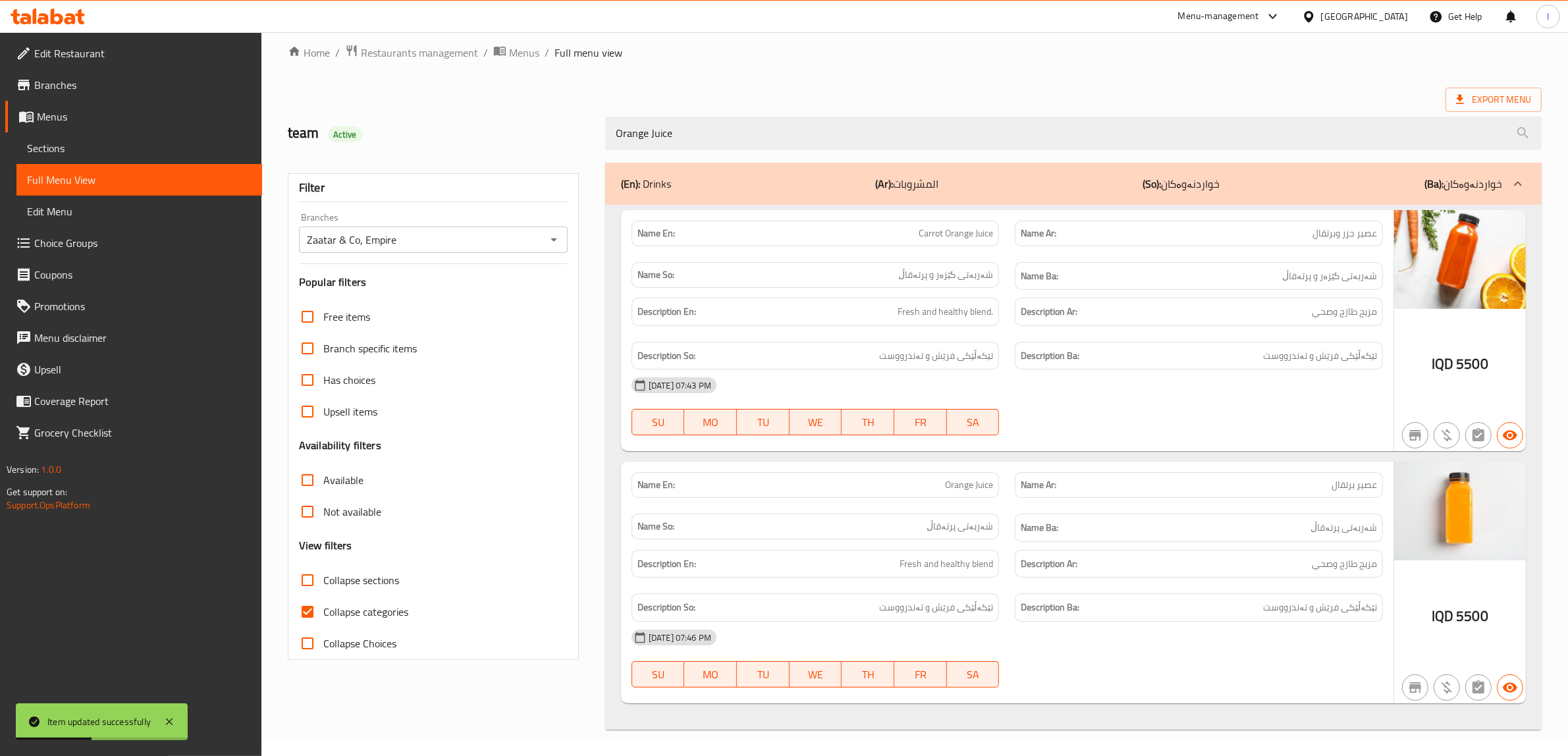
scroll to position [16, 0]
type input "Orange Juice"
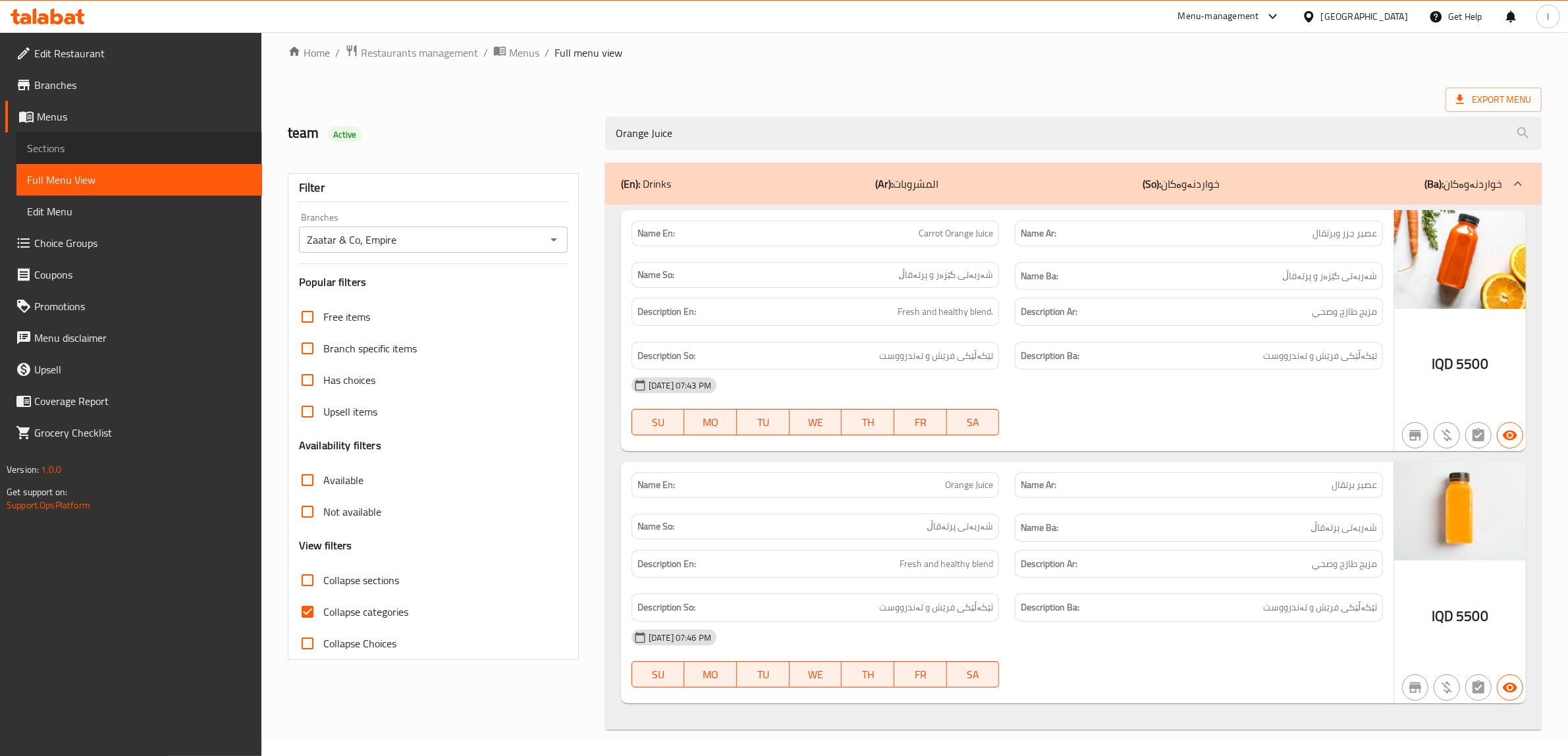
click at [85, 145] on span "Sections" at bounding box center [139, 148] width 225 height 16
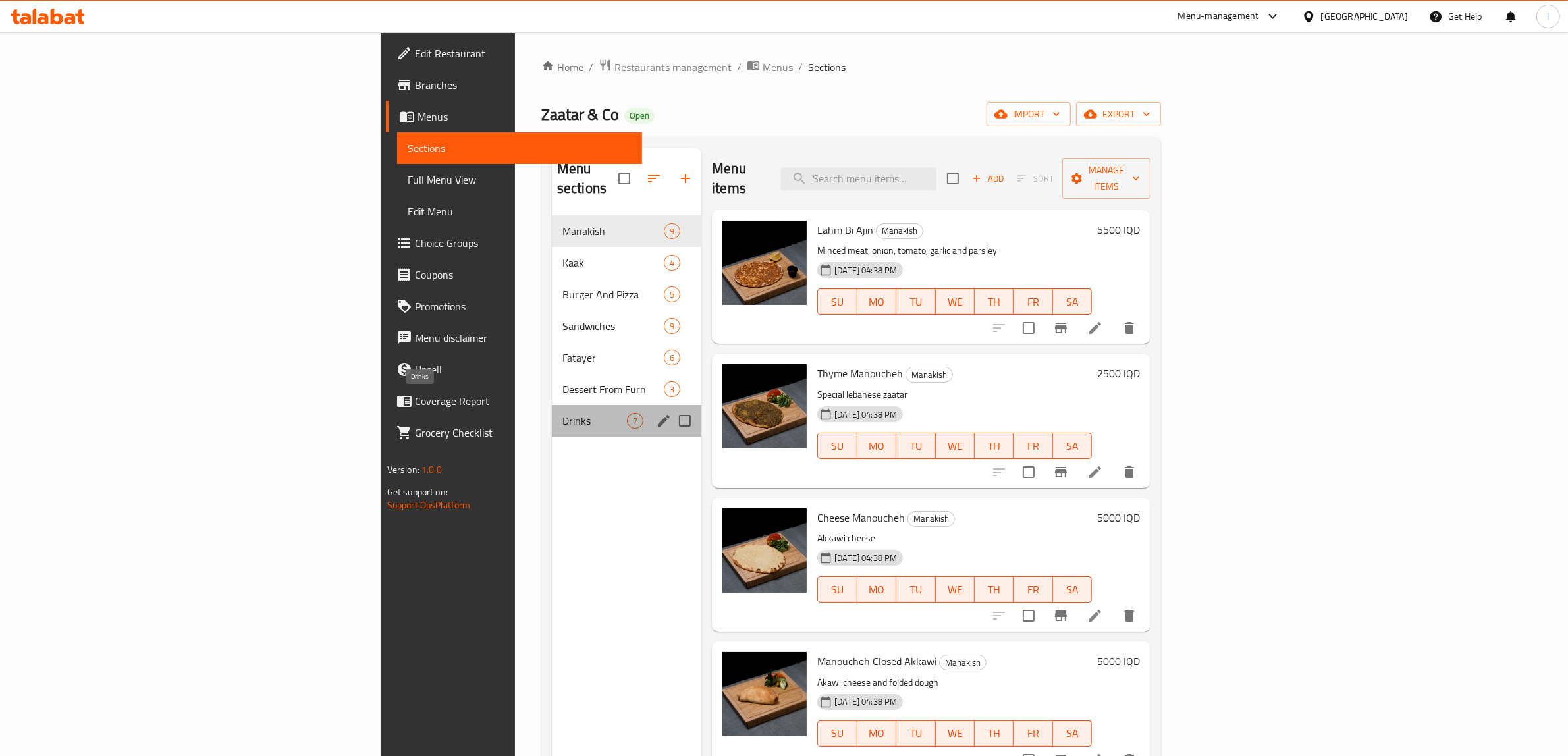
click at [552, 405] on div "Drinks 7" at bounding box center [627, 421] width 150 height 32
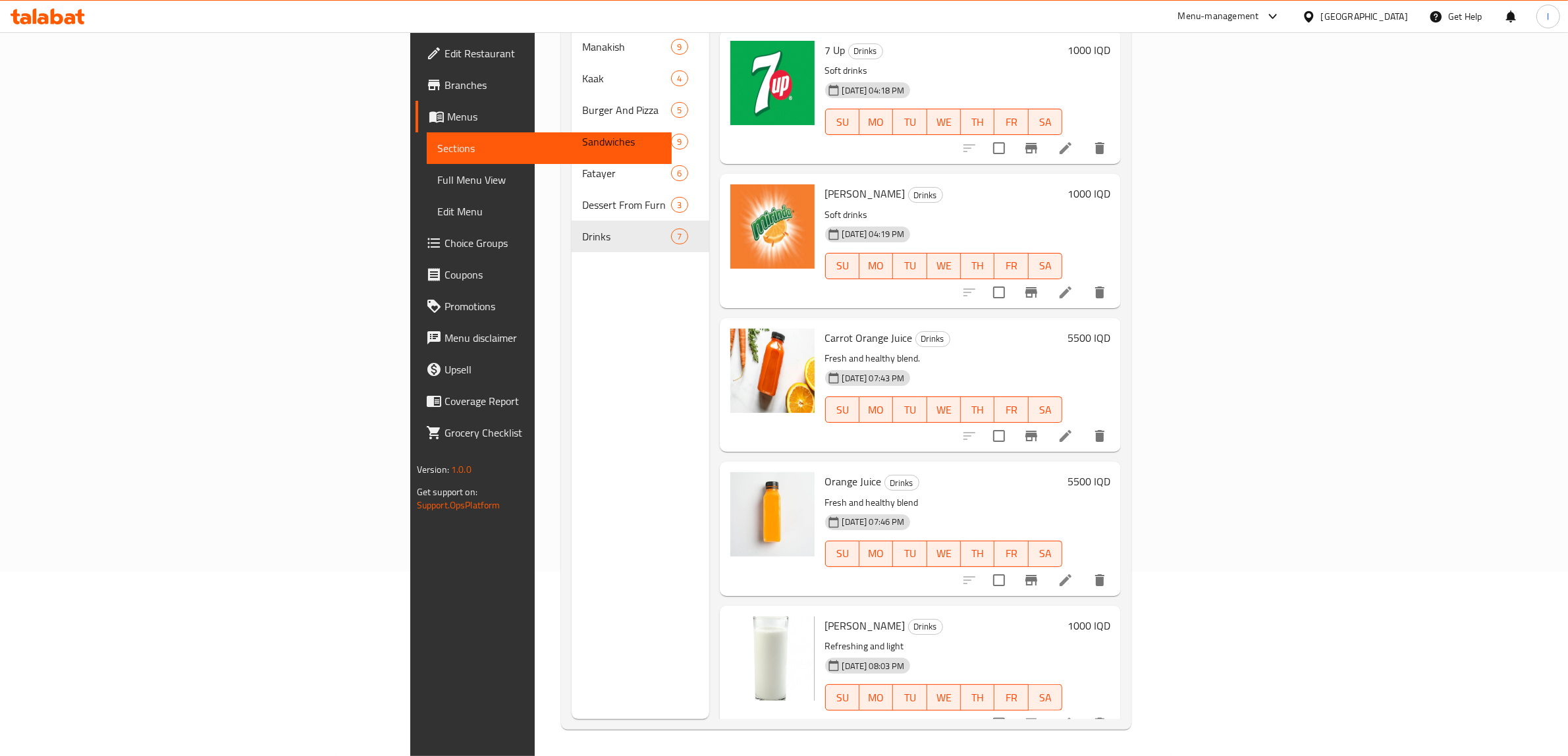
scroll to position [185, 0]
click at [1074, 716] on icon at bounding box center [1065, 723] width 16 height 16
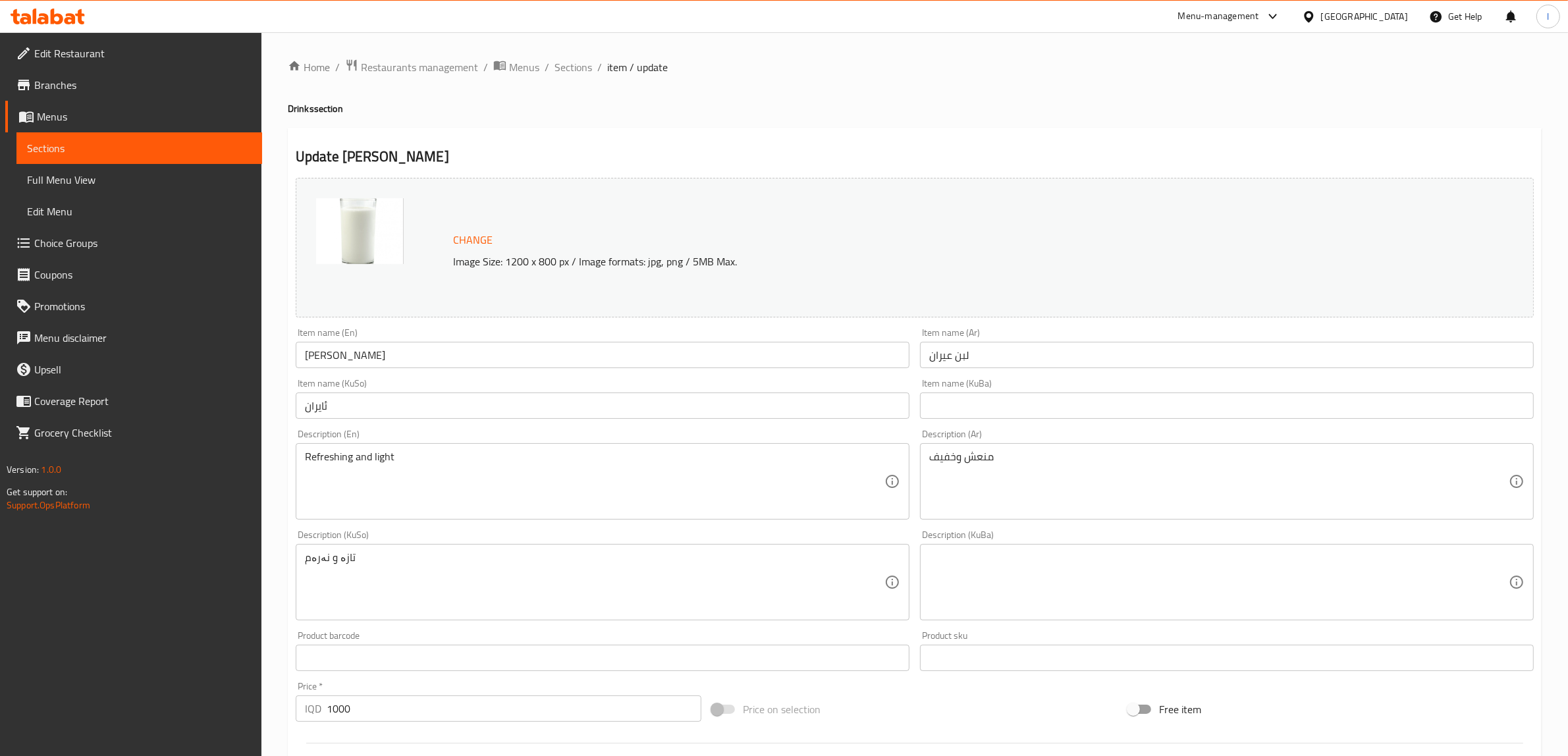
click at [347, 356] on input "[PERSON_NAME]" at bounding box center [603, 355] width 614 height 27
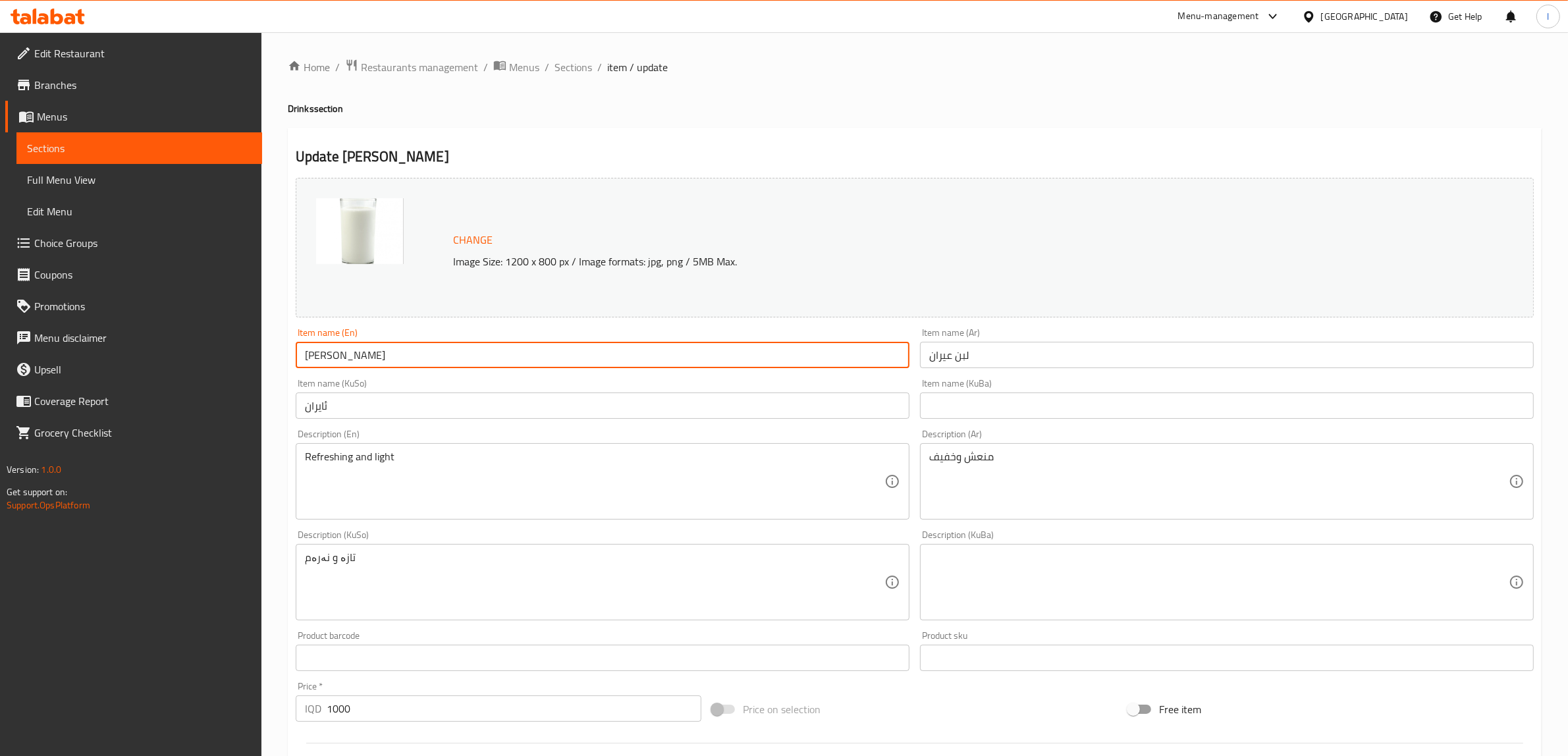
click at [347, 356] on input "[PERSON_NAME]" at bounding box center [603, 355] width 614 height 27
type input "Ayran"
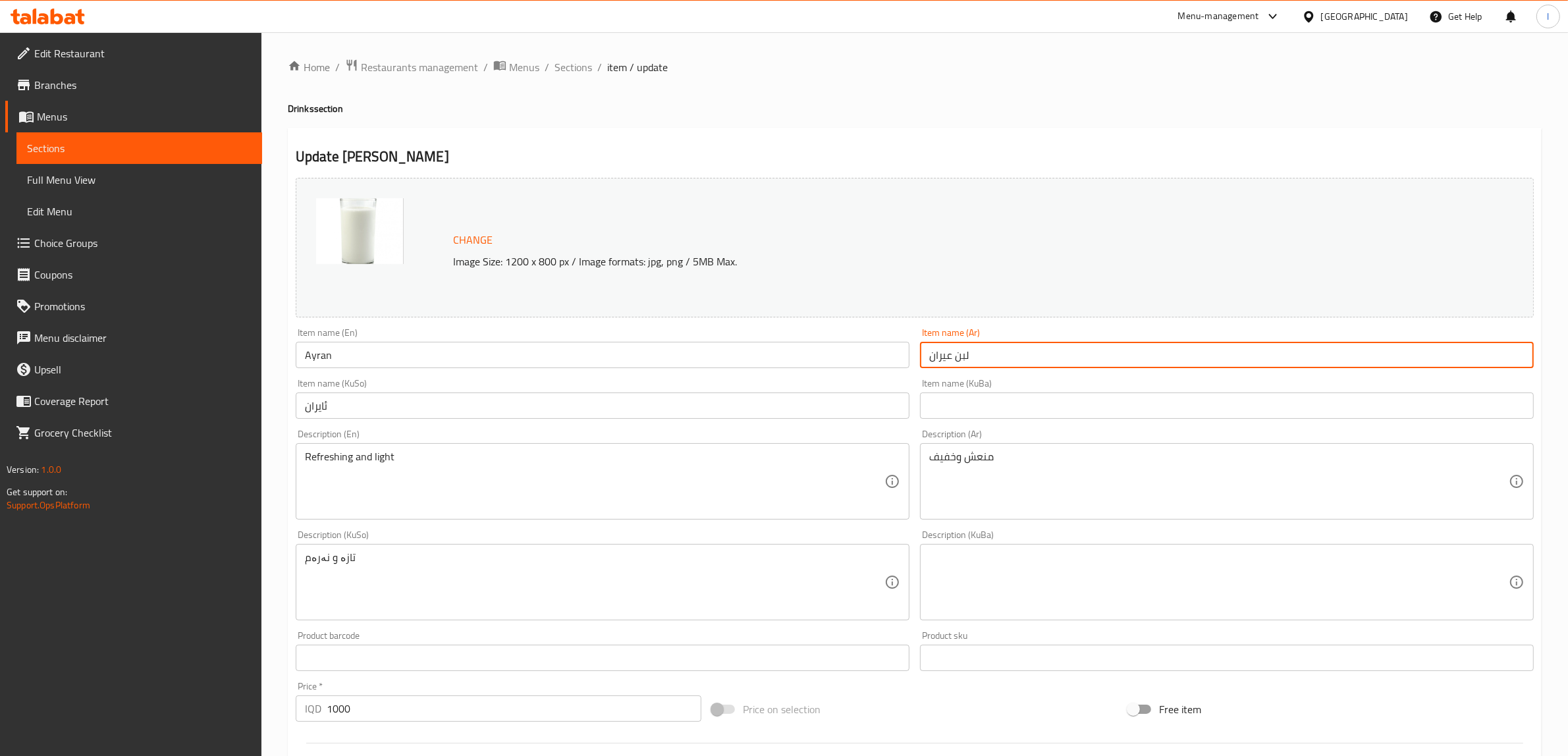
click at [946, 359] on input "لبن عيران" at bounding box center [1228, 355] width 614 height 27
type input "لبن"
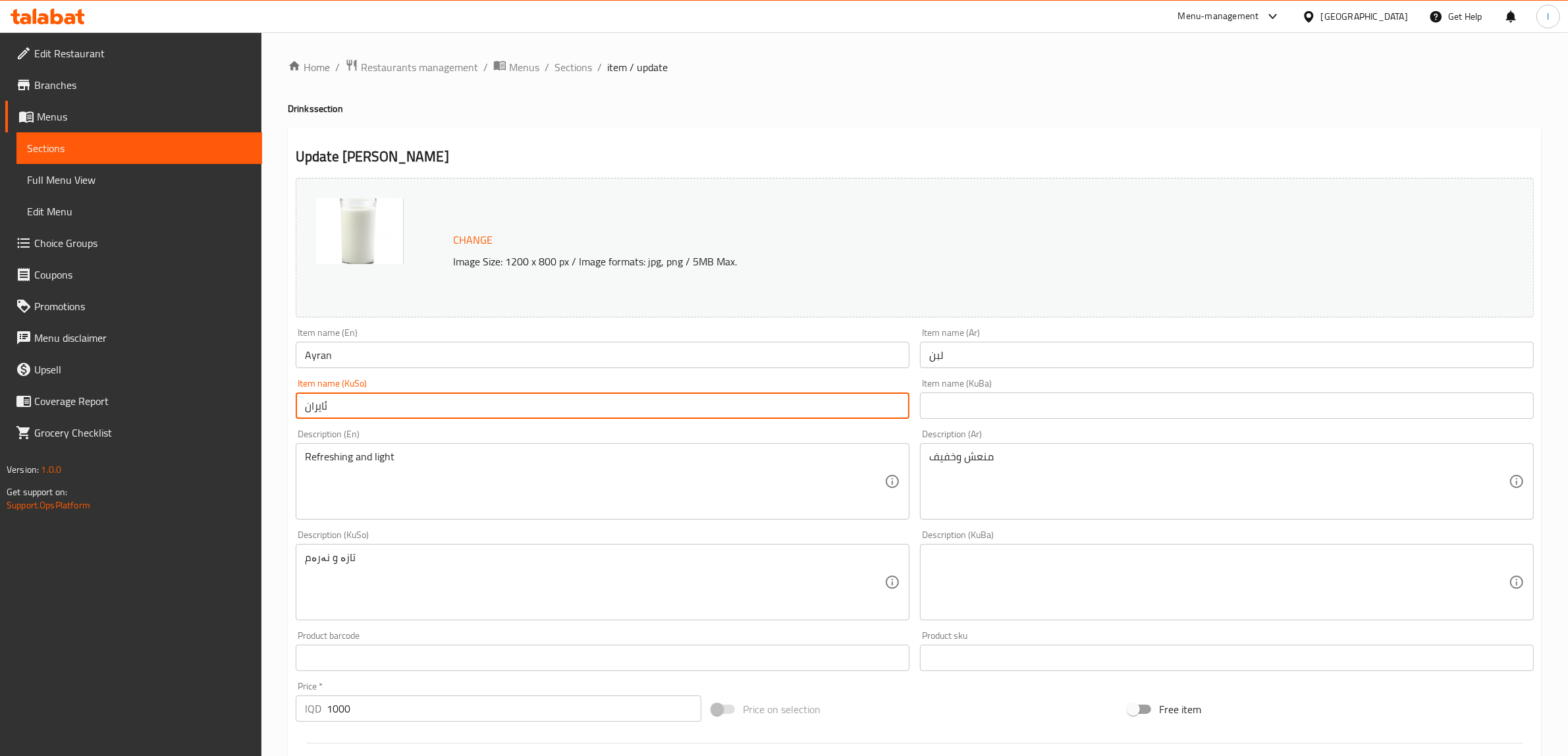
drag, startPoint x: 358, startPoint y: 409, endPoint x: 967, endPoint y: 338, distance: 613.1
click at [370, 412] on input "ئایران" at bounding box center [603, 406] width 614 height 27
drag, startPoint x: 272, startPoint y: 359, endPoint x: 264, endPoint y: 356, distance: 8.5
click at [264, 357] on div "Home / Restaurants management / Menus / Sections / item / update Drinks section…" at bounding box center [915, 567] width 1307 height 1069
drag, startPoint x: 572, startPoint y: 409, endPoint x: 178, endPoint y: 397, distance: 394.2
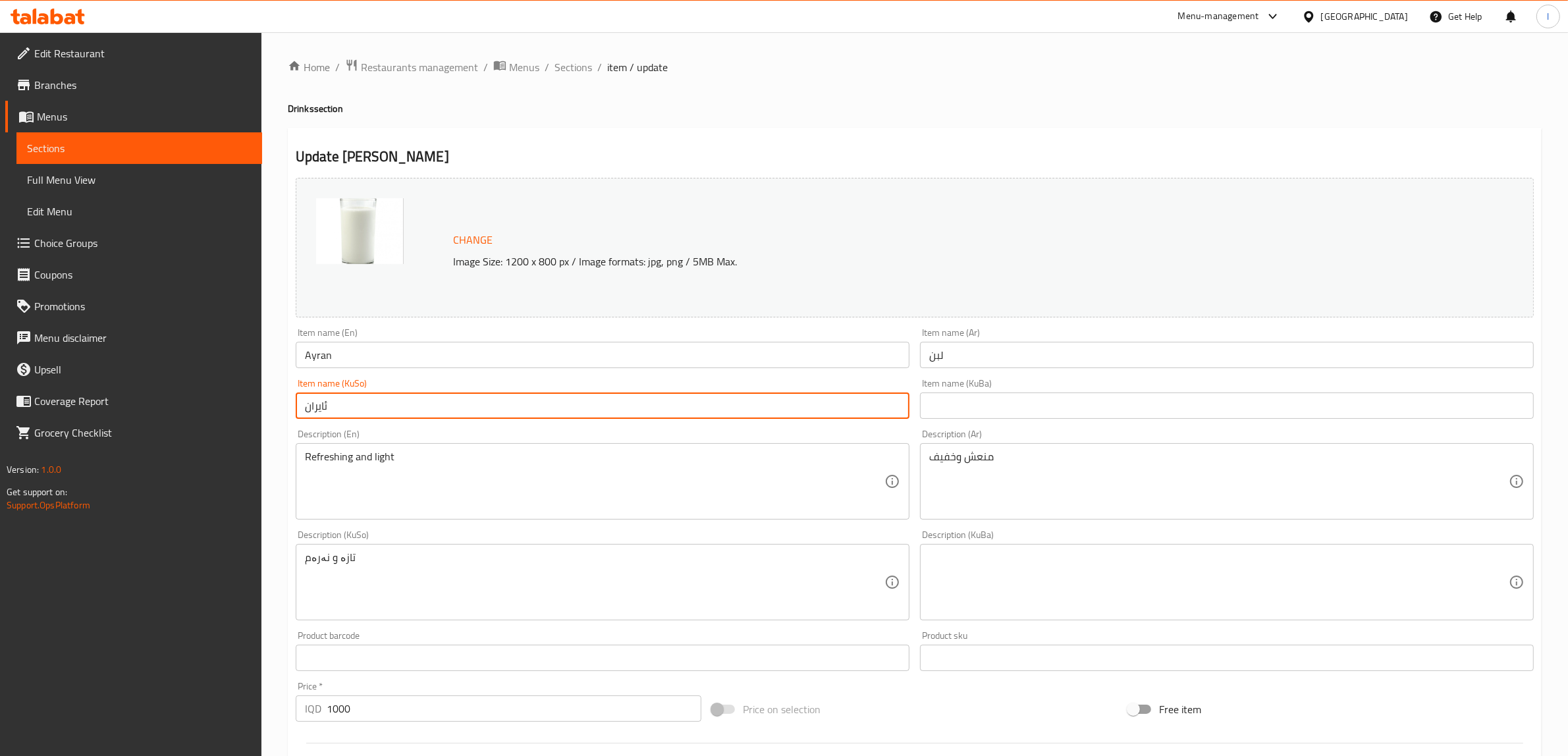
click at [104, 404] on div "Edit Restaurant Branches Menus Sections Full Menu View Edit Menu Choice Groups …" at bounding box center [784, 567] width 1568 height 1069
paste input "ماستاو"
type input "ماستاو"
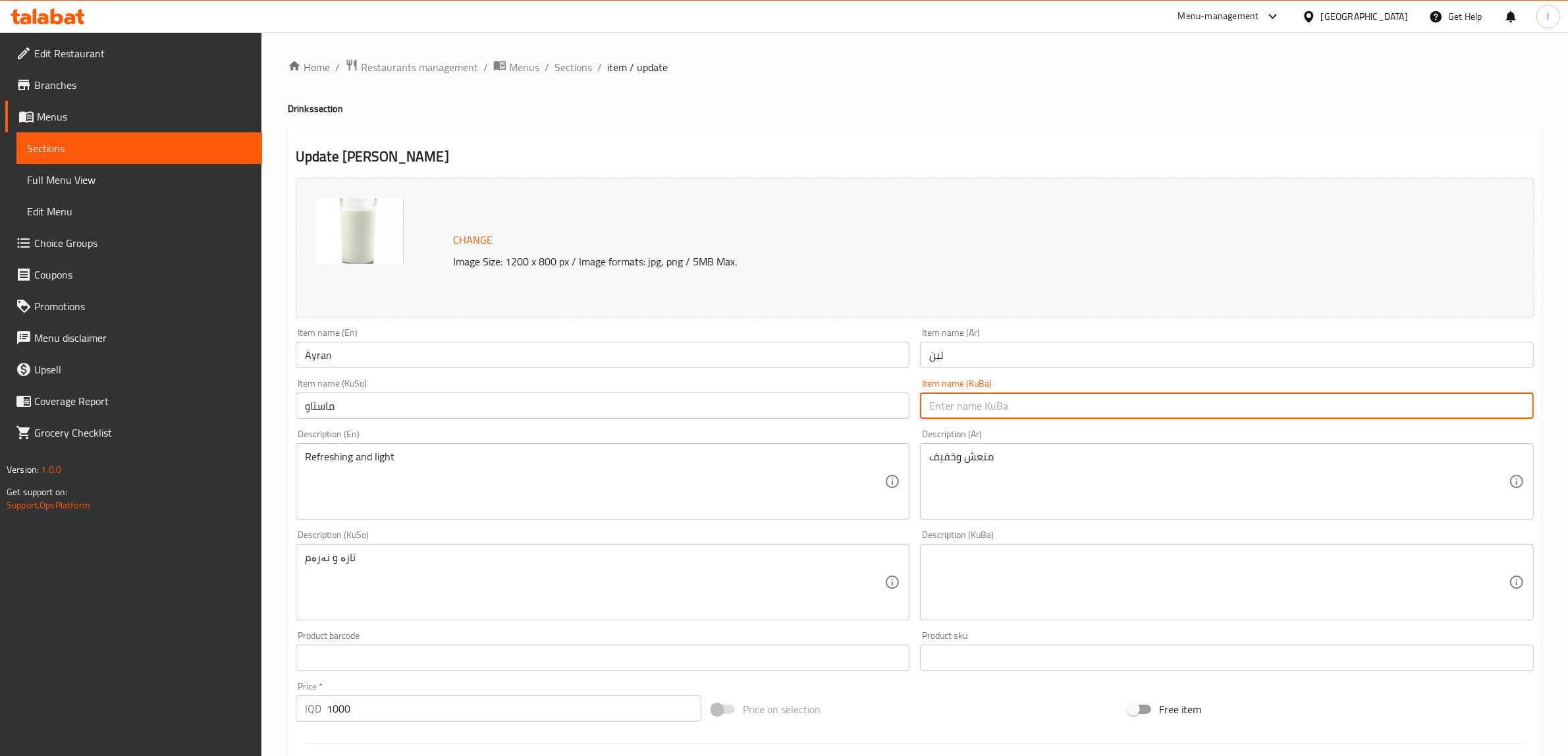
click at [1064, 400] on input "text" at bounding box center [1228, 406] width 614 height 27
paste input "ماستاو"
type input "ماستاو"
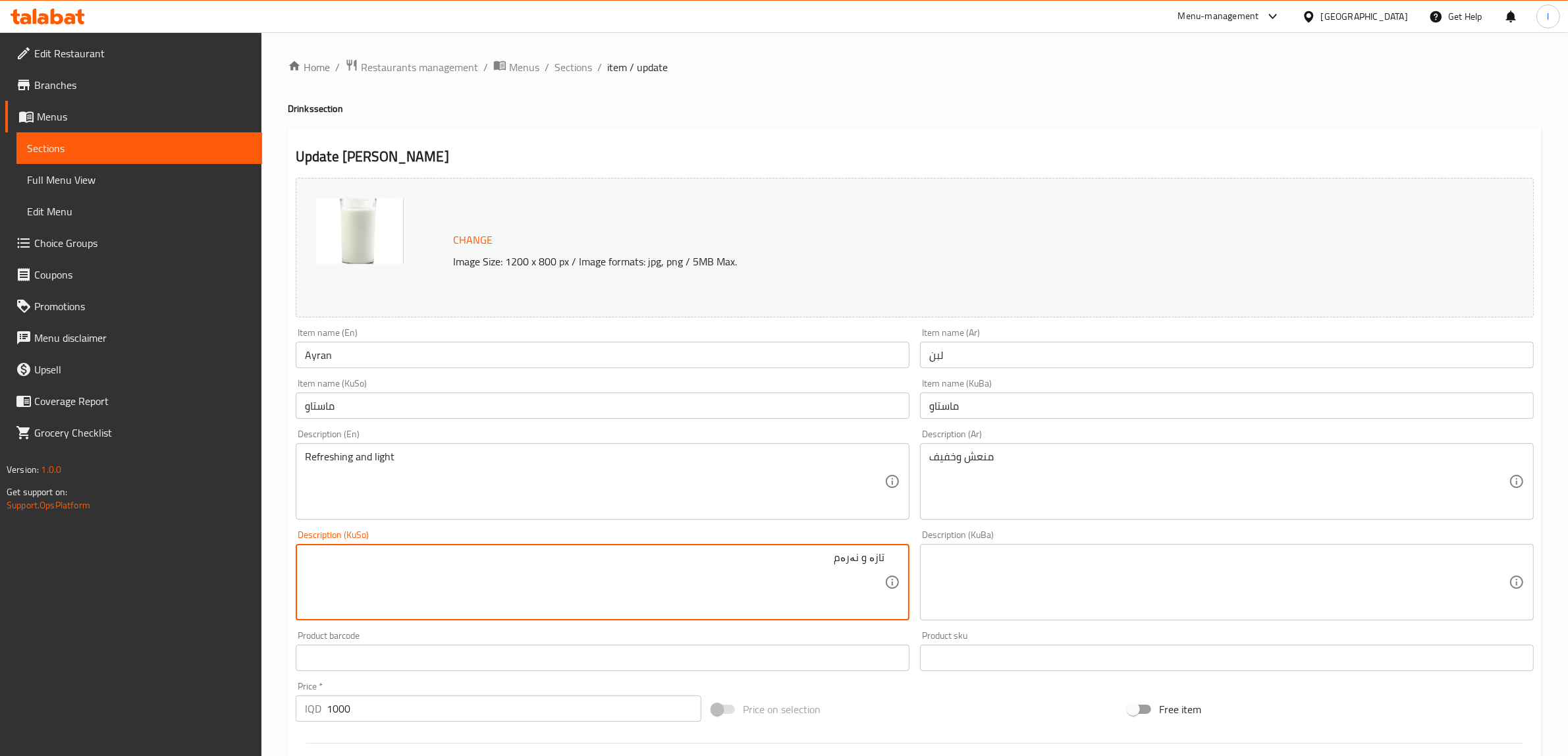
drag, startPoint x: 975, startPoint y: 561, endPoint x: 1001, endPoint y: 558, distance: 26.2
click at [992, 560] on div "Change Image Size: 1200 x 800 px / Image formats: jpg, png / 5MB Max. Item name…" at bounding box center [915, 542] width 1249 height 738
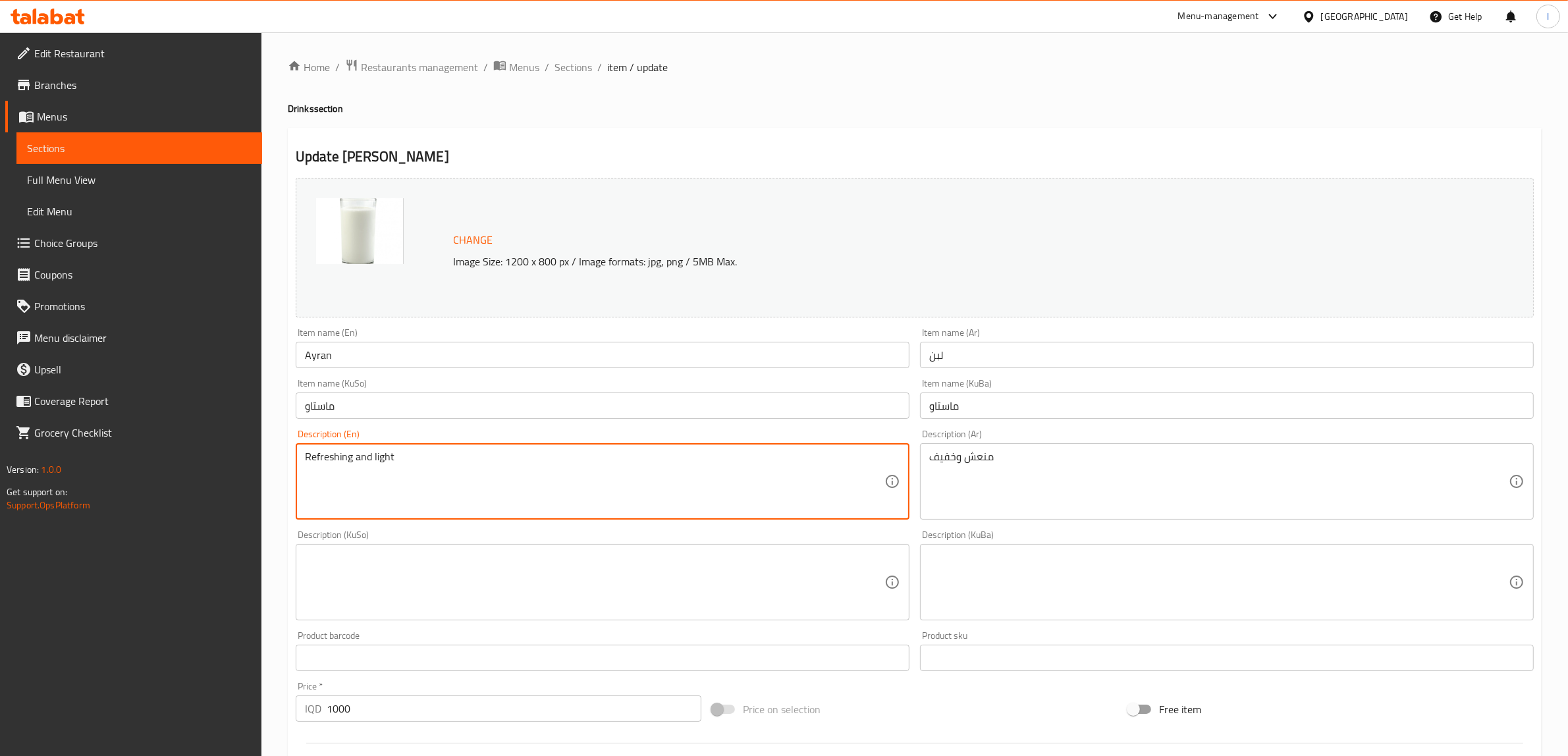
drag, startPoint x: 168, startPoint y: 481, endPoint x: 232, endPoint y: 495, distance: 65.5
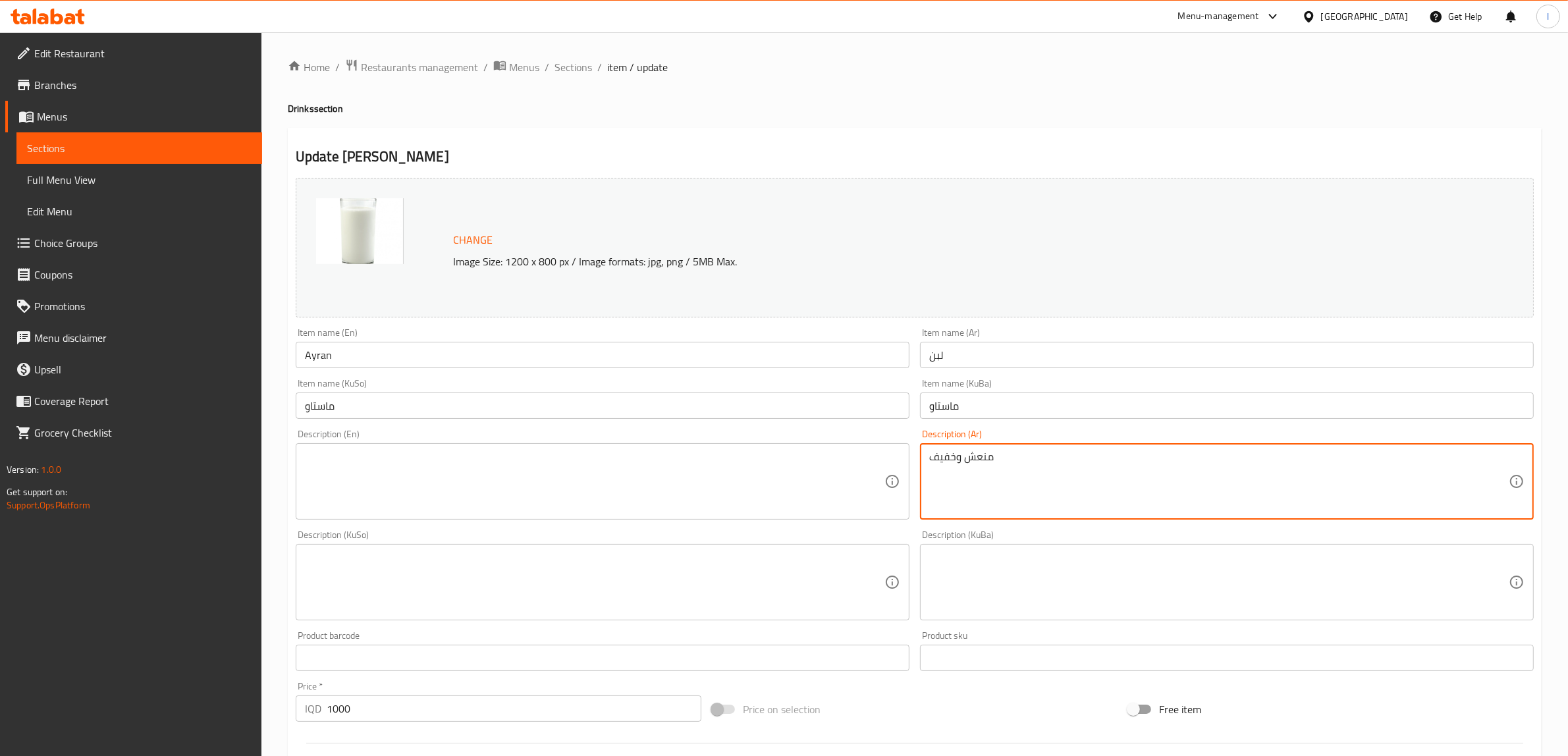
drag, startPoint x: 1134, startPoint y: 462, endPoint x: 696, endPoint y: 472, distance: 438.1
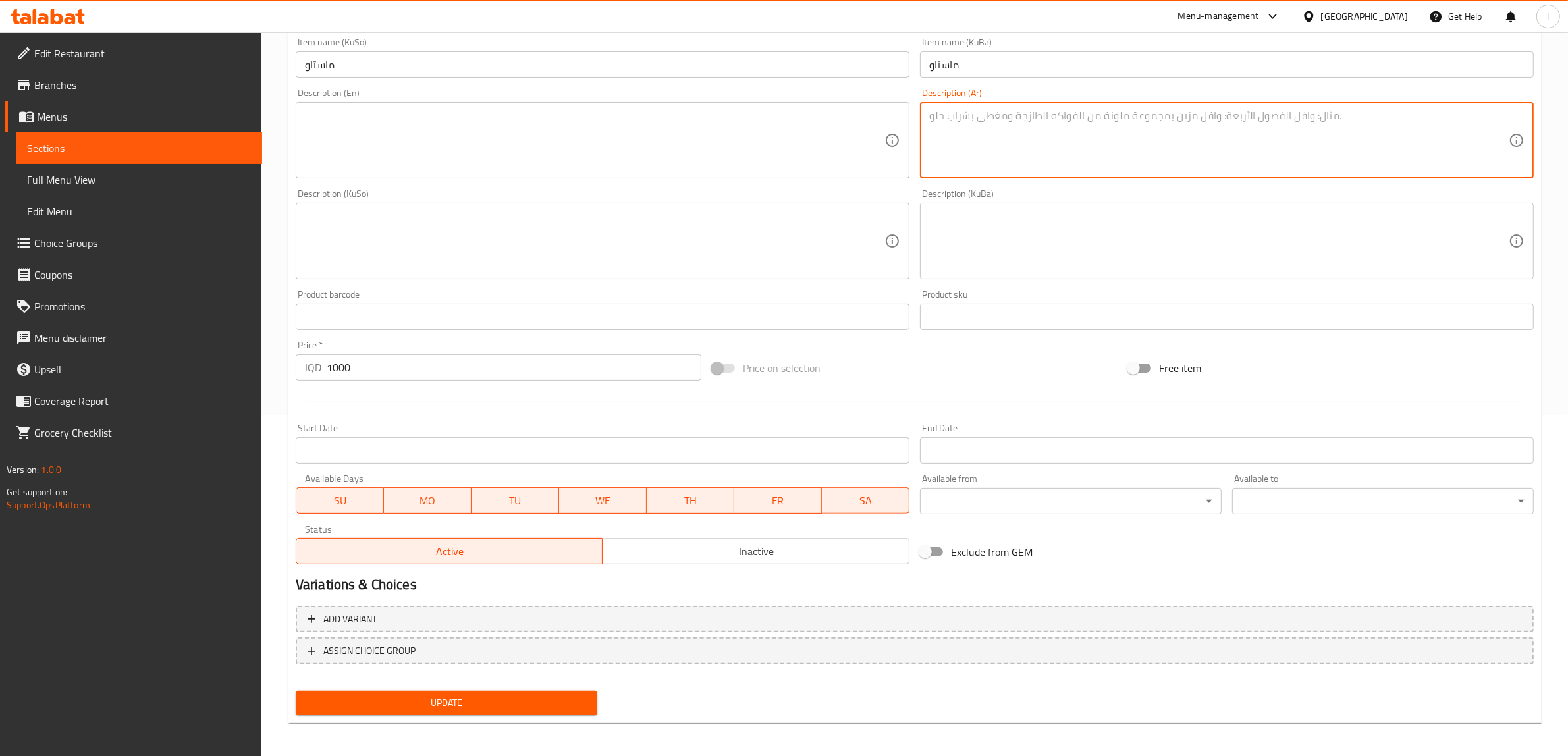
scroll to position [344, 0]
click at [468, 699] on span "Update" at bounding box center [447, 701] width 280 height 16
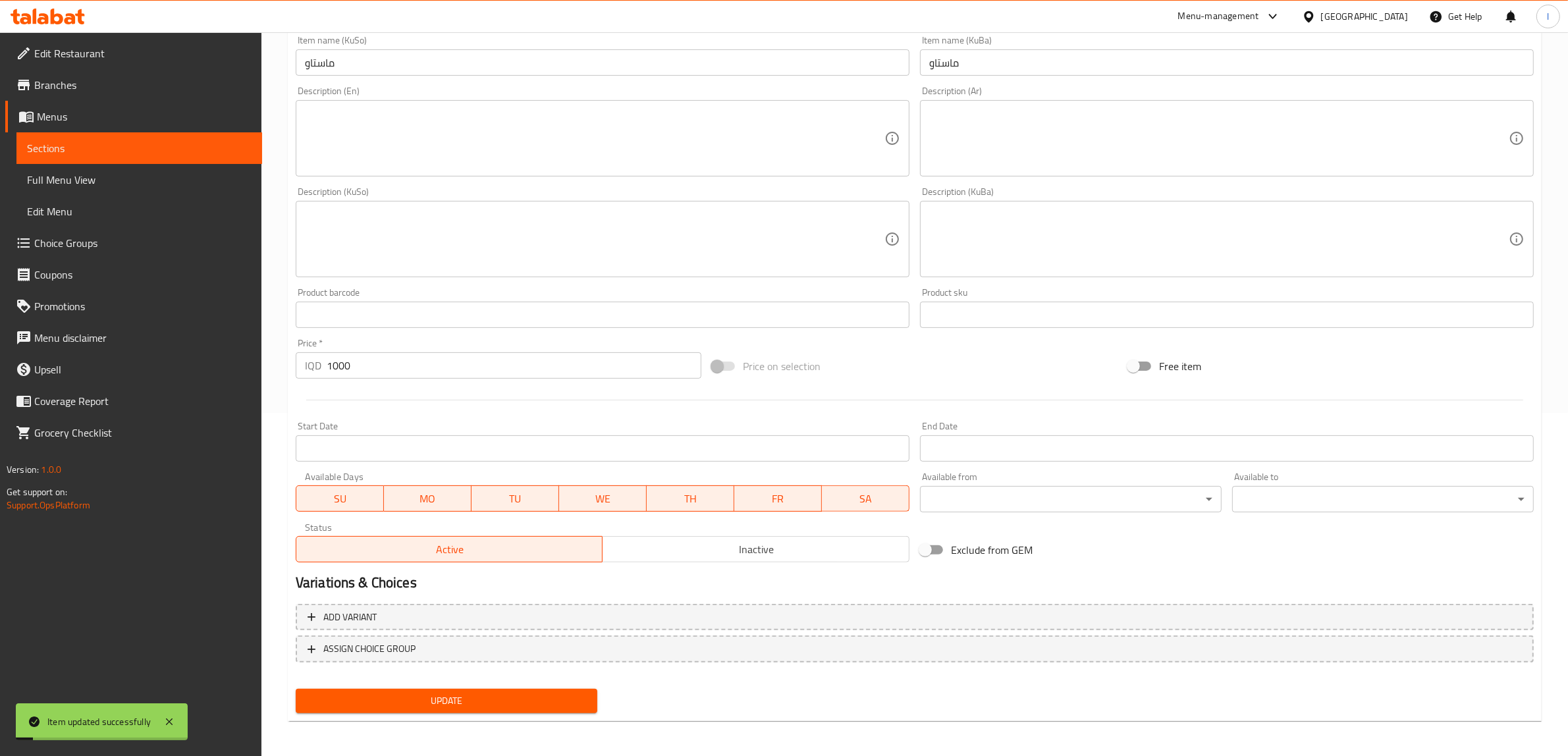
click at [122, 177] on span "Full Menu View" at bounding box center [139, 180] width 225 height 16
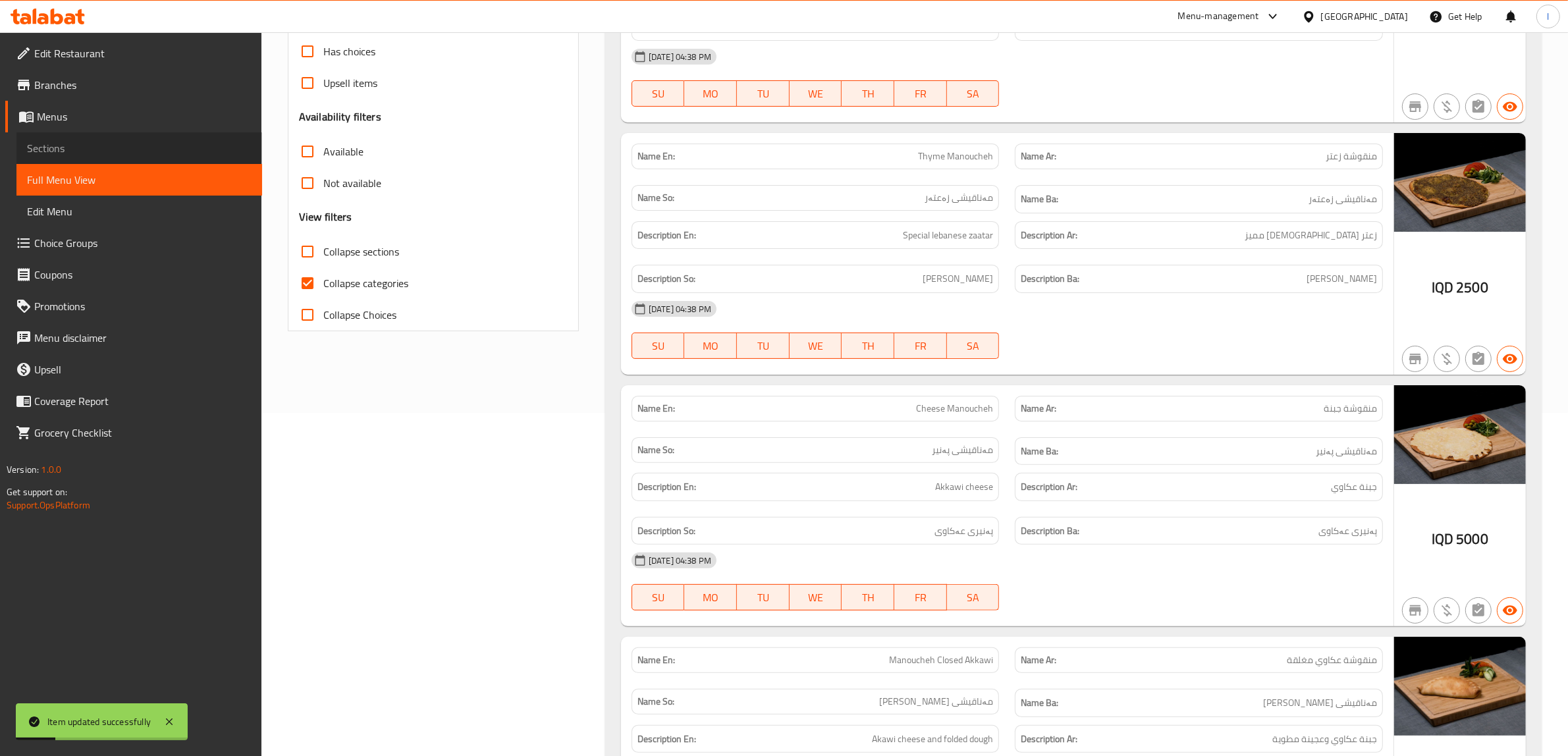
click at [103, 148] on span "Sections" at bounding box center [139, 148] width 225 height 16
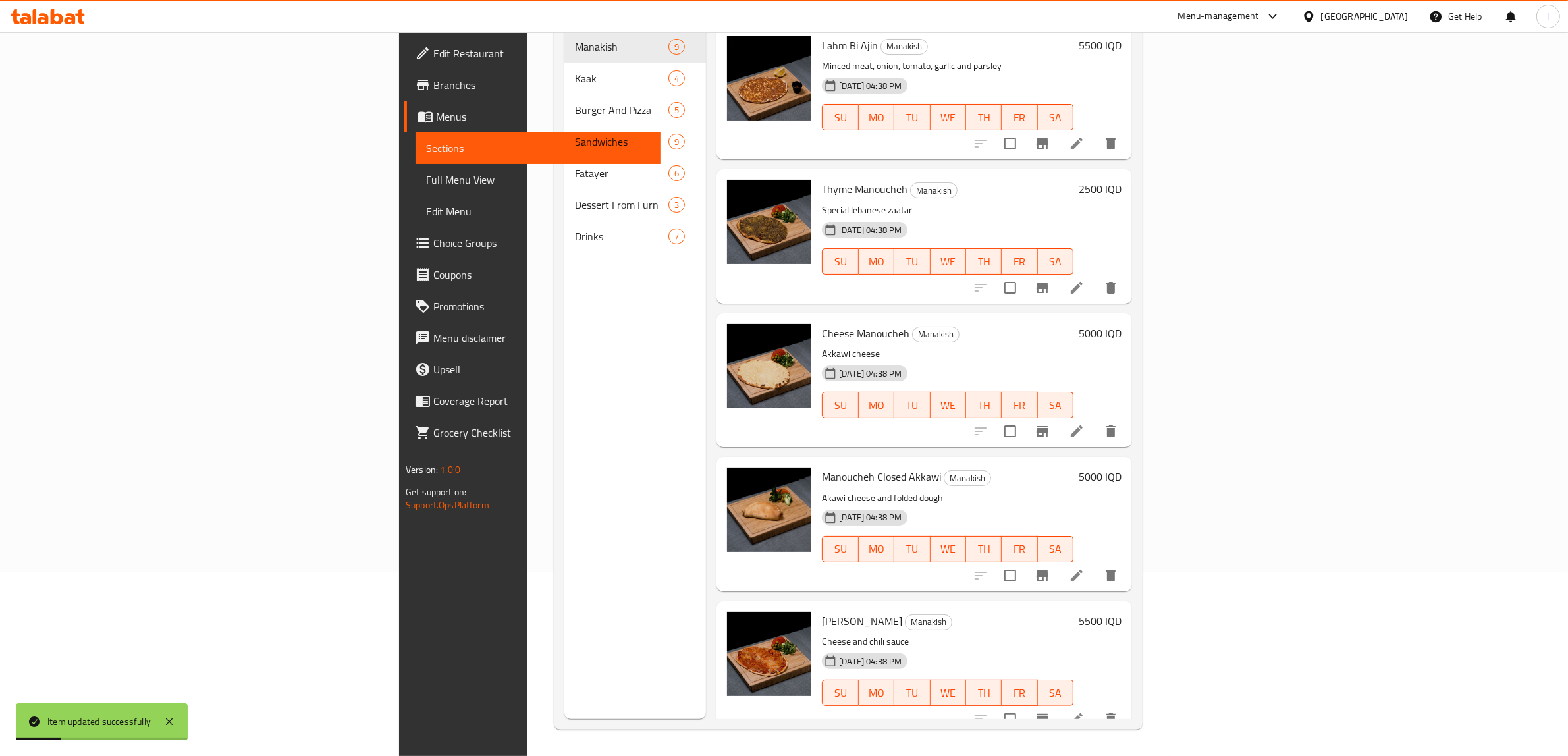
scroll to position [185, 0]
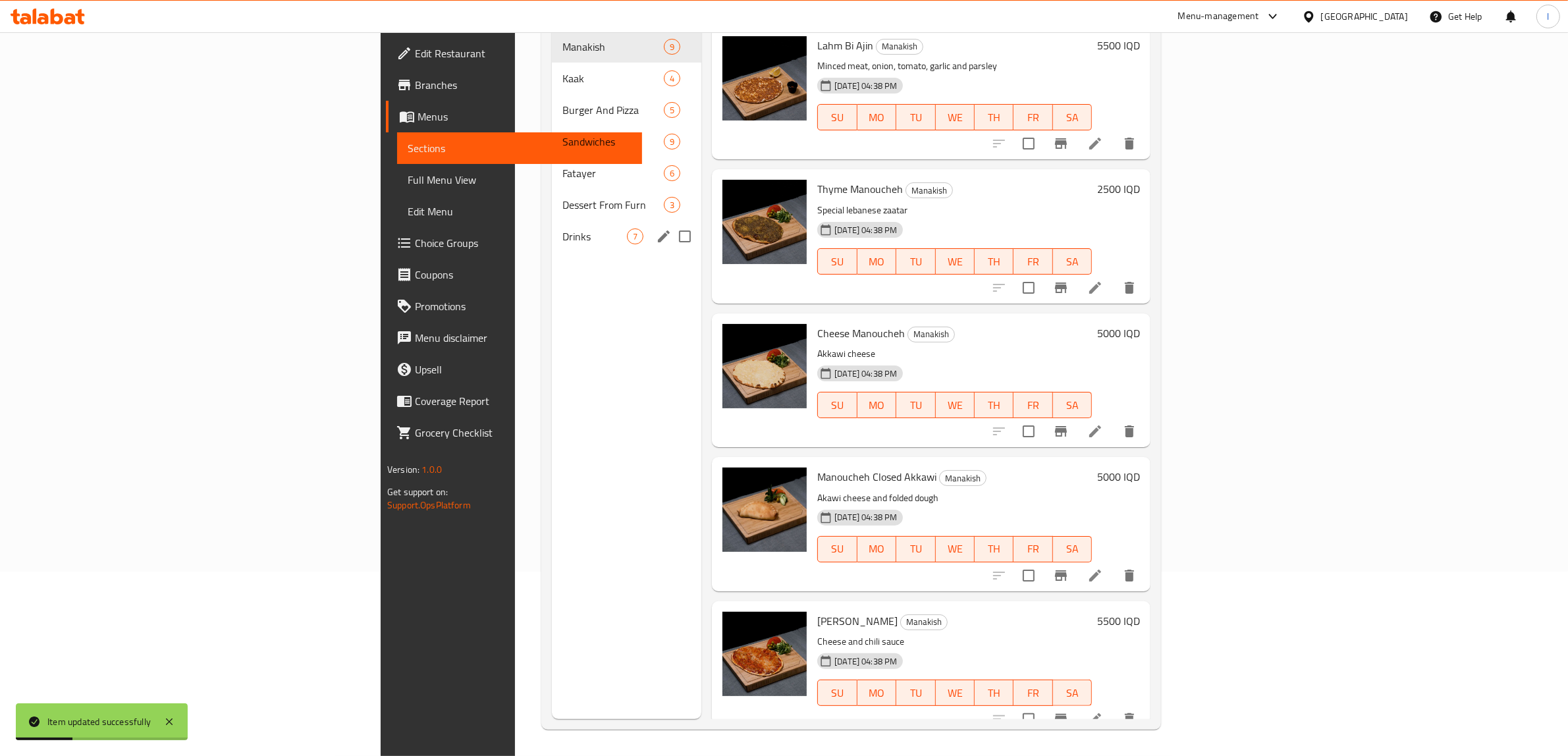
click at [562, 229] on span "Drinks" at bounding box center [594, 236] width 65 height 16
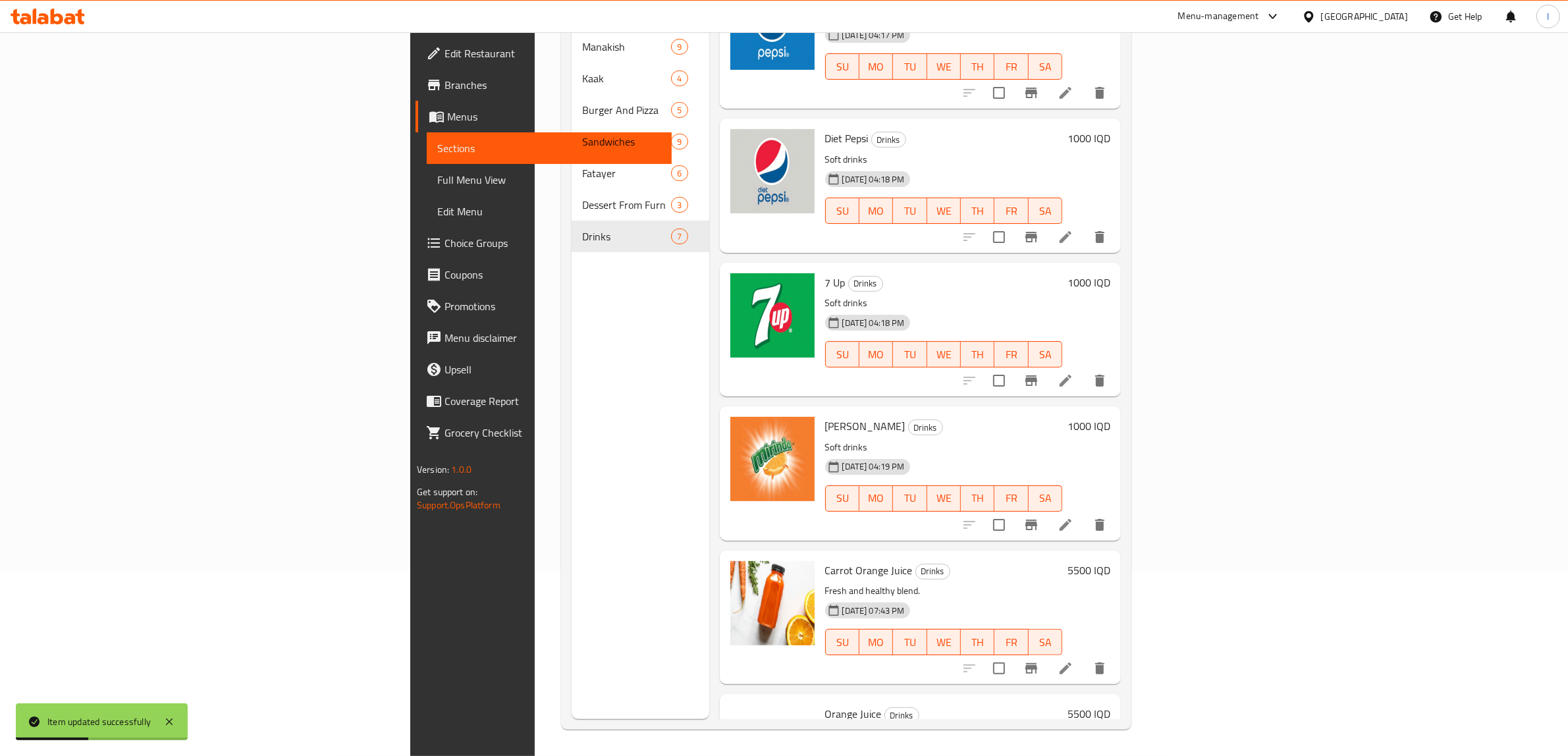
scroll to position [263, 0]
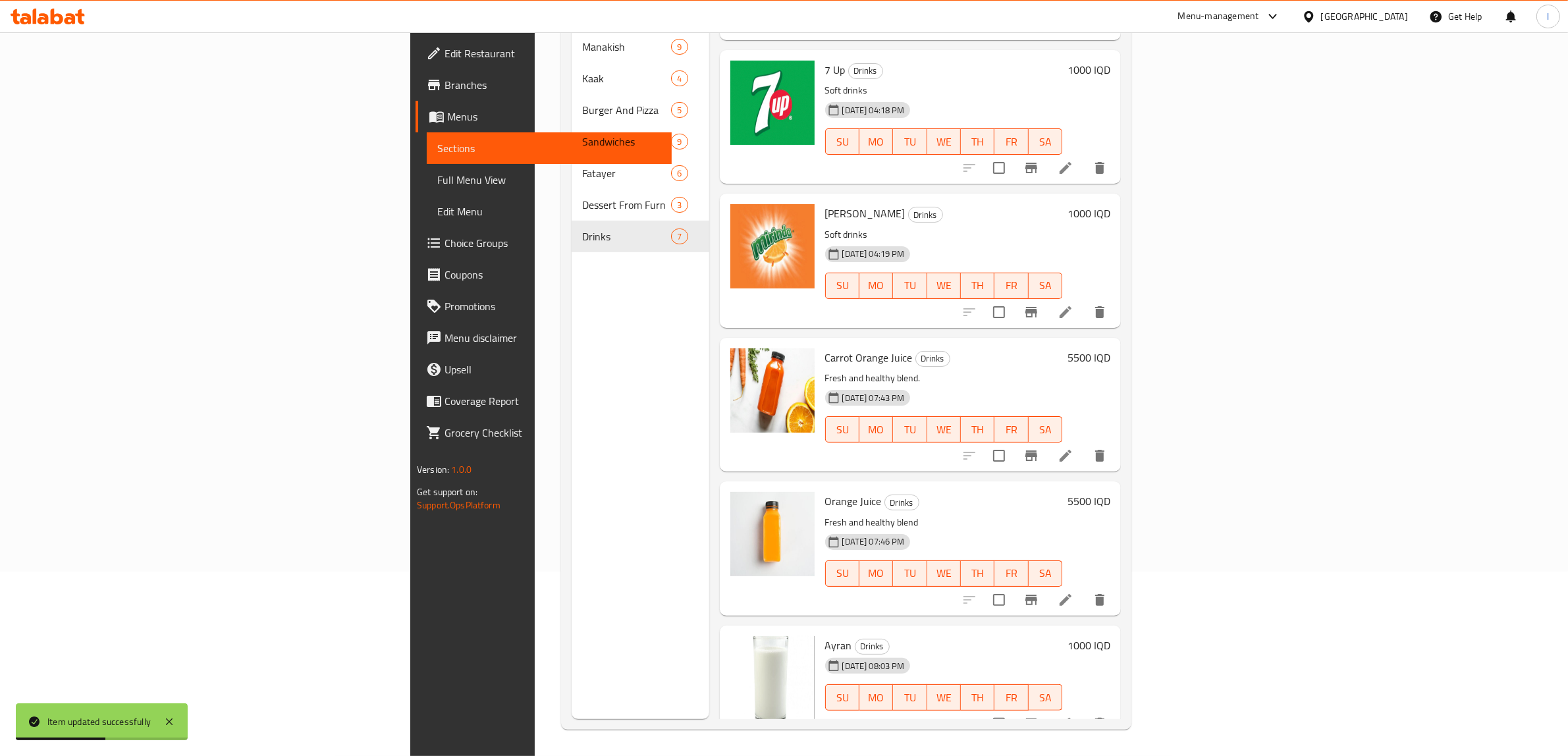
click at [826, 636] on span "Ayran" at bounding box center [839, 645] width 27 height 20
copy span "Ayran"
click at [438, 180] on span "Full Menu View" at bounding box center [550, 180] width 225 height 16
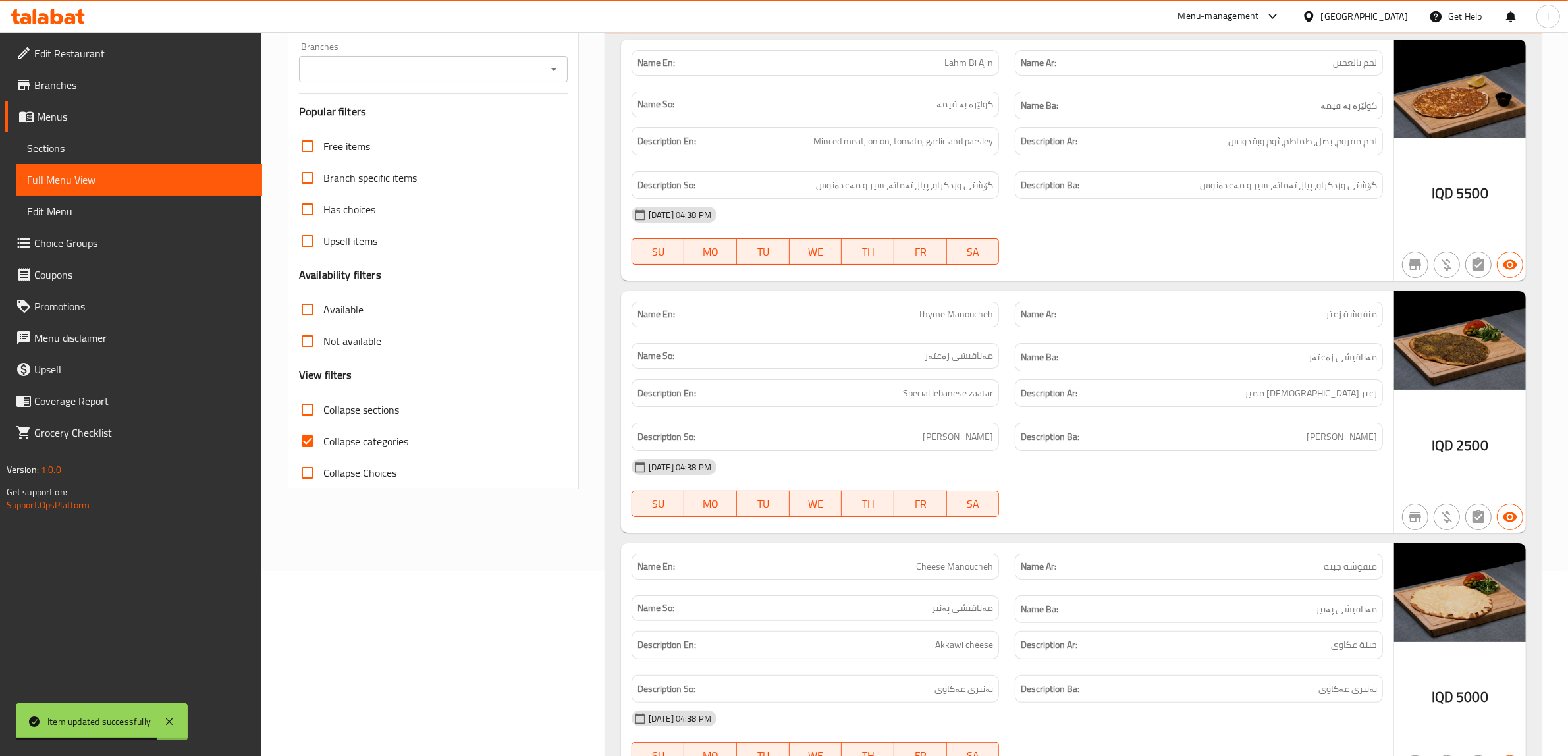
click at [469, 76] on input "Branches" at bounding box center [423, 69] width 239 height 19
click at [391, 125] on span "Zaatar & Co, Empire" at bounding box center [354, 126] width 90 height 16
type input "Zaatar & Co, Empire"
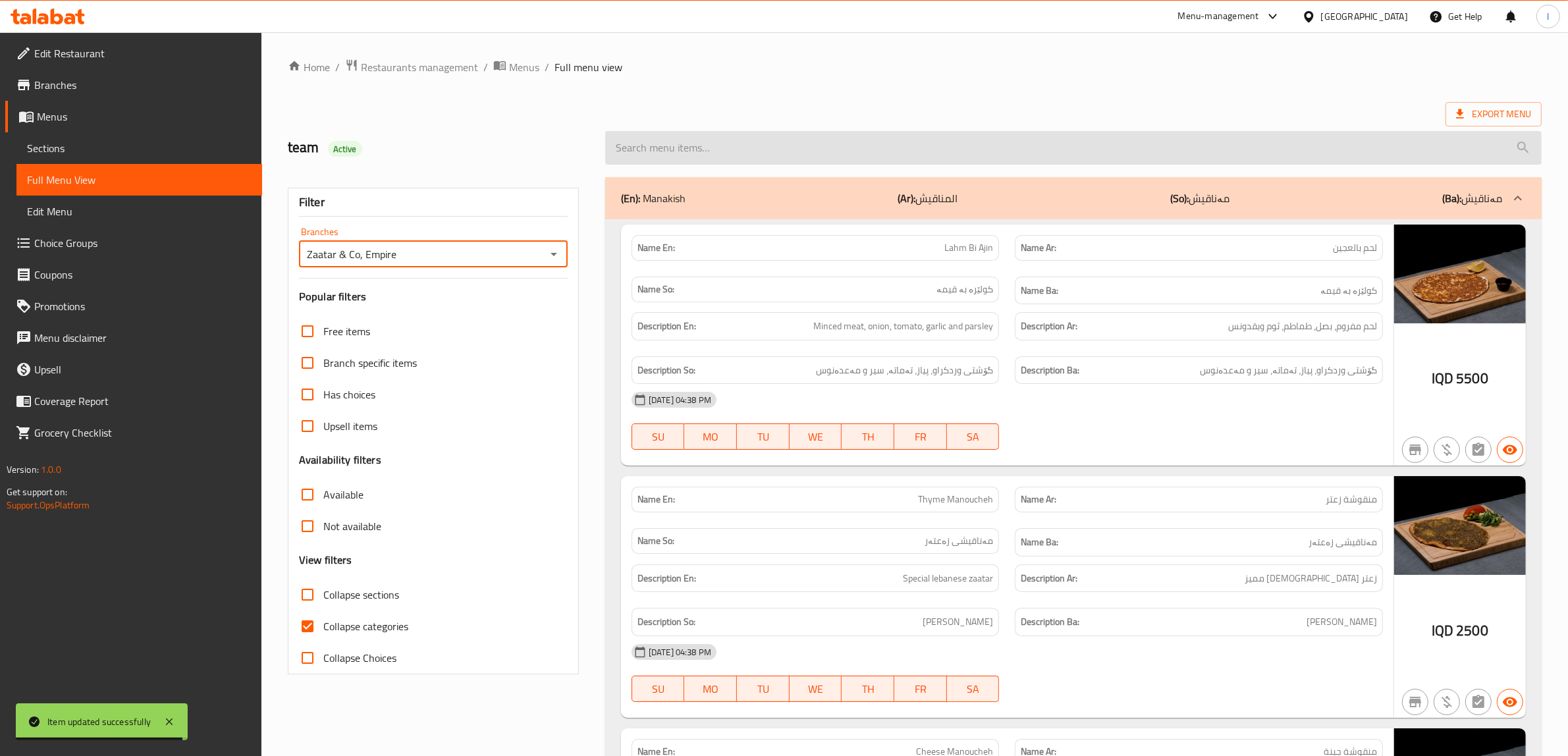
click at [808, 156] on input "search" at bounding box center [1073, 148] width 937 height 33
paste input "Ayran"
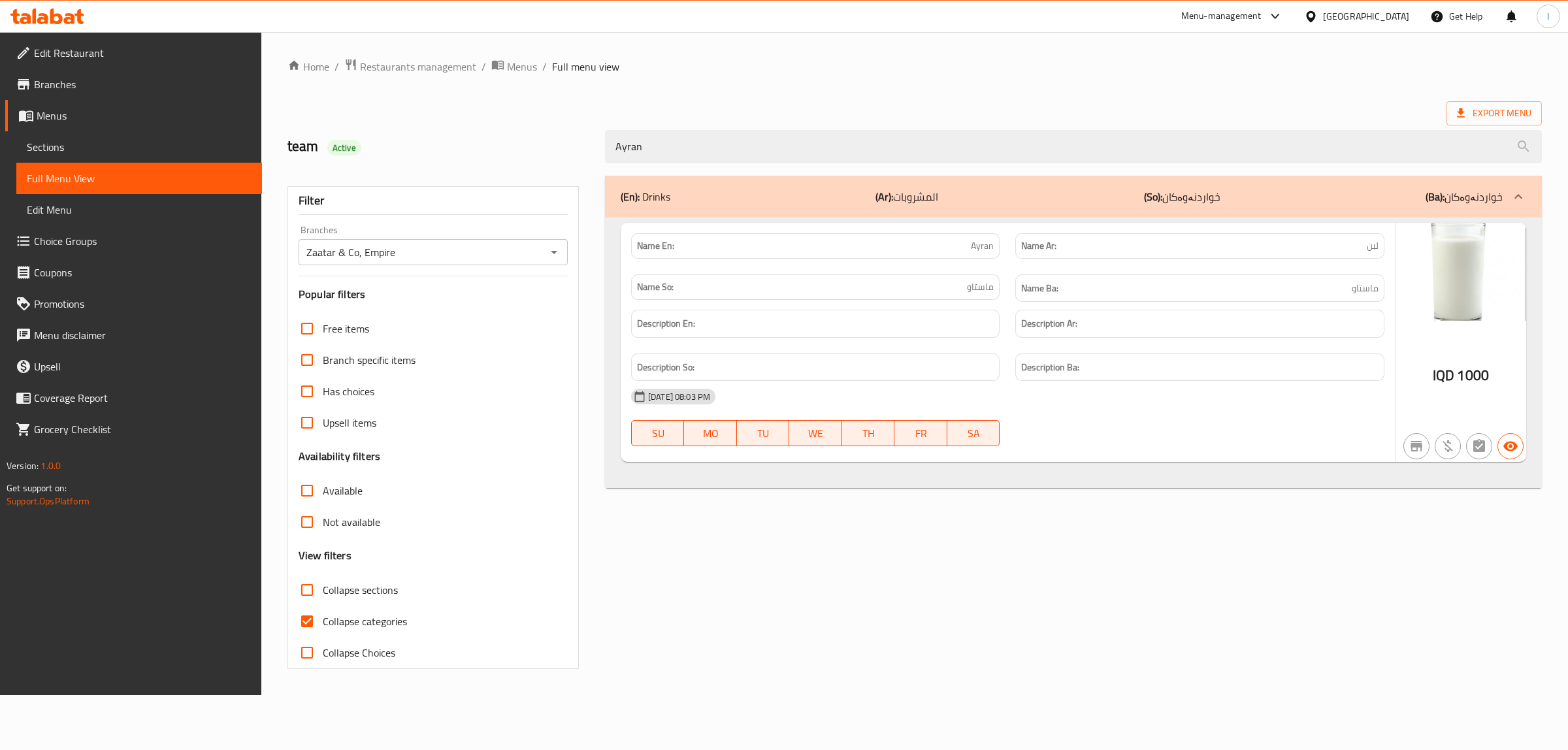
type input "Ayran"
